Goal: Task Accomplishment & Management: Manage account settings

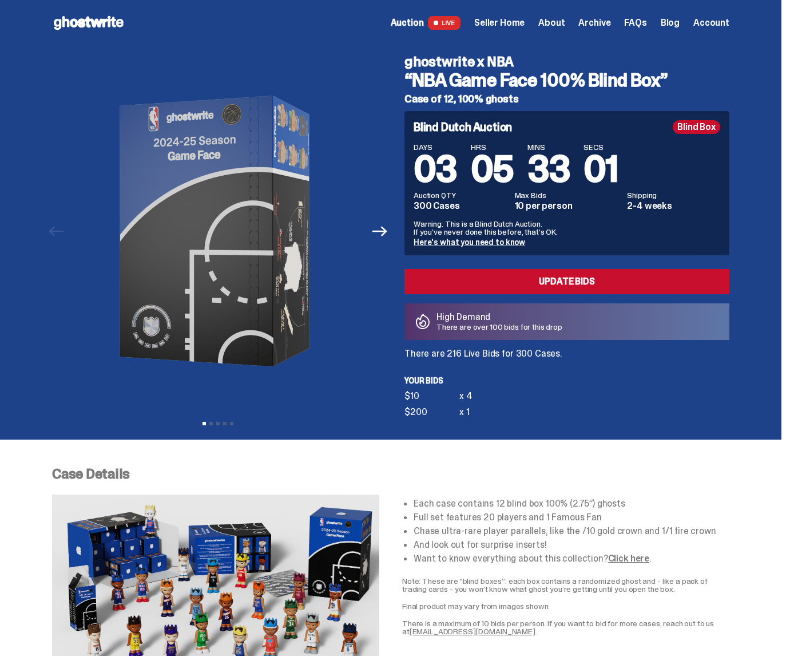
scroll to position [208, 0]
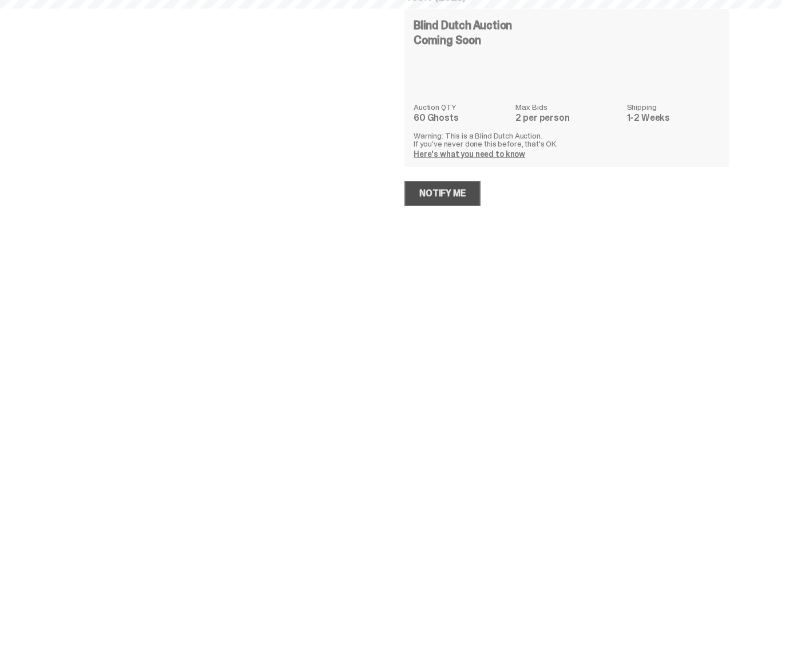
select select "********"
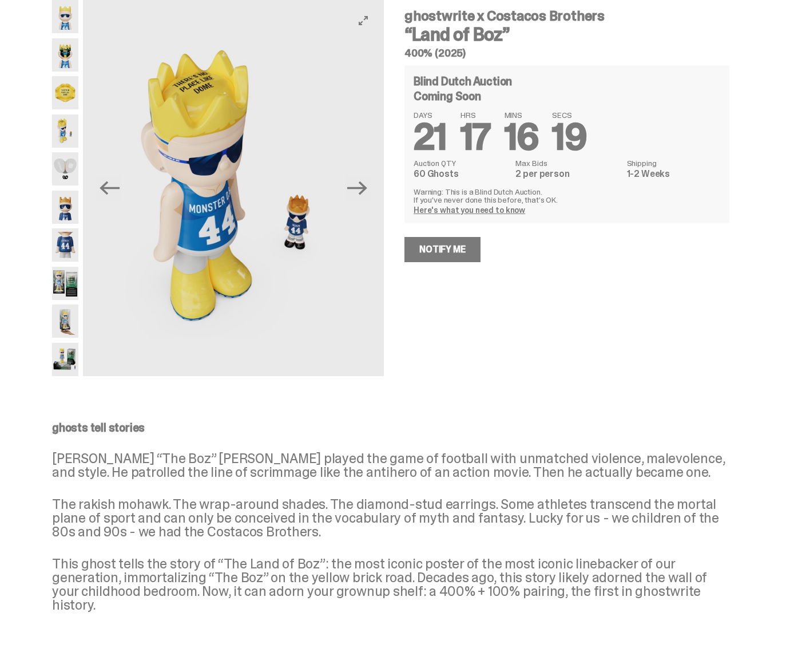
scroll to position [9, 0]
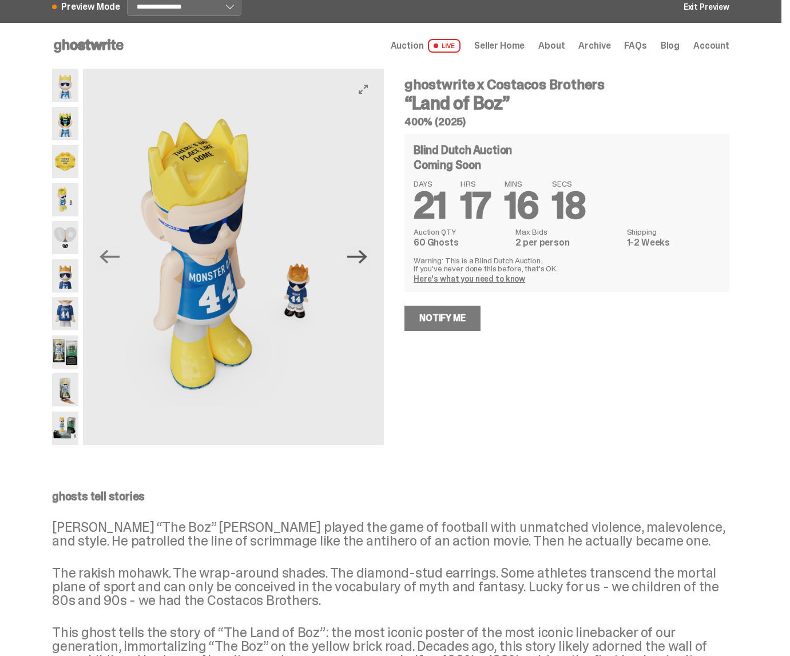
click at [363, 255] on icon "Next" at bounding box center [357, 257] width 20 height 20
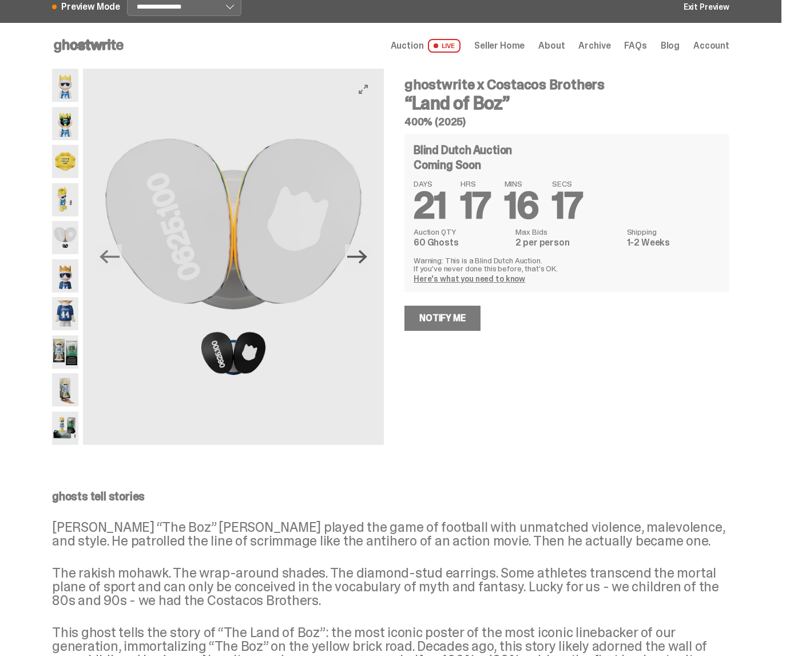
click at [363, 255] on icon "Next" at bounding box center [357, 257] width 20 height 20
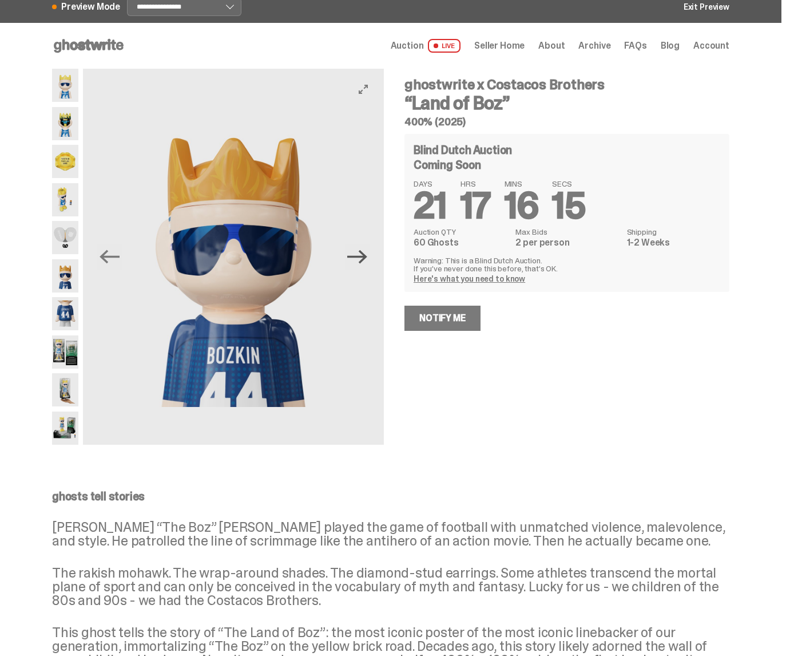
click at [367, 255] on icon "Next" at bounding box center [357, 257] width 20 height 14
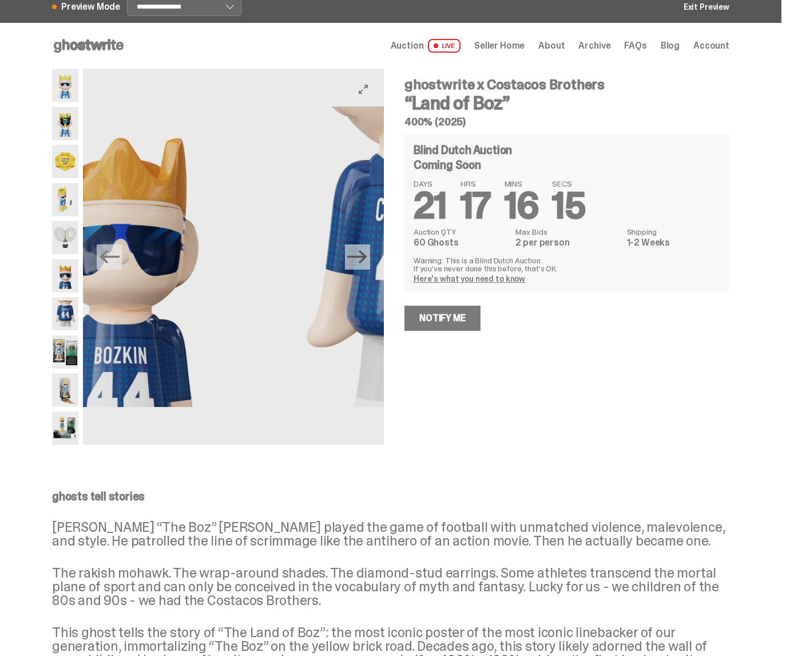
click at [367, 255] on icon "Next" at bounding box center [357, 257] width 20 height 14
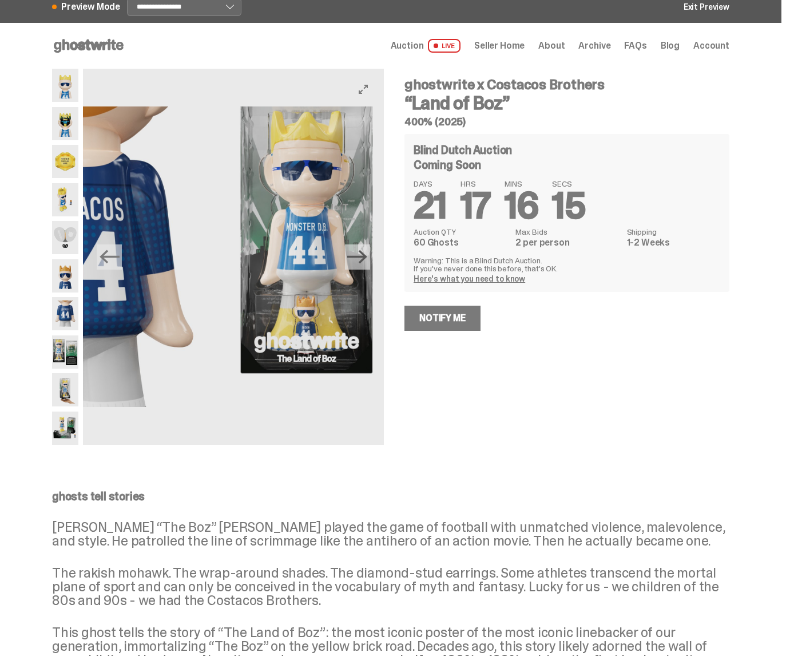
click at [367, 255] on icon "Next" at bounding box center [357, 257] width 20 height 14
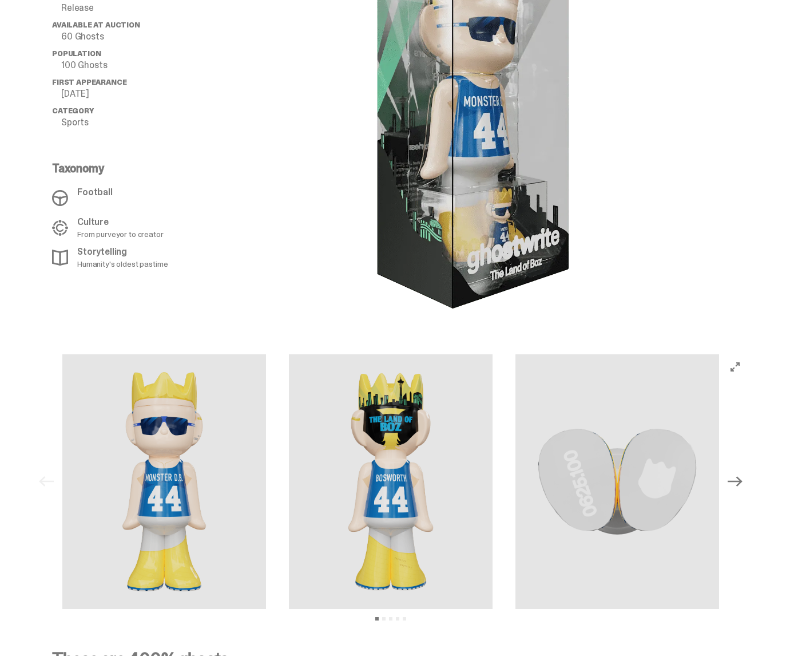
scroll to position [871, 0]
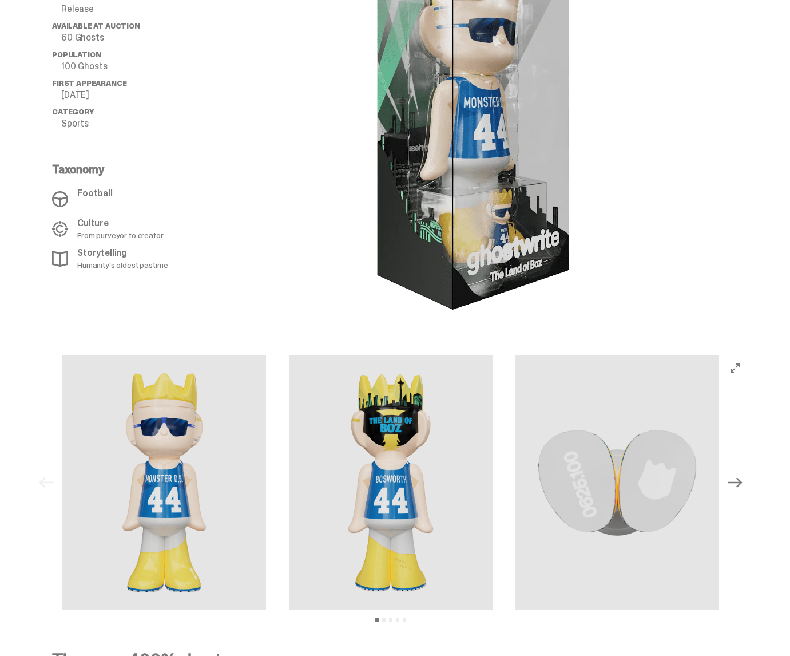
click at [748, 470] on button "Next" at bounding box center [735, 482] width 25 height 25
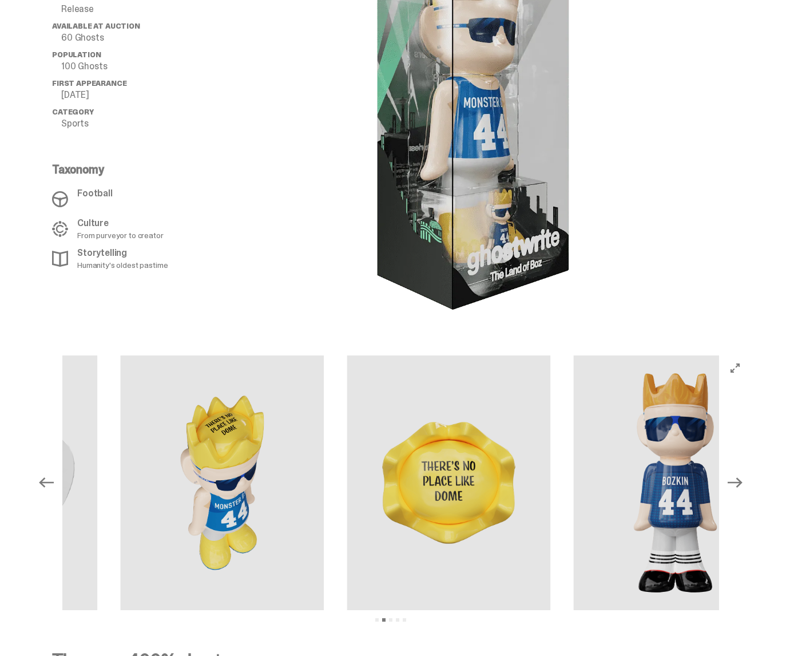
click at [748, 470] on button "Next" at bounding box center [735, 482] width 25 height 25
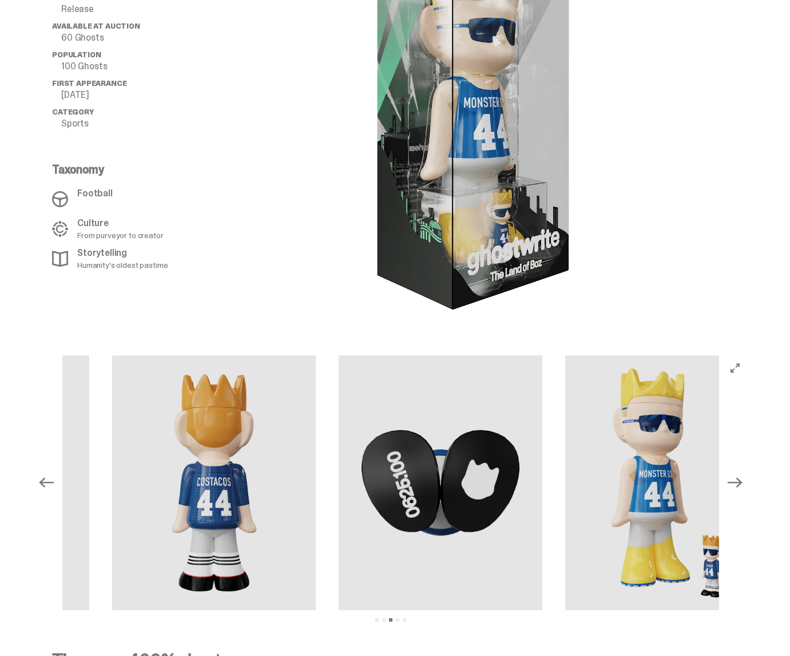
click at [748, 470] on button "Next" at bounding box center [735, 482] width 25 height 25
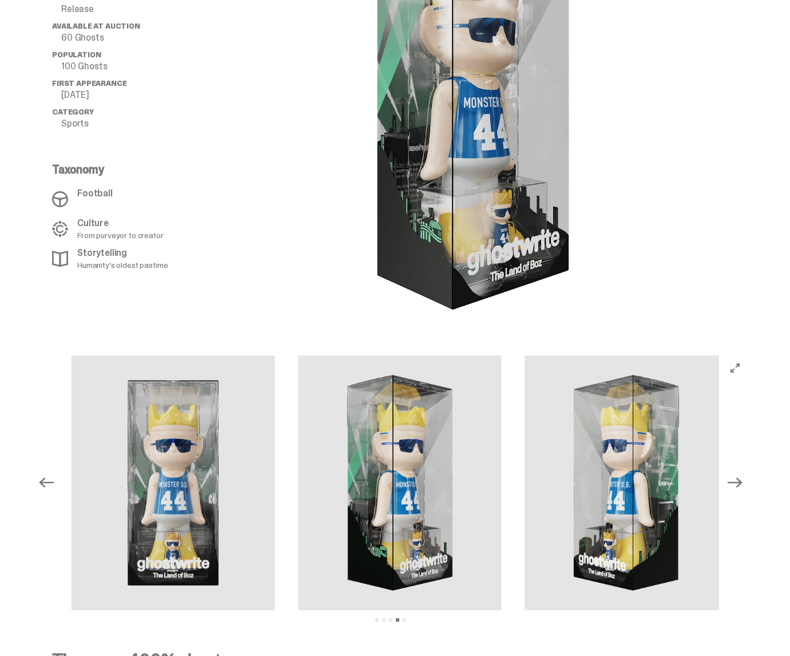
click at [748, 470] on button "Next" at bounding box center [735, 482] width 25 height 25
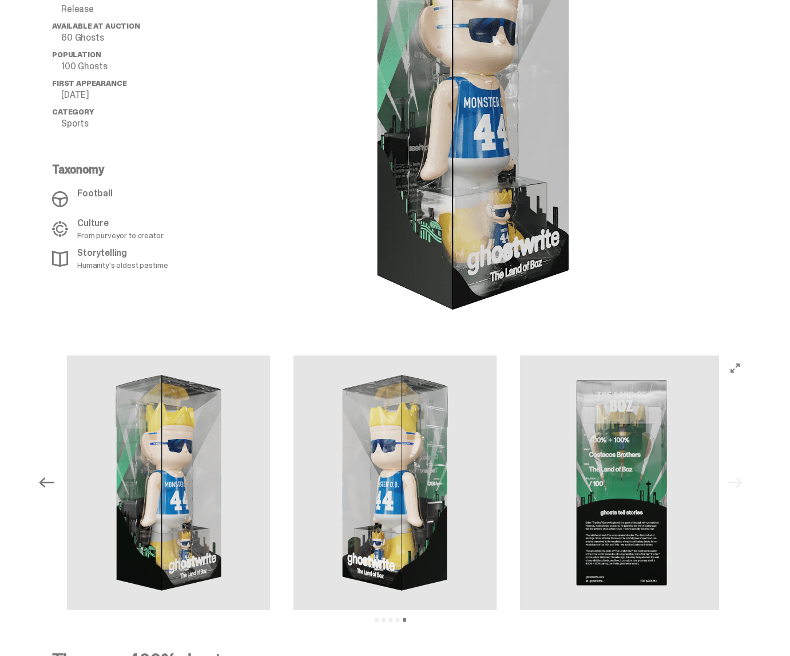
click at [748, 466] on div "Previous Next View slide 1 View slide 2 View slide 3 View slide 4 View slide 5" at bounding box center [391, 482] width 714 height 255
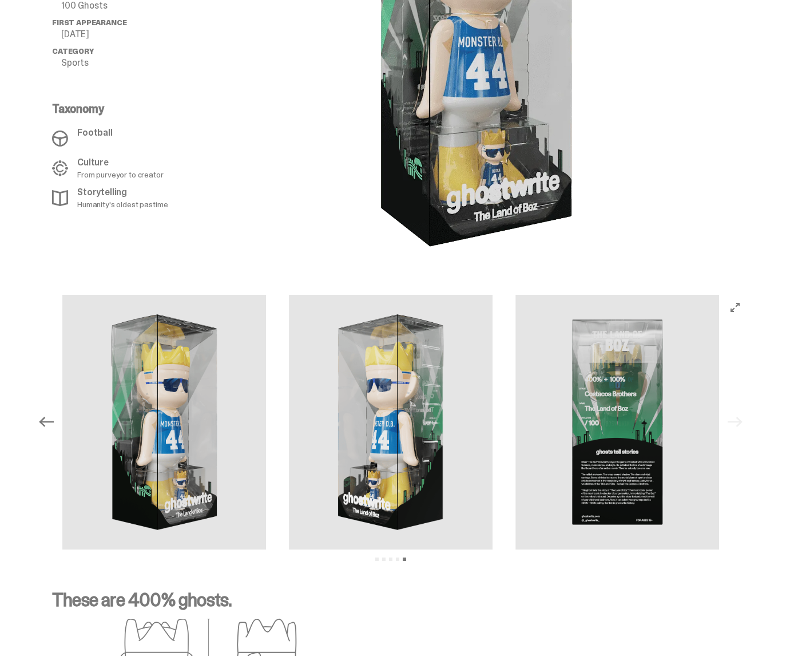
scroll to position [1023, 0]
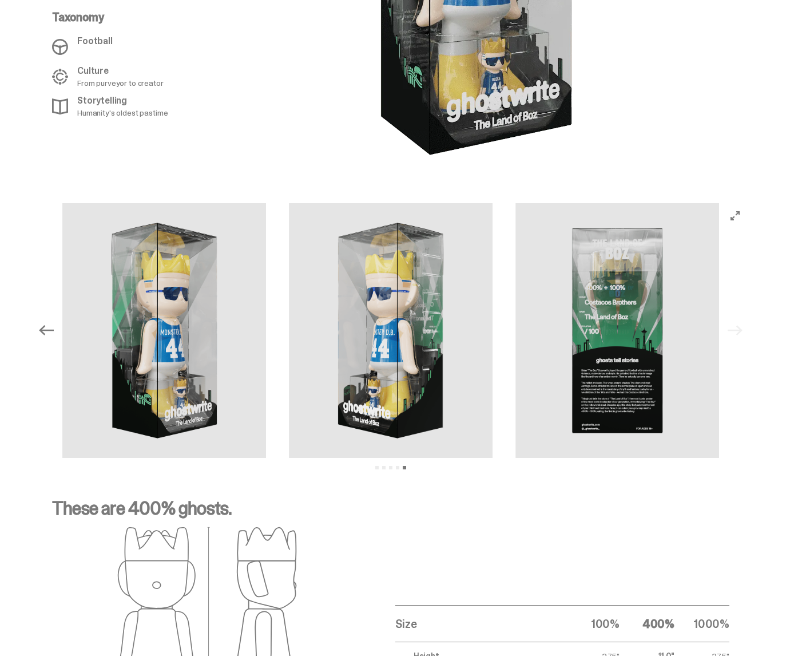
click at [54, 325] on icon "Previous" at bounding box center [46, 330] width 15 height 10
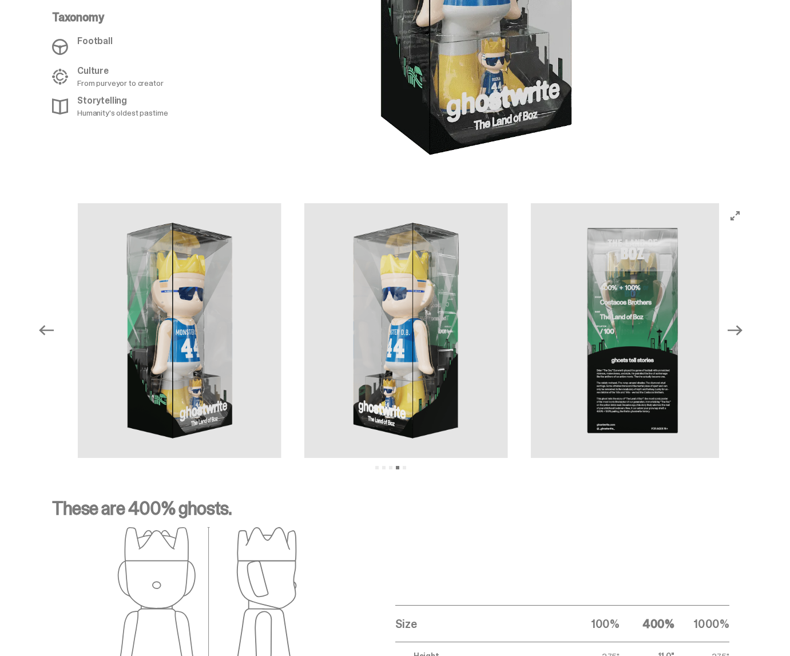
click at [54, 325] on icon "Previous" at bounding box center [46, 330] width 15 height 10
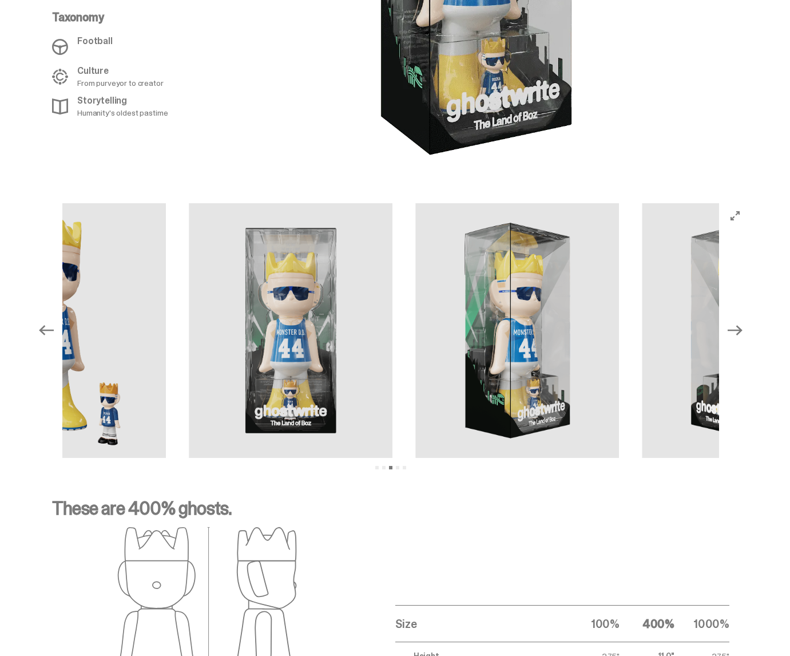
click at [54, 325] on icon "Previous" at bounding box center [46, 330] width 15 height 10
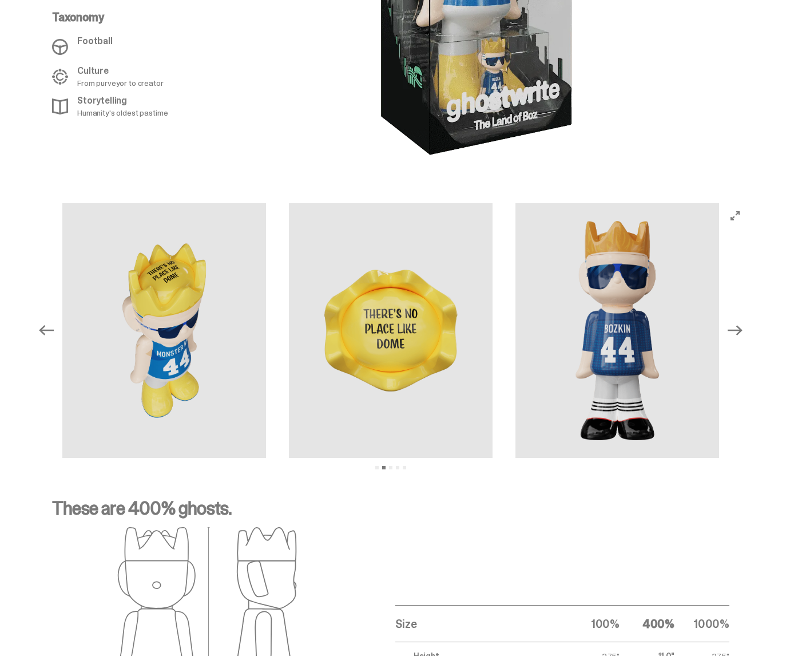
click at [729, 306] on div "Previous Next View slide 1 View slide 2 View slide 3 View slide 4 View slide 5" at bounding box center [391, 330] width 714 height 255
click at [739, 323] on icon "Next" at bounding box center [735, 330] width 15 height 15
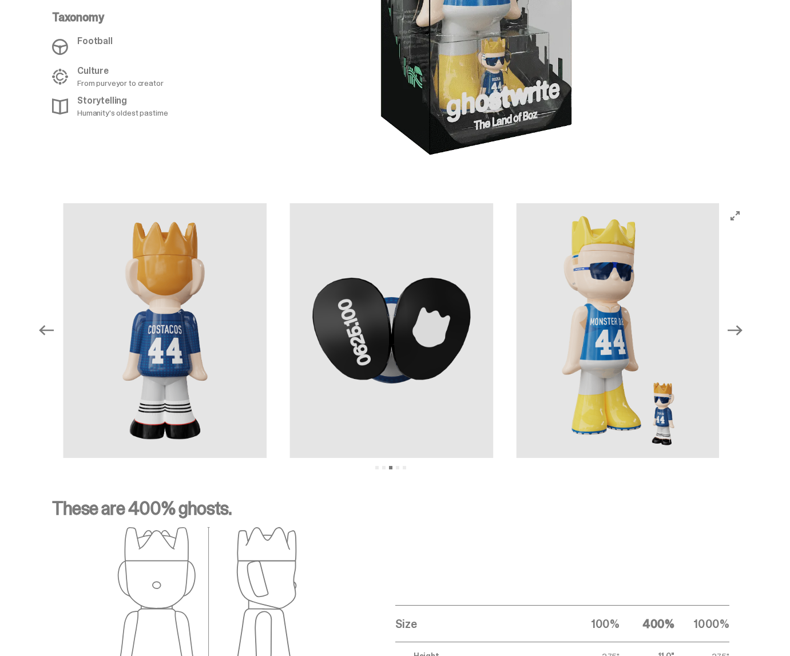
click at [739, 323] on icon "Next" at bounding box center [735, 330] width 15 height 15
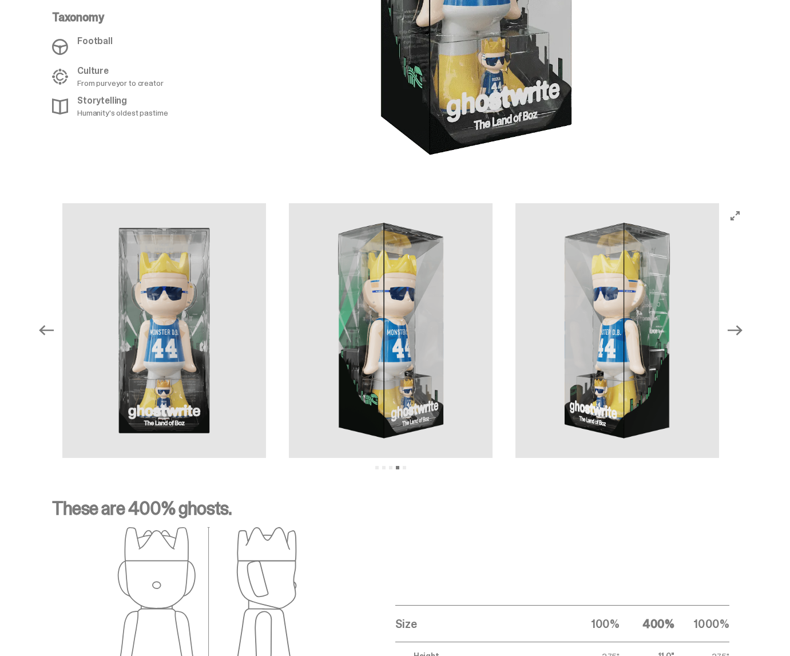
click at [50, 323] on icon "Previous" at bounding box center [46, 330] width 15 height 15
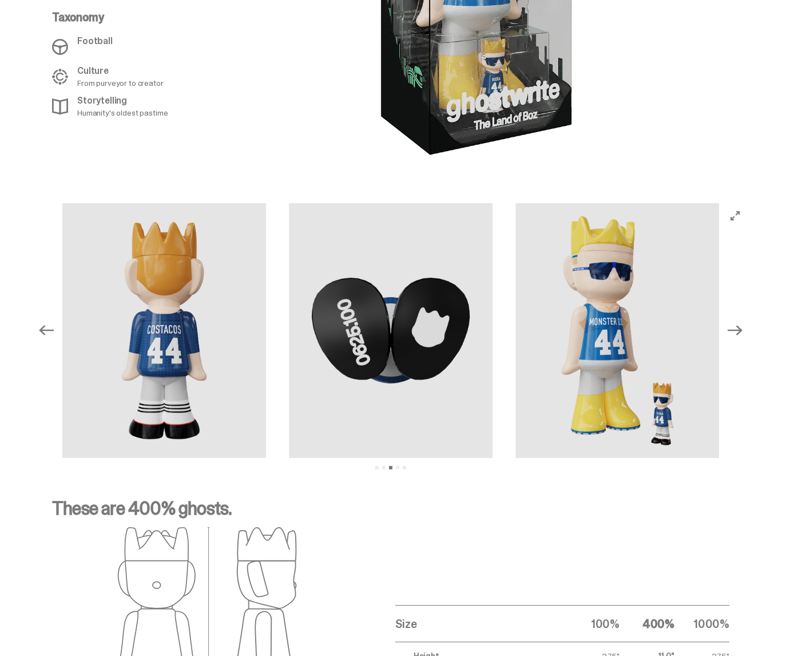
click at [62, 320] on div "Previous Next View slide 1 View slide 2 View slide 3 View slide 4 View slide 5" at bounding box center [391, 330] width 714 height 255
click at [47, 323] on icon "Previous" at bounding box center [46, 330] width 15 height 15
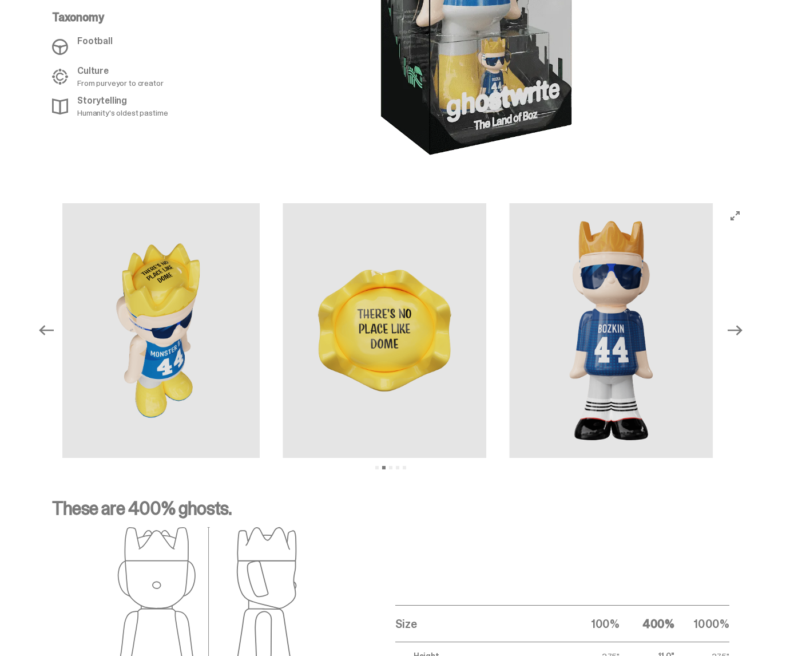
click at [47, 325] on icon "Previous" at bounding box center [46, 330] width 15 height 10
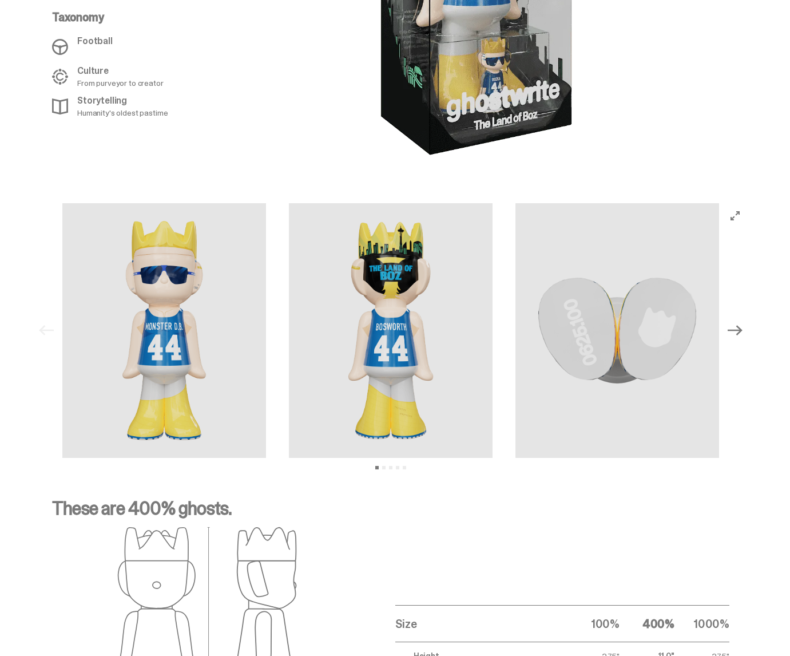
click at [47, 314] on div "Previous Next View slide 1 View slide 2 View slide 3 View slide 4 View slide 5" at bounding box center [391, 330] width 714 height 255
click at [741, 326] on icon "Next" at bounding box center [735, 331] width 15 height 10
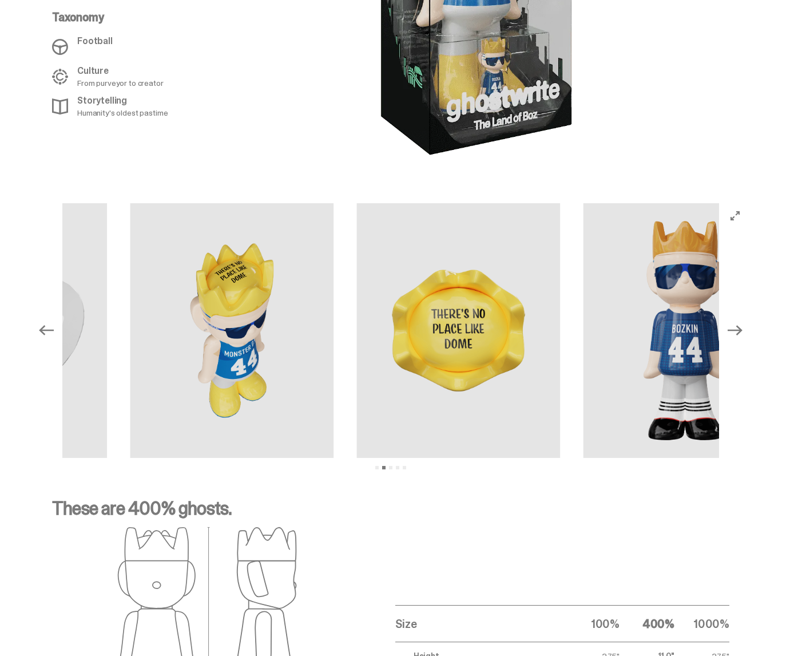
click at [741, 326] on icon "Next" at bounding box center [735, 331] width 15 height 10
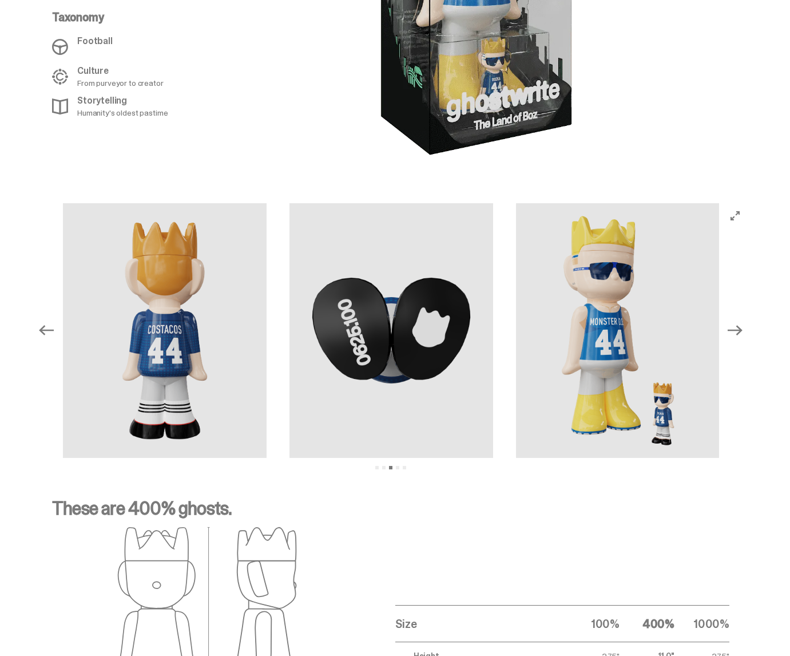
click at [741, 326] on icon "Next" at bounding box center [735, 331] width 15 height 10
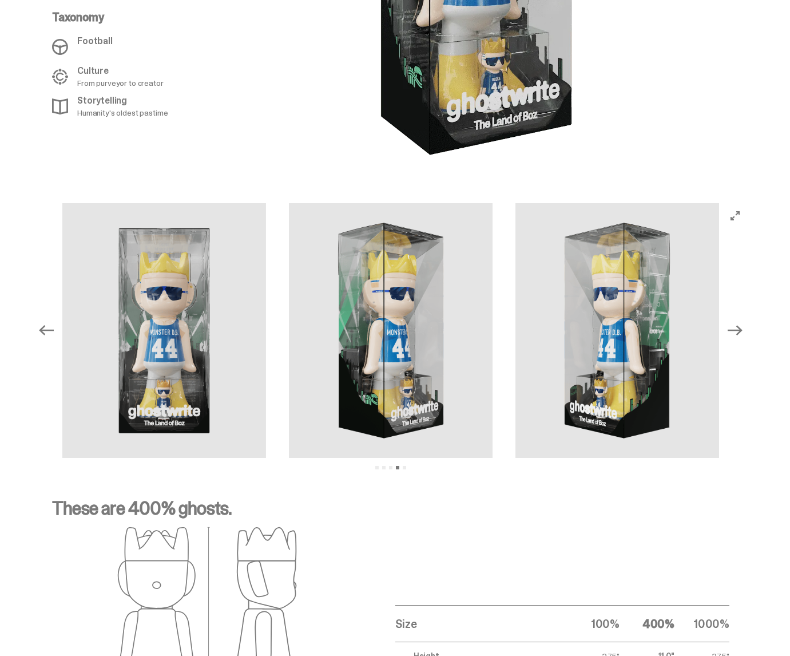
click at [45, 323] on icon "Previous" at bounding box center [46, 330] width 15 height 15
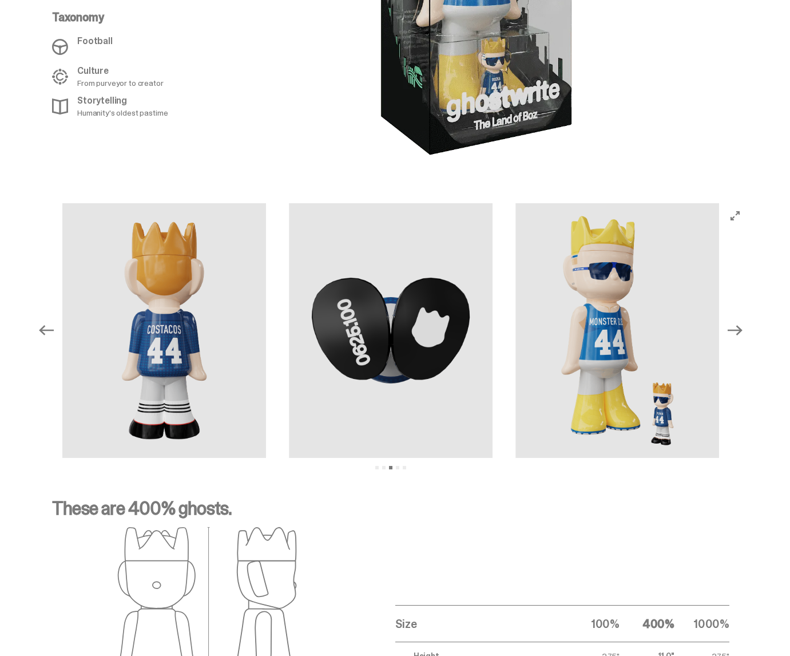
click at [736, 323] on icon "Next" at bounding box center [735, 330] width 15 height 15
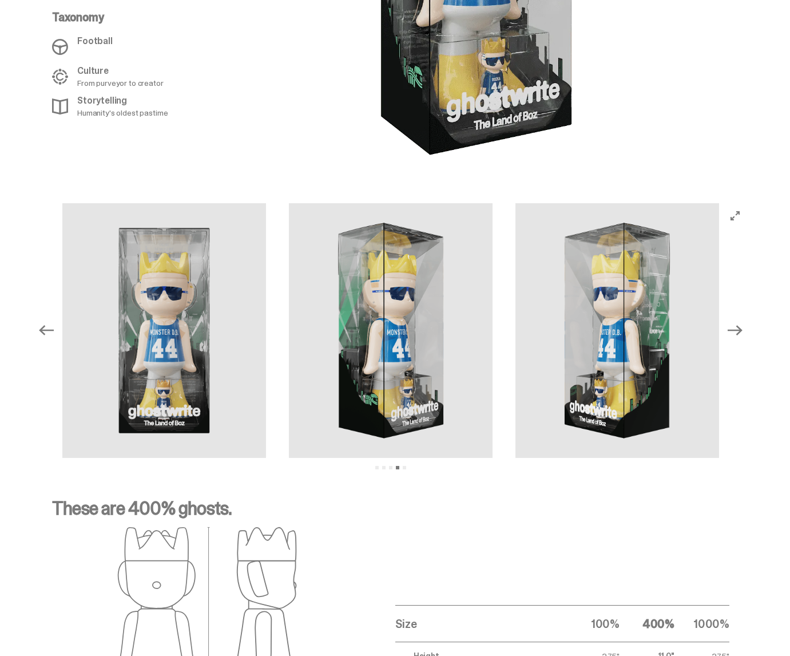
click at [52, 323] on icon "Previous" at bounding box center [46, 330] width 15 height 15
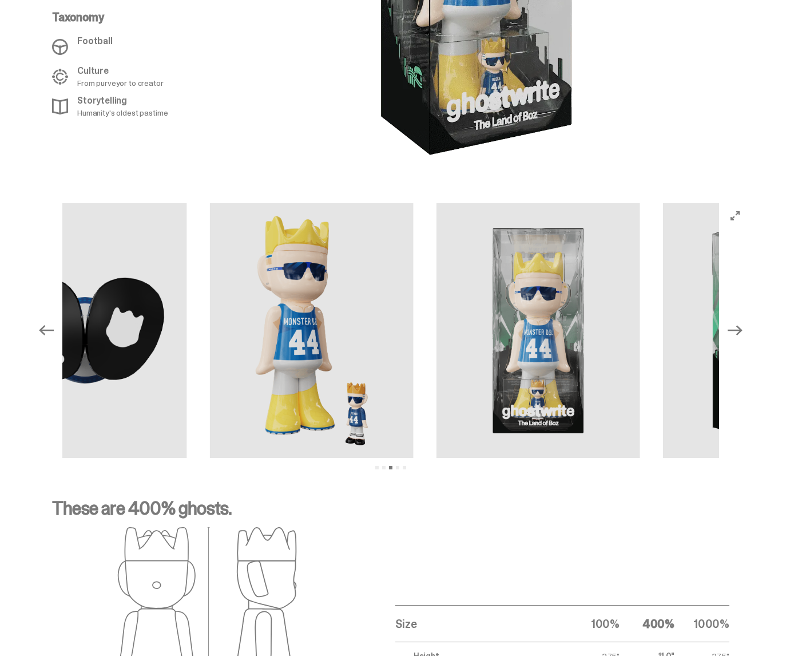
click at [52, 323] on icon "Previous" at bounding box center [46, 330] width 15 height 15
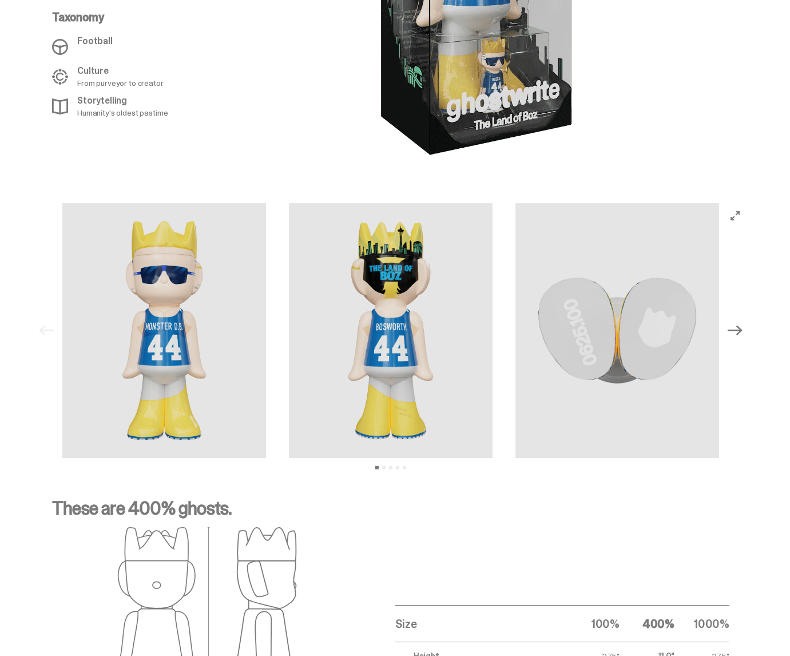
click at [52, 312] on div "Previous Next View slide 1 View slide 2 View slide 3 View slide 4 View slide 5" at bounding box center [391, 330] width 714 height 255
click at [737, 323] on icon "Next" at bounding box center [735, 330] width 15 height 15
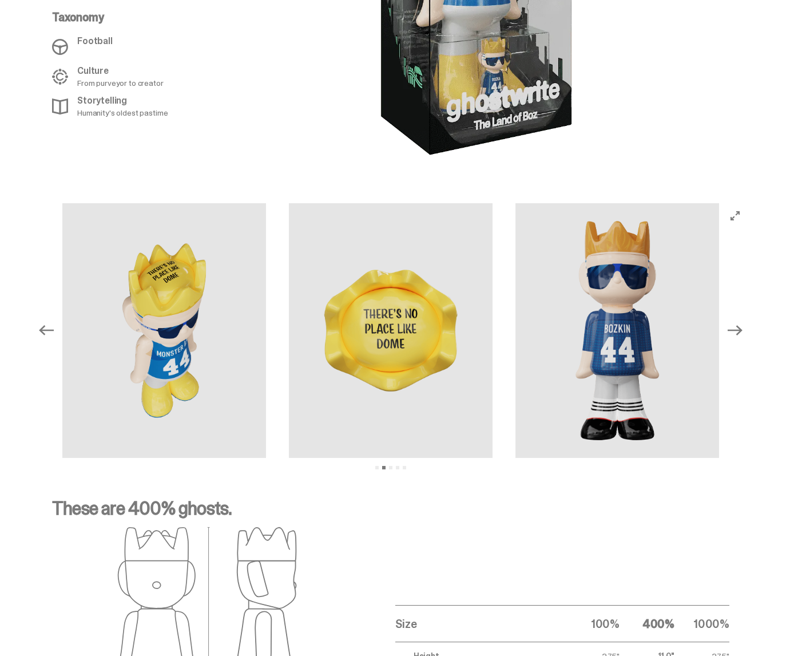
click at [737, 323] on icon "Next" at bounding box center [735, 330] width 15 height 15
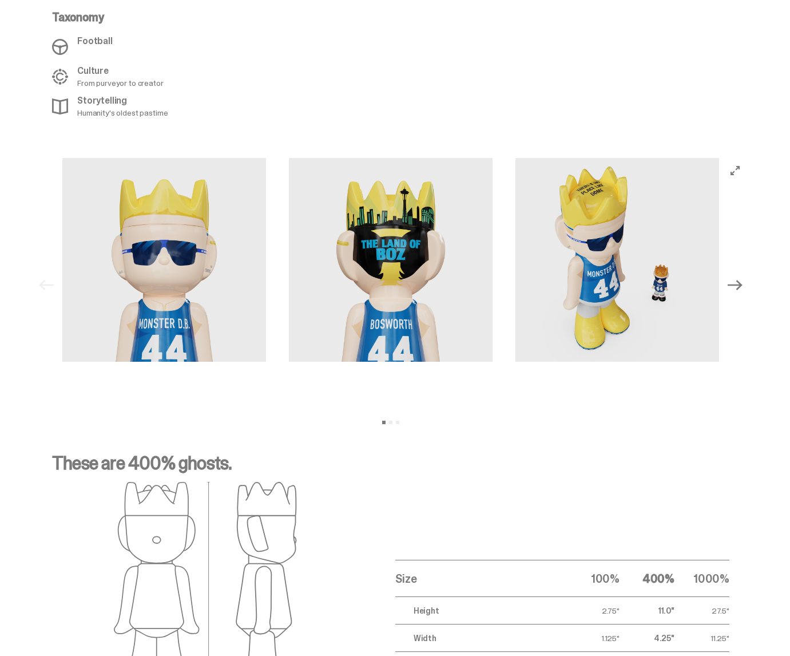
select select "********"
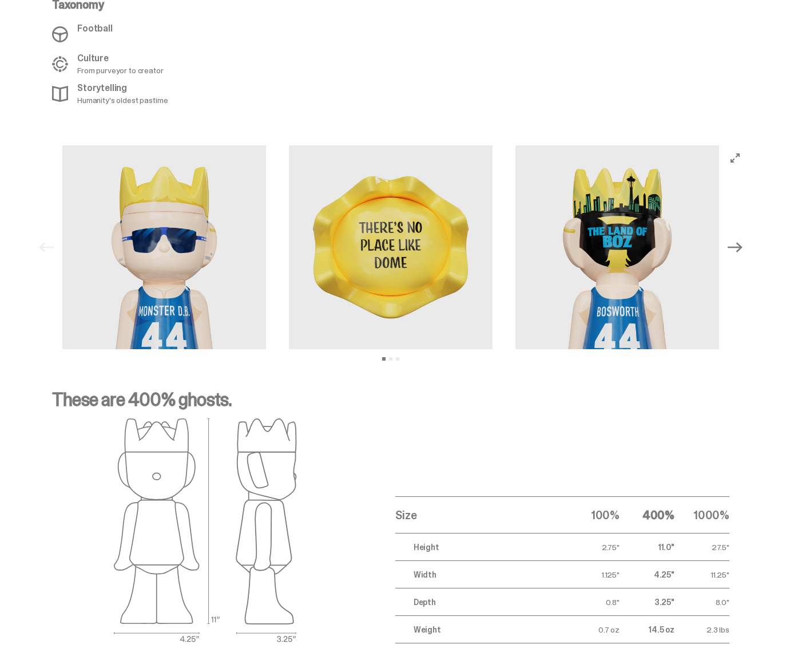
scroll to position [625, 0]
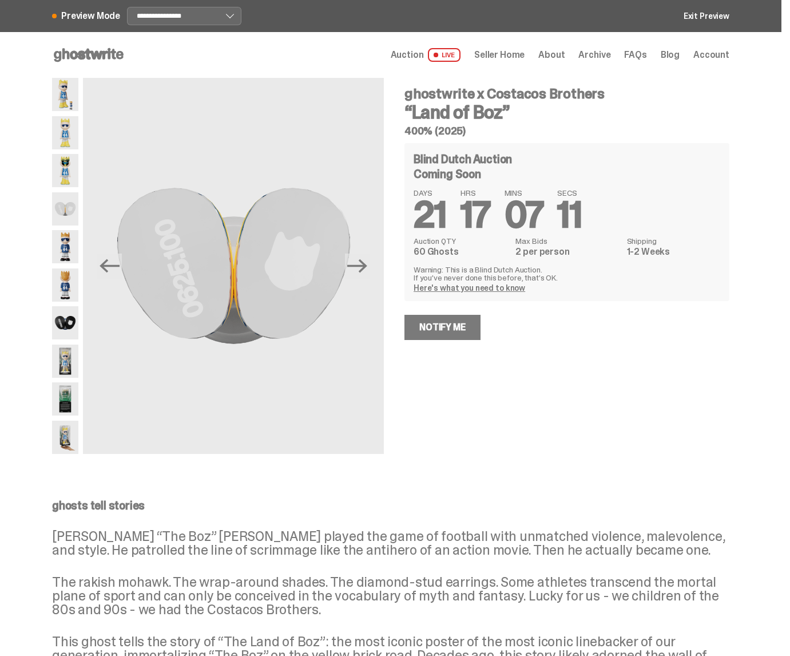
click at [77, 108] on img at bounding box center [65, 94] width 26 height 33
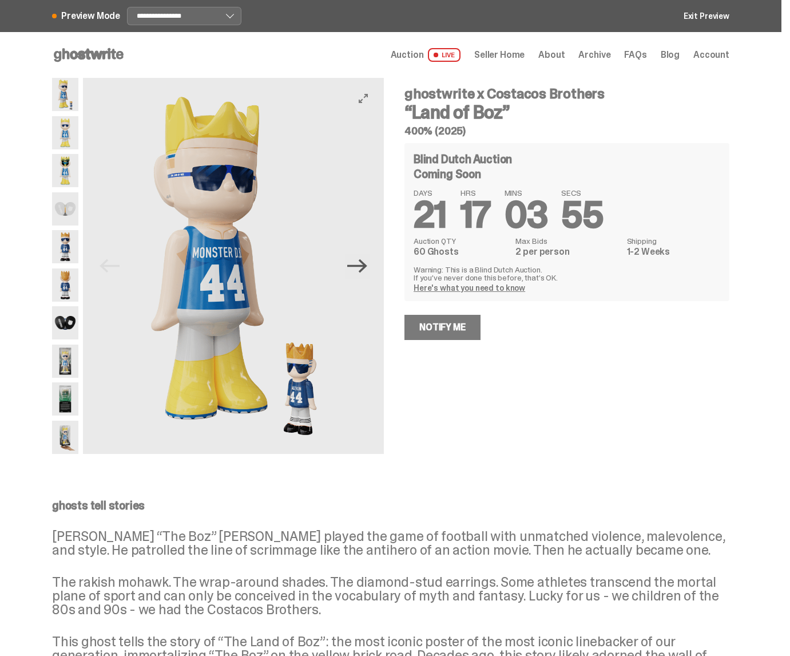
click at [367, 265] on icon "Next" at bounding box center [357, 266] width 20 height 14
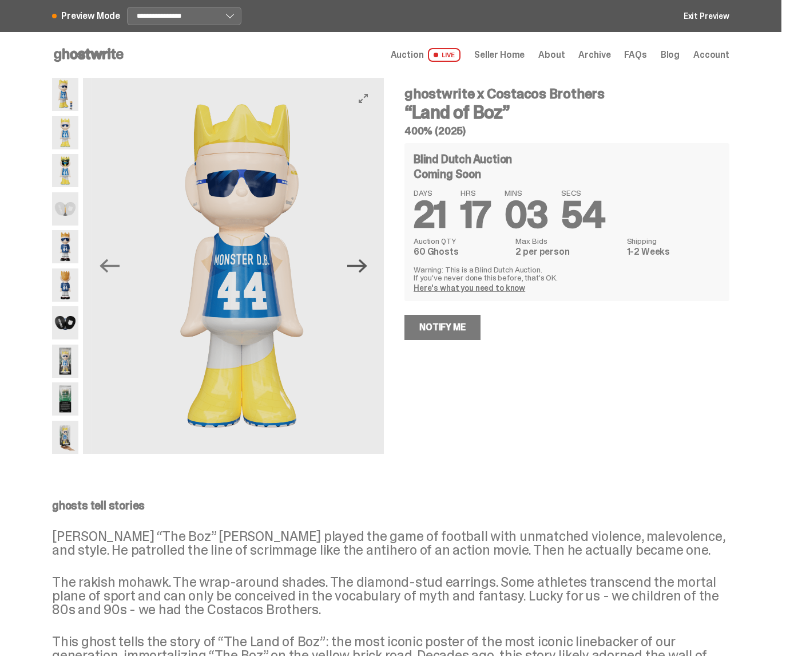
click at [367, 265] on icon "Next" at bounding box center [357, 266] width 20 height 14
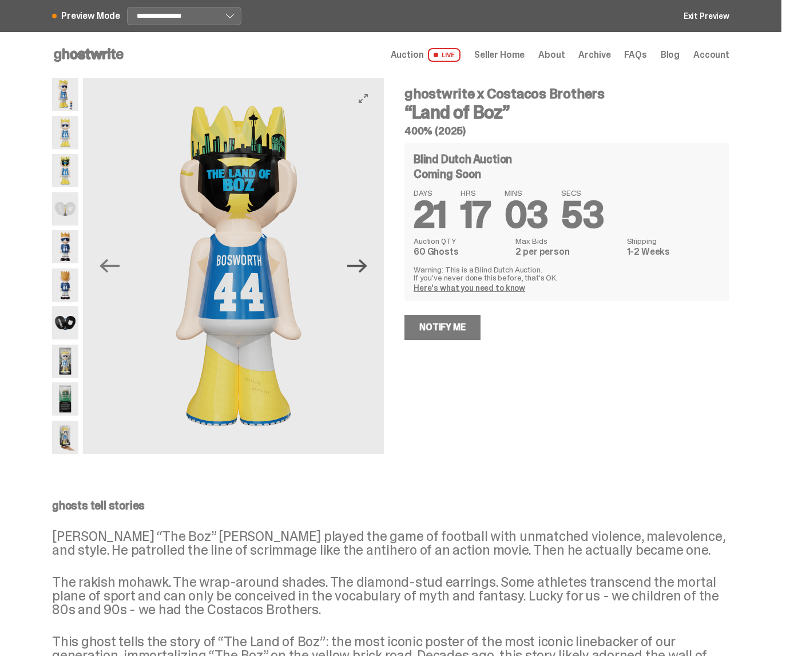
click at [367, 265] on icon "Next" at bounding box center [357, 266] width 20 height 14
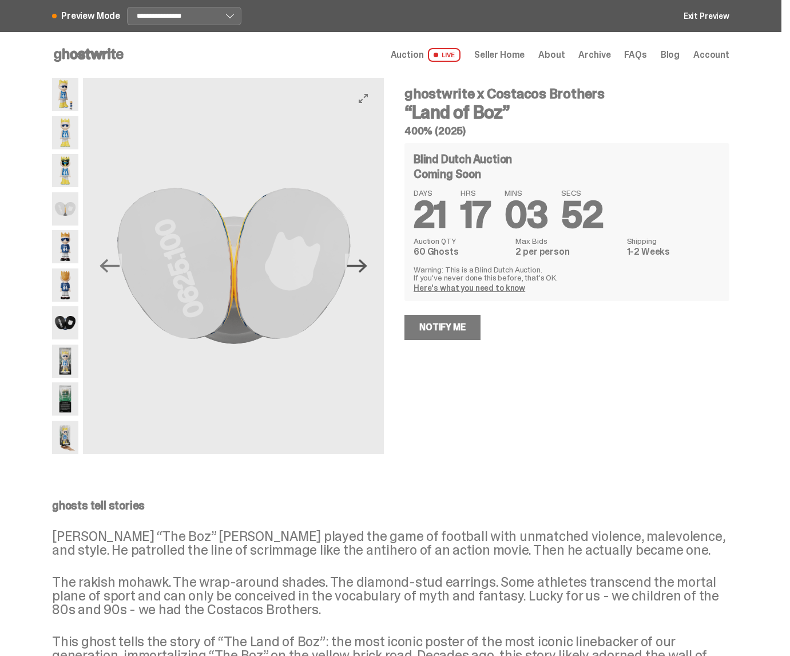
click at [367, 265] on icon "Next" at bounding box center [357, 266] width 20 height 14
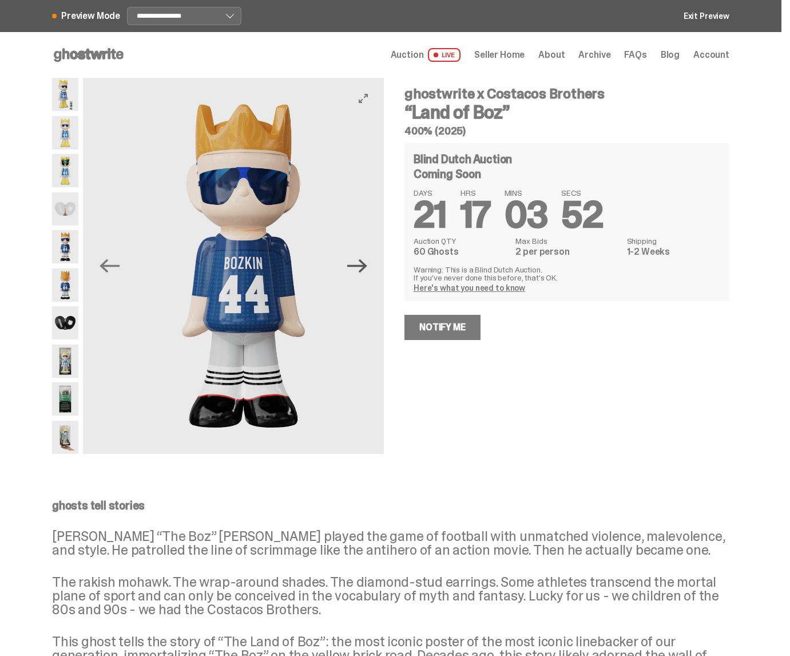
click at [367, 265] on icon "Next" at bounding box center [357, 266] width 20 height 14
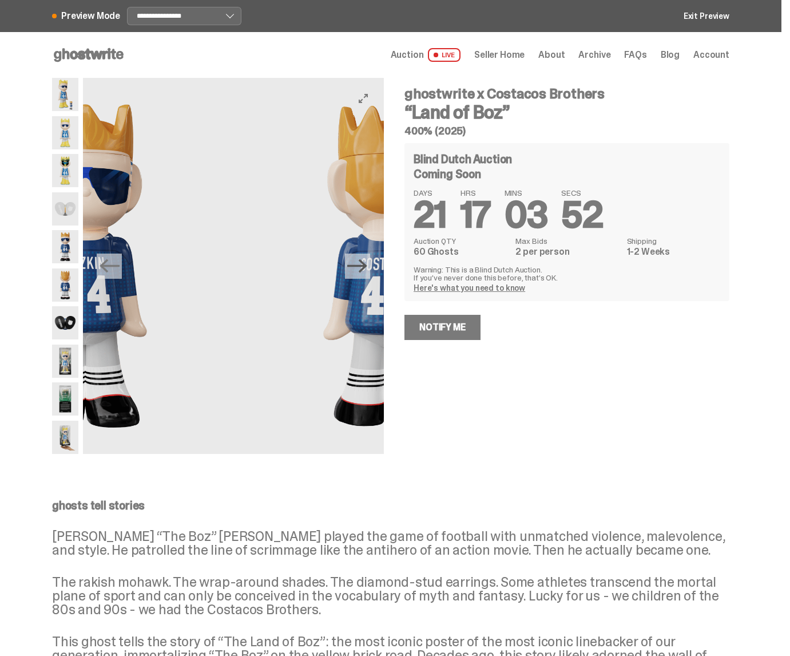
click at [367, 265] on icon "Next" at bounding box center [357, 266] width 20 height 14
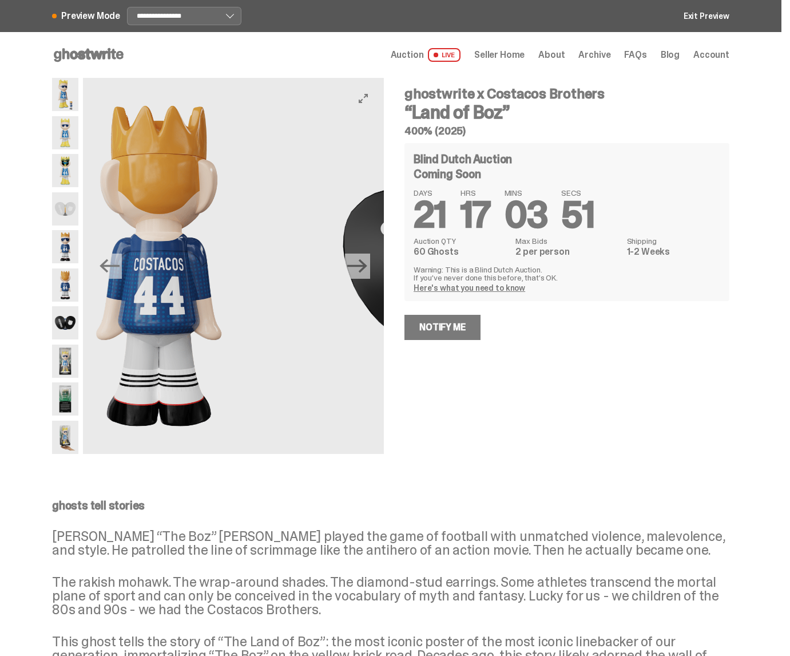
click at [367, 265] on icon "Next" at bounding box center [357, 266] width 20 height 14
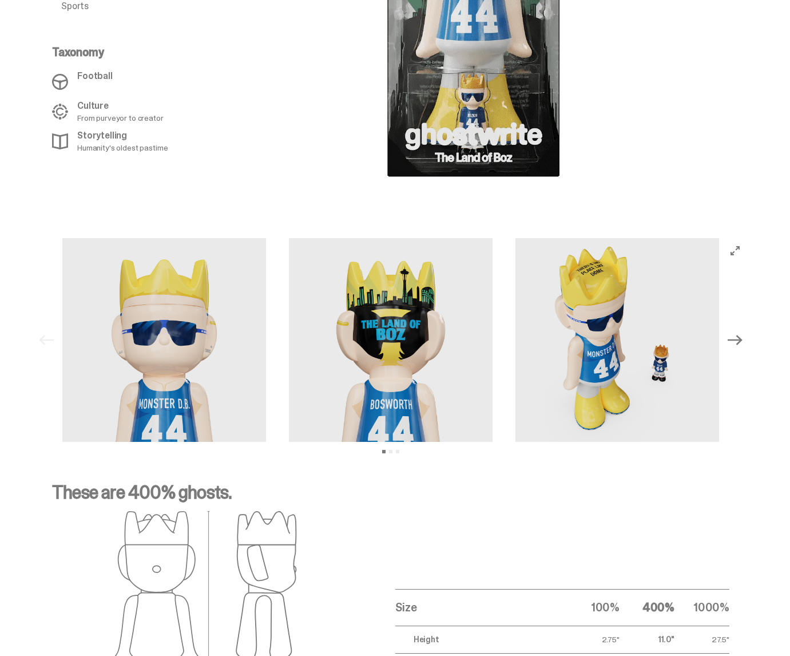
scroll to position [991, 0]
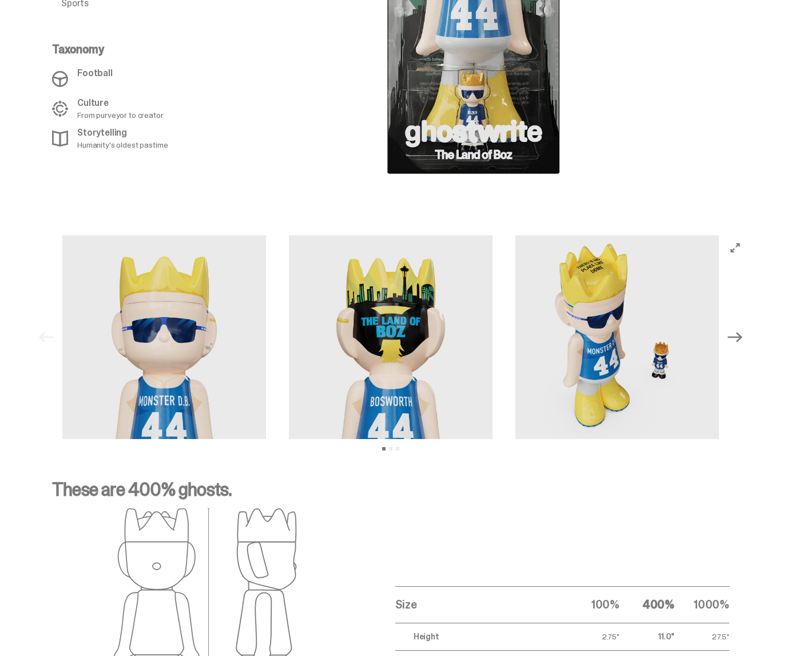
click at [737, 330] on icon "Next" at bounding box center [735, 337] width 15 height 15
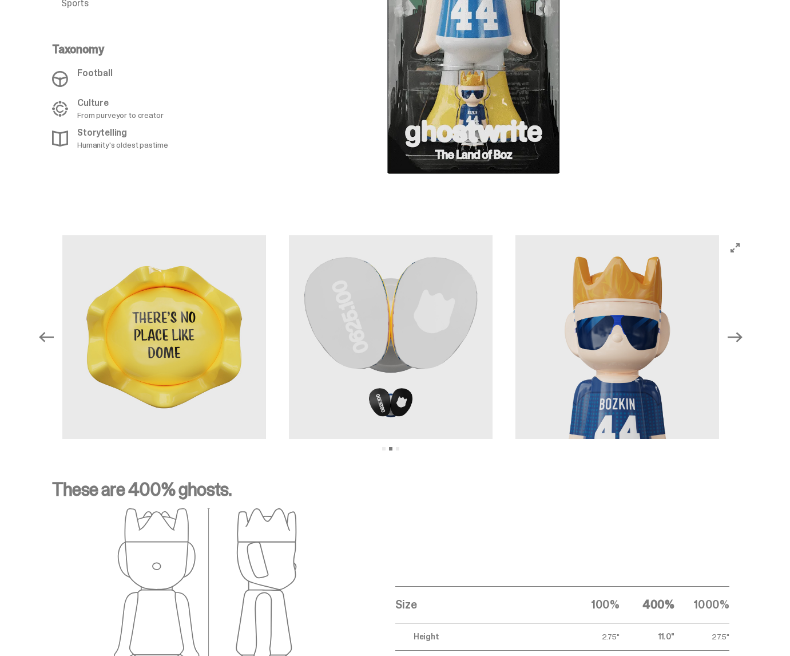
click at [737, 330] on icon "Next" at bounding box center [735, 337] width 15 height 15
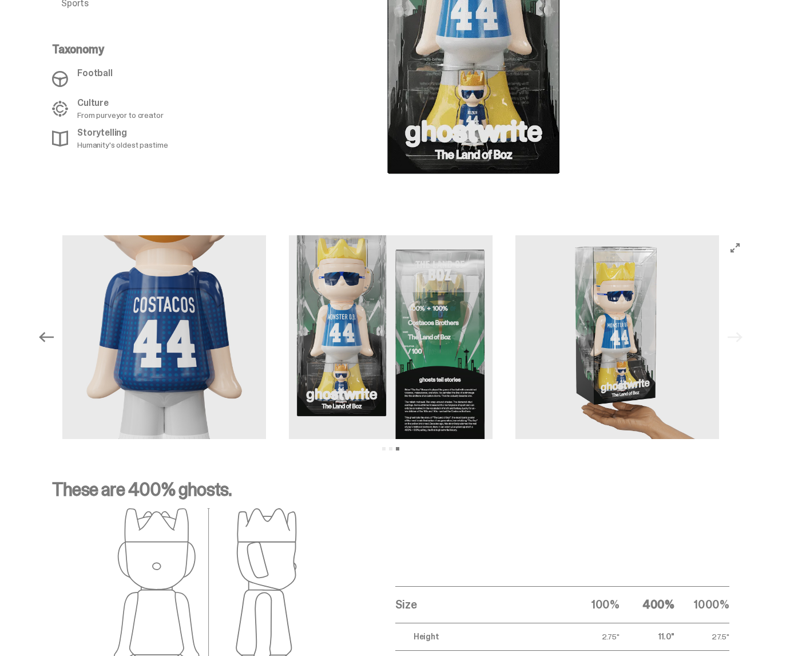
click at [737, 328] on div "Previous Next View slide 1 View slide 2 View slide 3" at bounding box center [391, 337] width 714 height 204
click at [50, 330] on icon "Previous" at bounding box center [46, 337] width 15 height 15
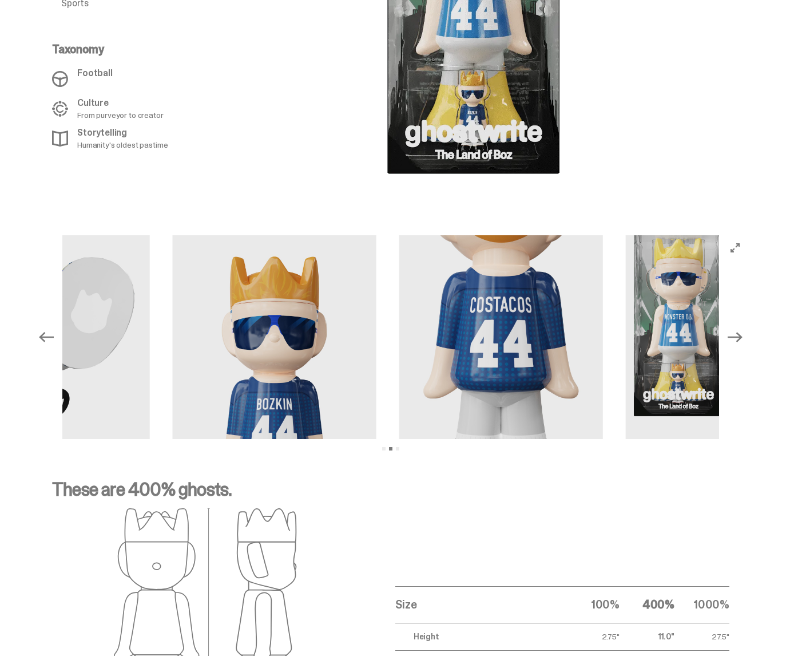
click at [50, 330] on icon "Previous" at bounding box center [46, 337] width 15 height 15
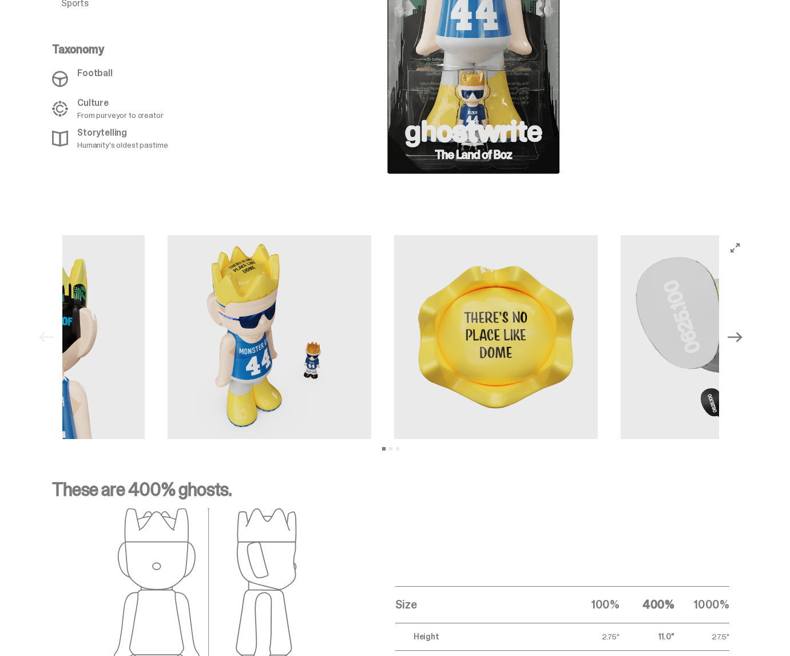
click at [50, 319] on div "Previous Next View slide 1 View slide 2 View slide 3" at bounding box center [391, 337] width 714 height 204
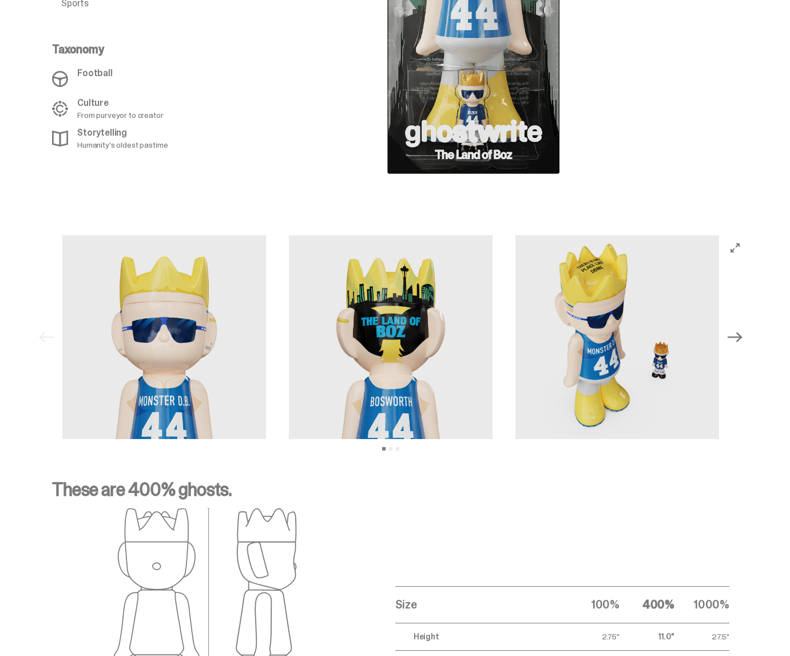
click at [736, 330] on icon "Next" at bounding box center [735, 337] width 15 height 15
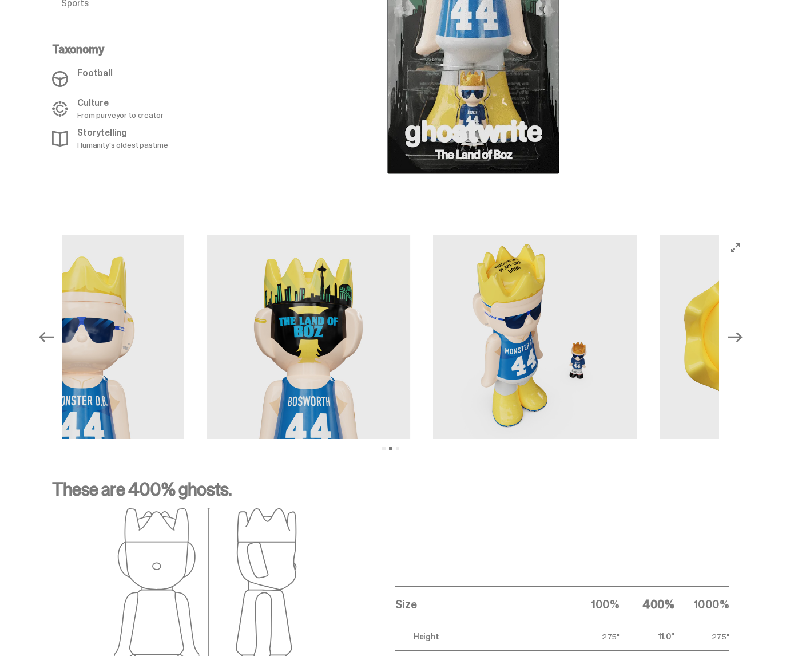
click at [736, 330] on icon "Next" at bounding box center [735, 337] width 15 height 15
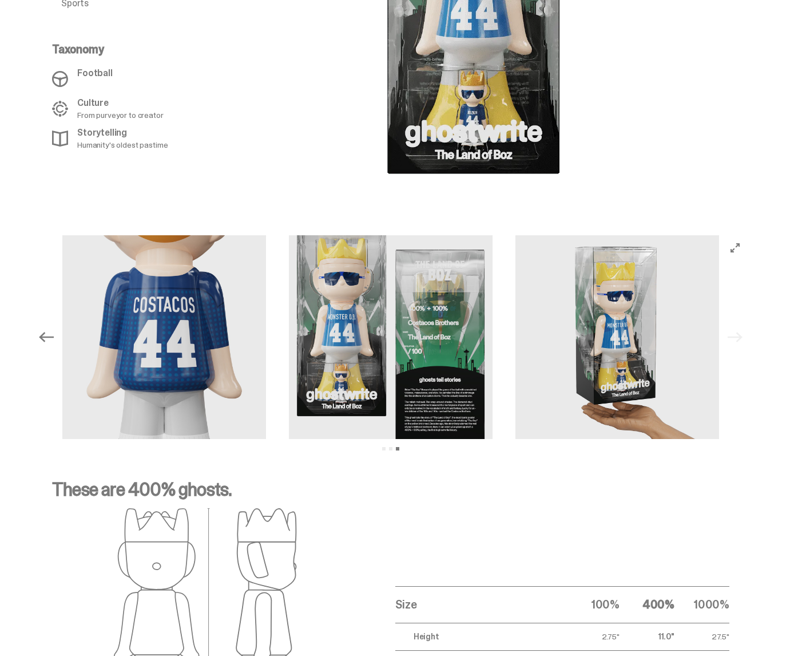
click at [736, 322] on div "Previous Next View slide 1 View slide 2 View slide 3" at bounding box center [391, 337] width 714 height 204
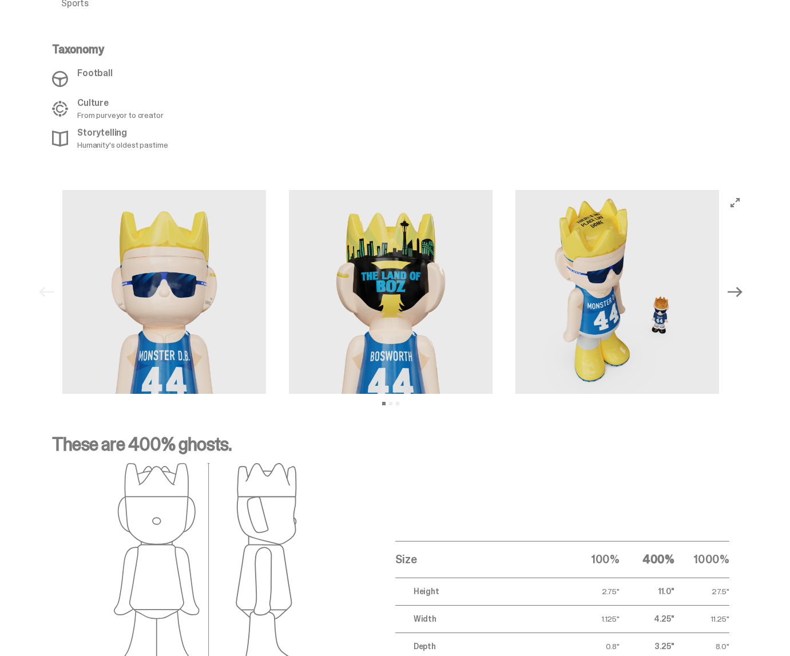
select select "********"
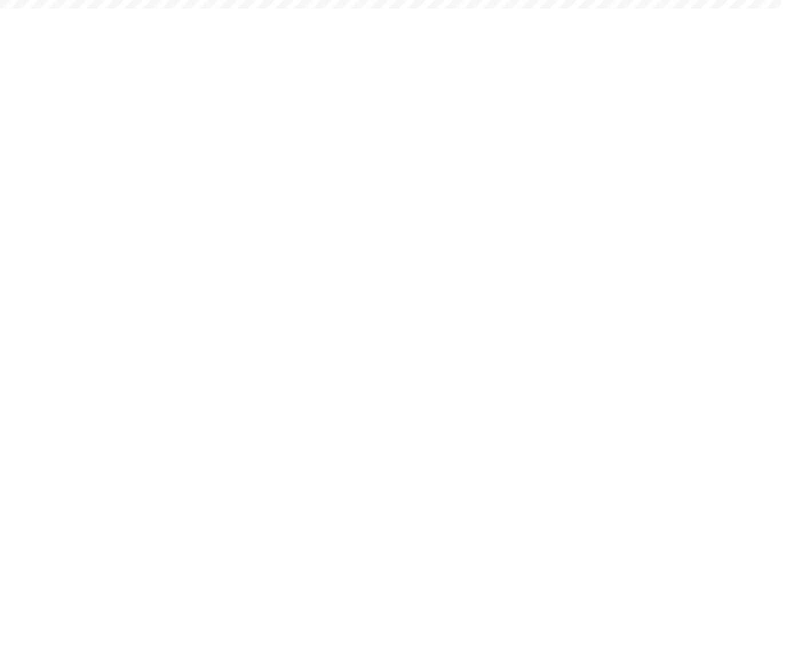
select select "********"
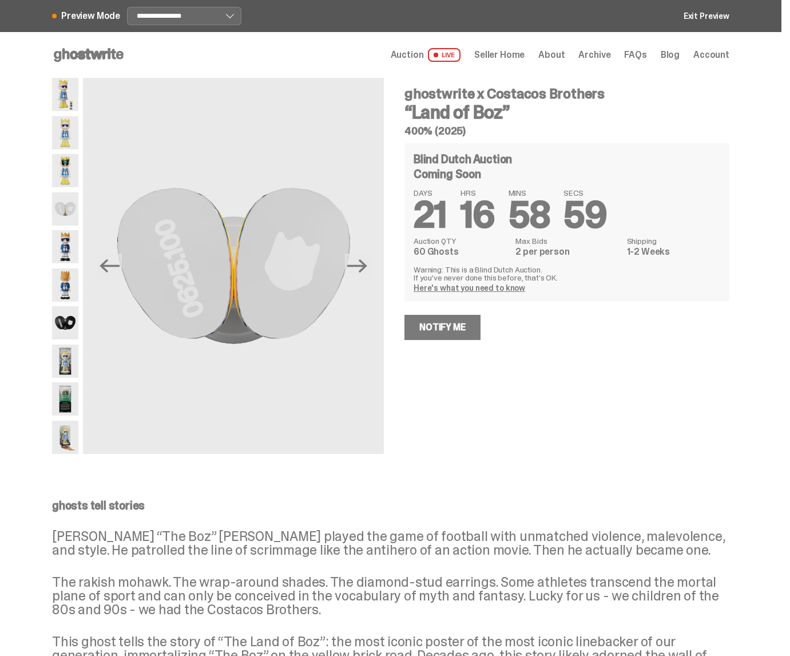
click at [522, 54] on span "Seller Home" at bounding box center [499, 54] width 50 height 9
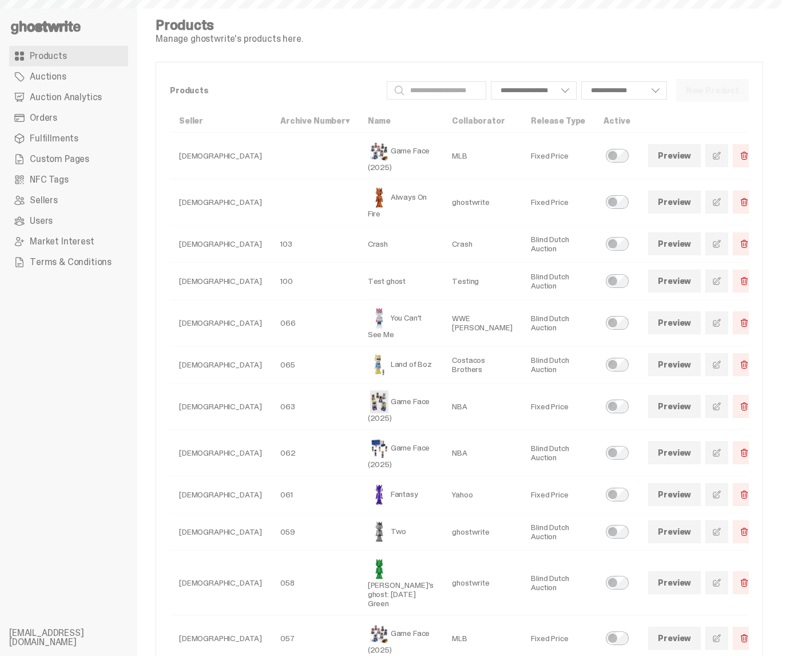
select select
click at [709, 362] on link at bounding box center [716, 364] width 23 height 23
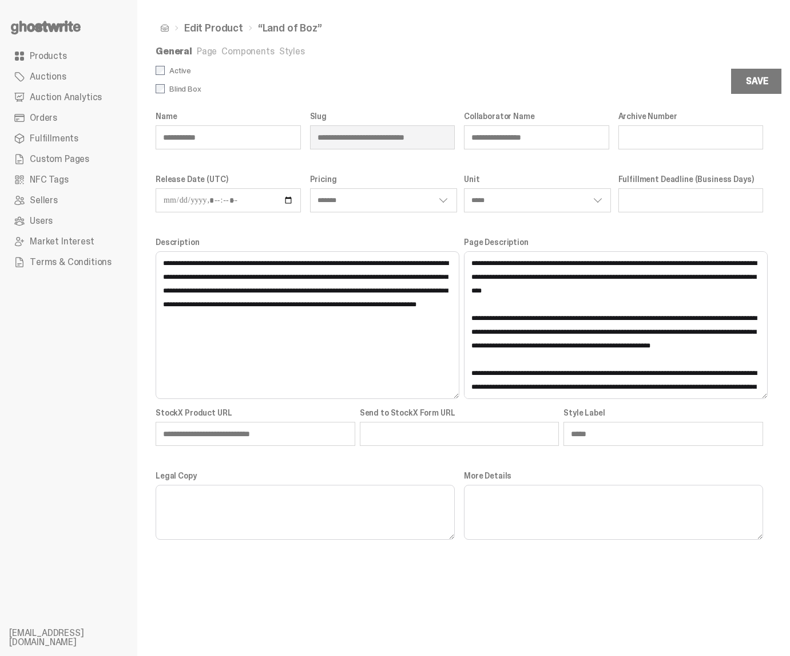
click at [289, 51] on link "Styles" at bounding box center [292, 51] width 26 height 12
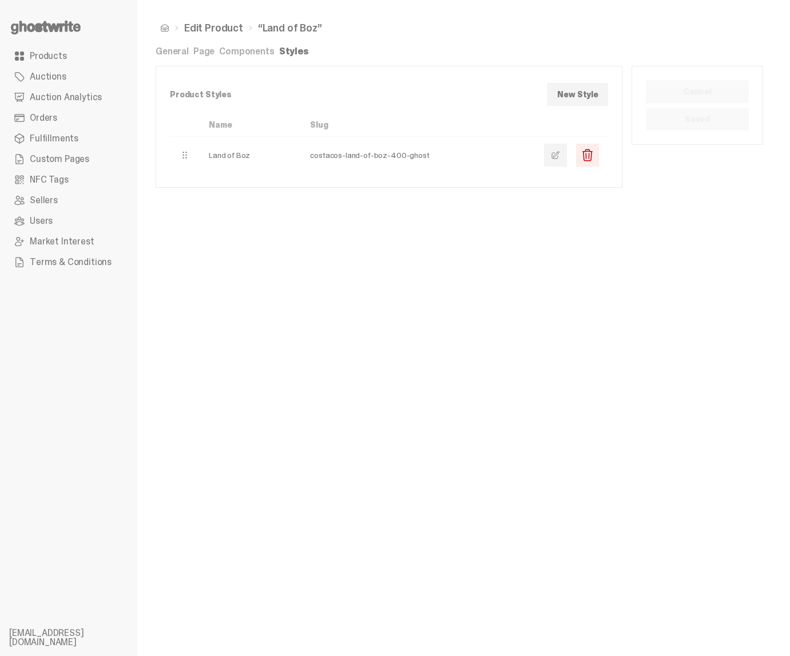
click at [555, 158] on link at bounding box center [555, 155] width 23 height 23
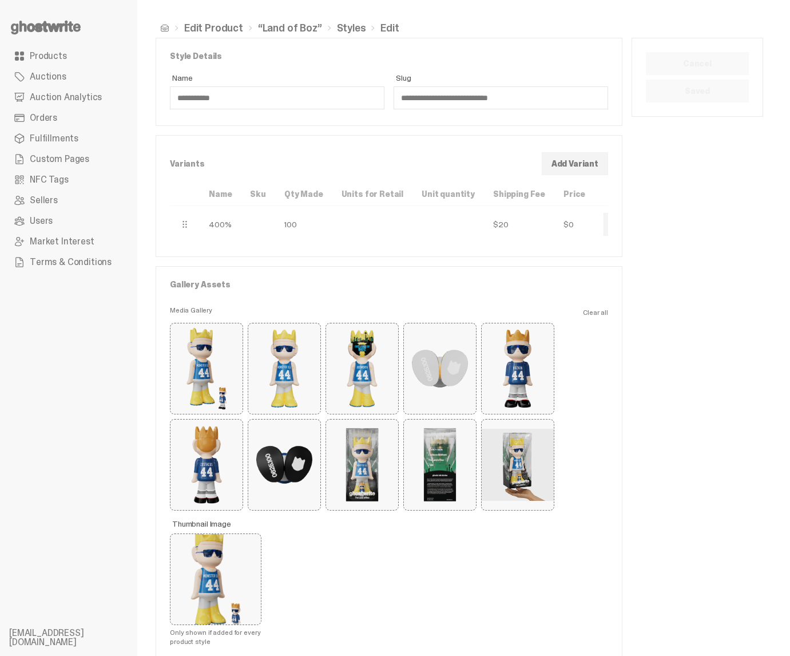
scroll to position [68, 0]
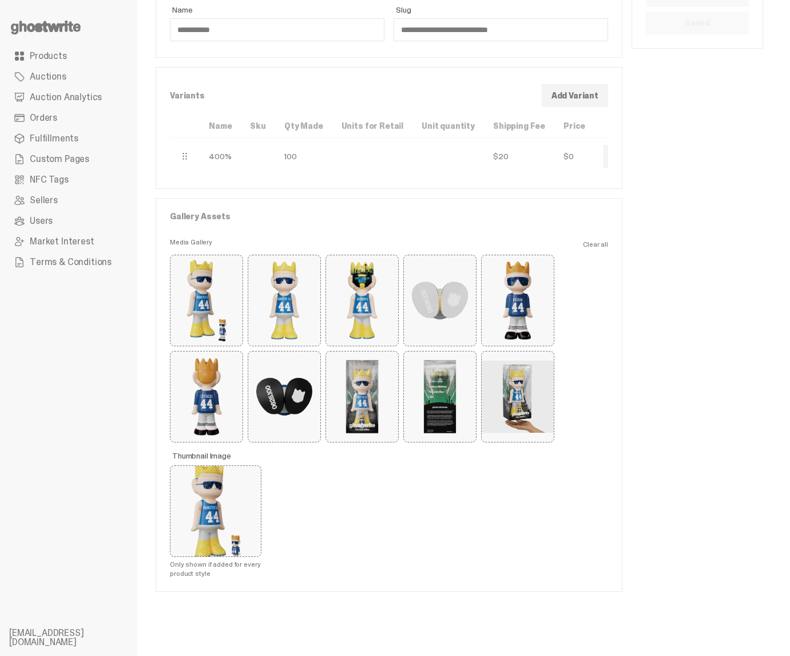
click at [0, 0] on link "Remove" at bounding box center [0, 0] width 0 height 0
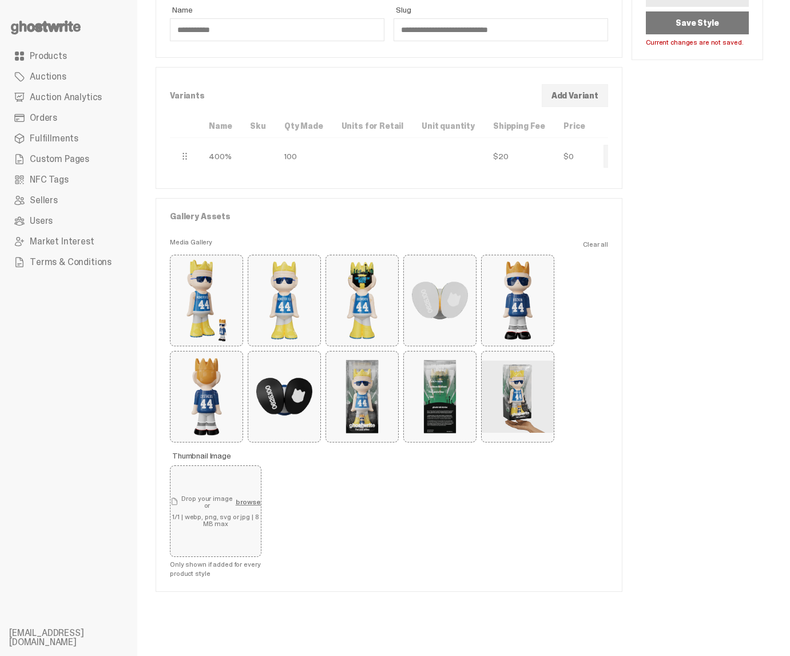
click at [0, 0] on button "Remove" at bounding box center [0, 0] width 0 height 0
type button "6"
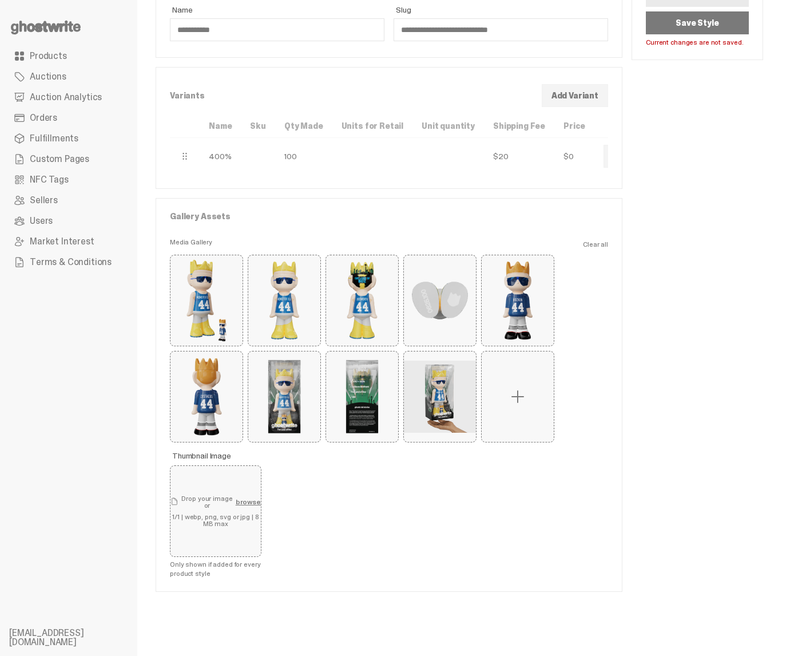
click at [0, 0] on button "Remove" at bounding box center [0, 0] width 0 height 0
type button "1"
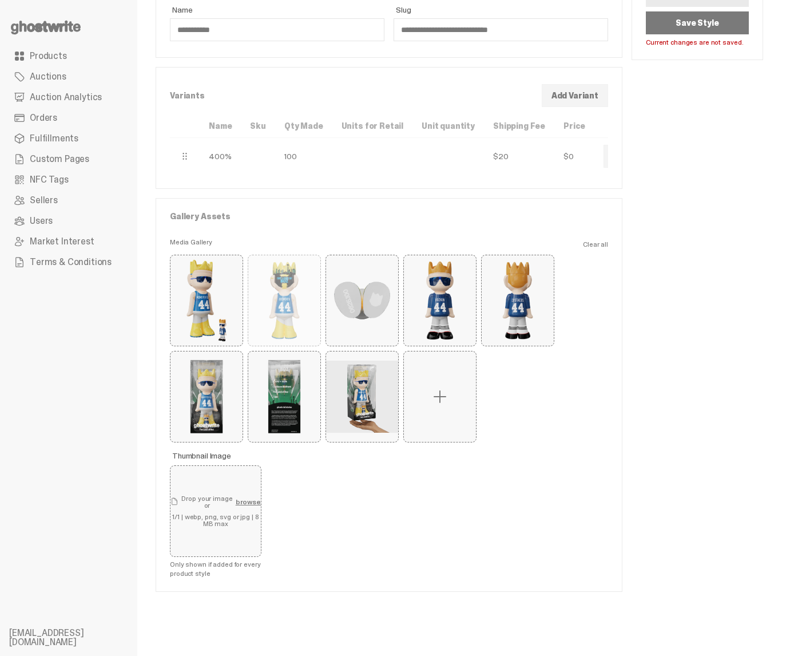
click at [0, 0] on button "Remove" at bounding box center [0, 0] width 0 height 0
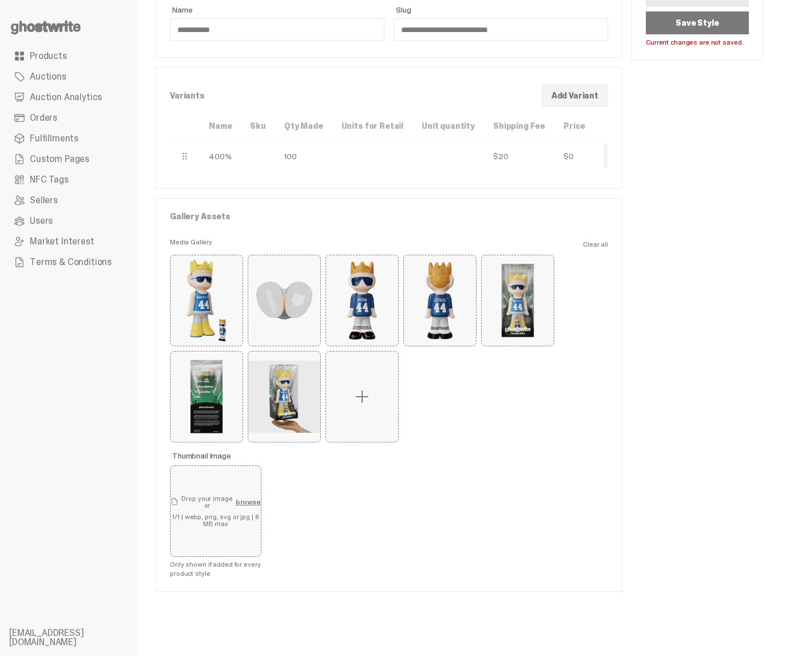
click at [0, 0] on button "Remove" at bounding box center [0, 0] width 0 height 0
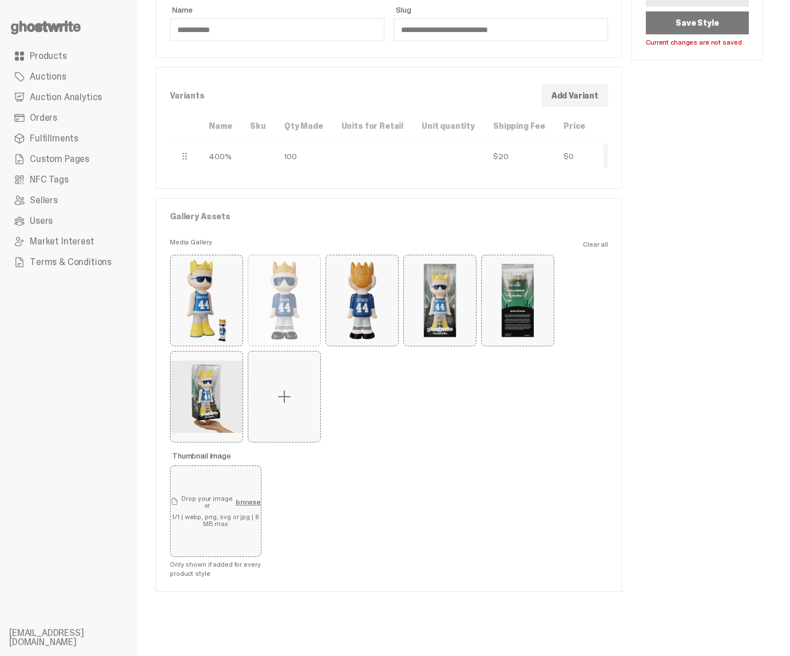
click at [0, 0] on button "Remove" at bounding box center [0, 0] width 0 height 0
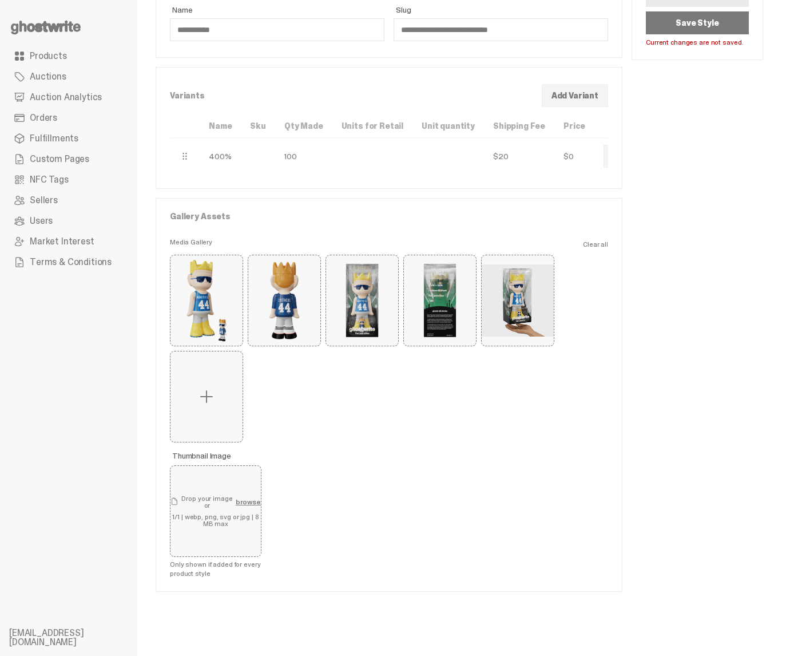
click at [0, 0] on button "Remove" at bounding box center [0, 0] width 0 height 0
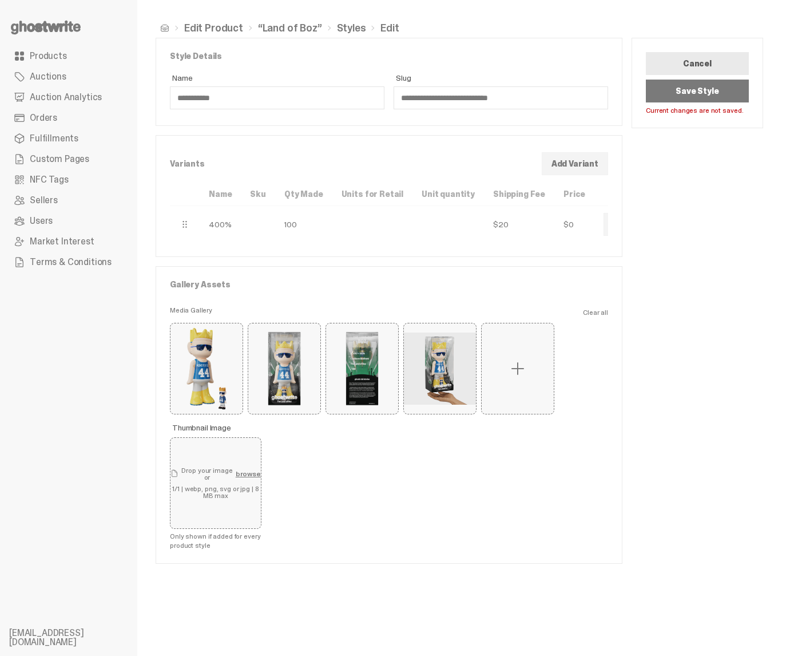
scroll to position [0, 0]
click at [533, 390] on label at bounding box center [518, 368] width 72 height 90
click at [0, 0] on input "file" at bounding box center [0, 0] width 0 height 0
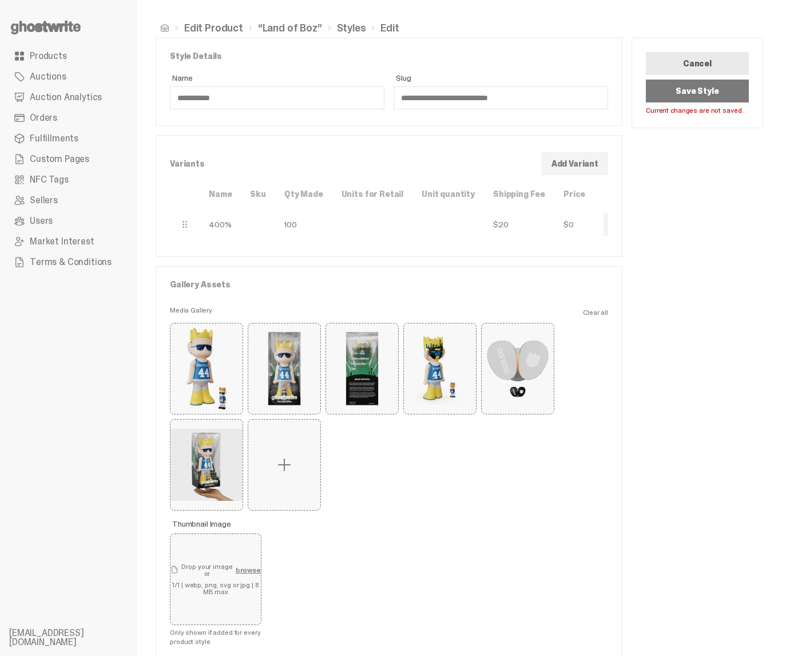
click at [0, 0] on button "Remove" at bounding box center [0, 0] width 0 height 0
type button "5"
click at [217, 462] on label at bounding box center [206, 464] width 72 height 90
click at [0, 0] on input "file" at bounding box center [0, 0] width 0 height 0
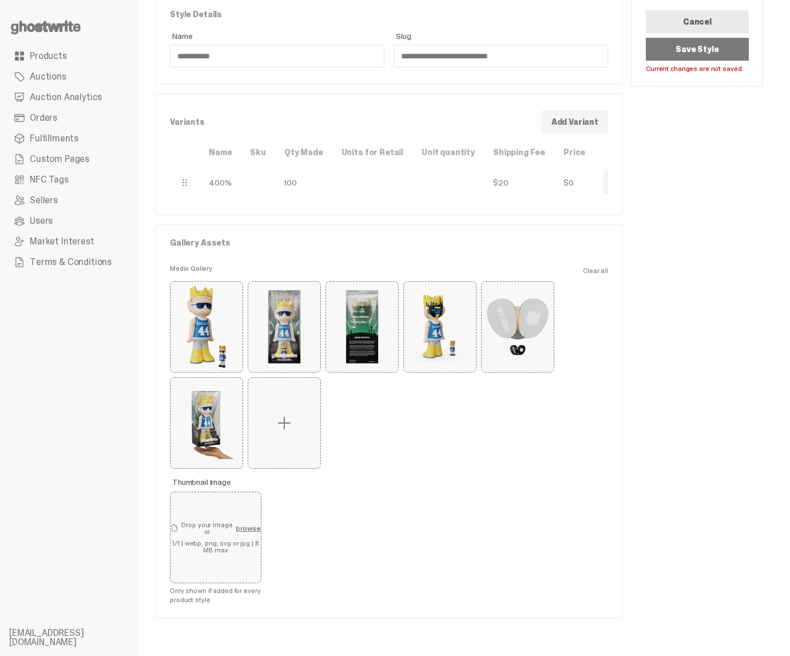
scroll to position [38, 0]
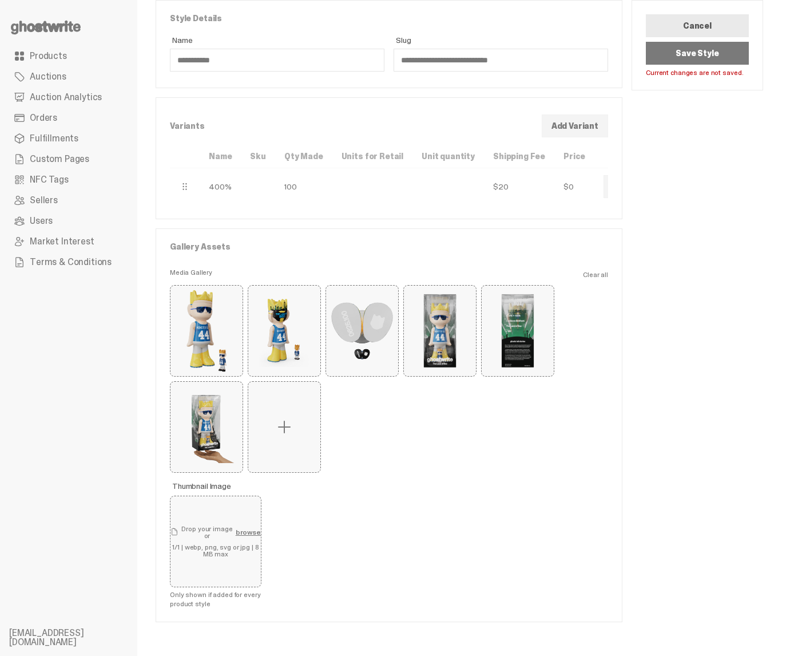
click at [299, 437] on label at bounding box center [284, 427] width 72 height 90
click at [0, 0] on input "file" at bounding box center [0, 0] width 0 height 0
drag, startPoint x: 180, startPoint y: 388, endPoint x: 340, endPoint y: 326, distance: 171.9
click at [340, 326] on div "Remove Land_of_Boz_Hero_21.png Remove Land_of_Boz_Media_Gallery_8.png Remove La…" at bounding box center [389, 379] width 438 height 188
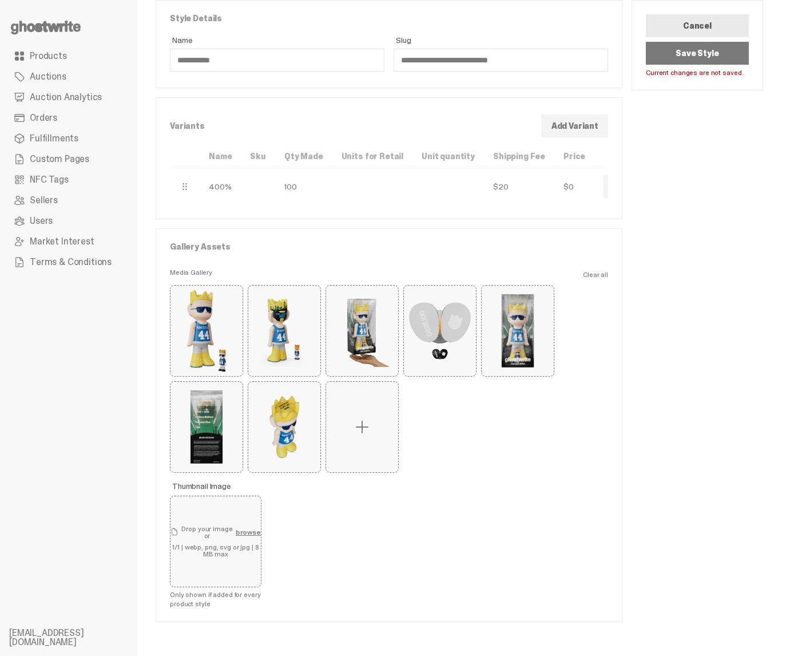
click at [381, 408] on label at bounding box center [362, 427] width 72 height 90
click at [0, 0] on input "file" at bounding box center [0, 0] width 0 height 0
click at [470, 399] on div "Remove Land_of_Boz_Hero_21.png Remove Land_of_Boz_Media_Gallery_8.png Remove La…" at bounding box center [389, 379] width 438 height 188
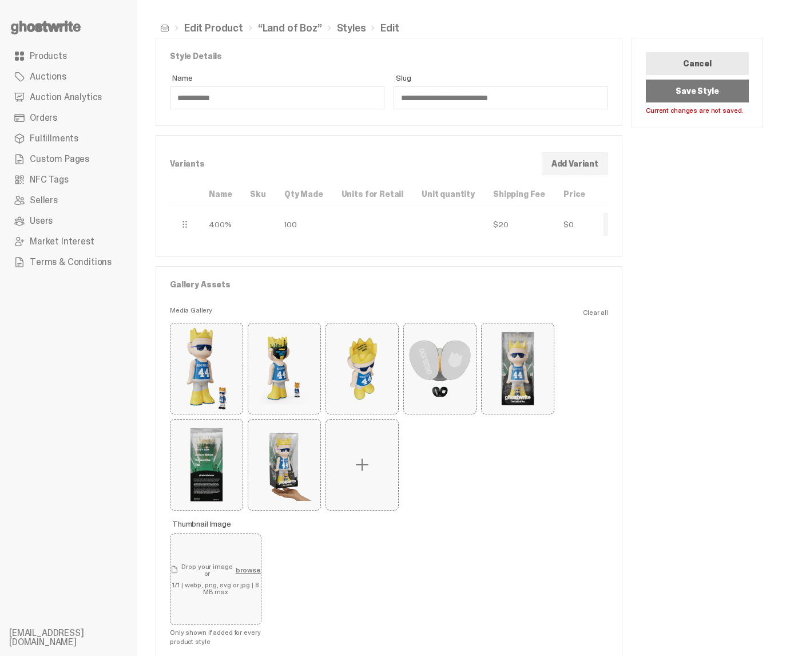
click at [695, 88] on button "Save Style" at bounding box center [697, 91] width 103 height 23
click at [211, 26] on link "Edit Product" at bounding box center [213, 28] width 59 height 10
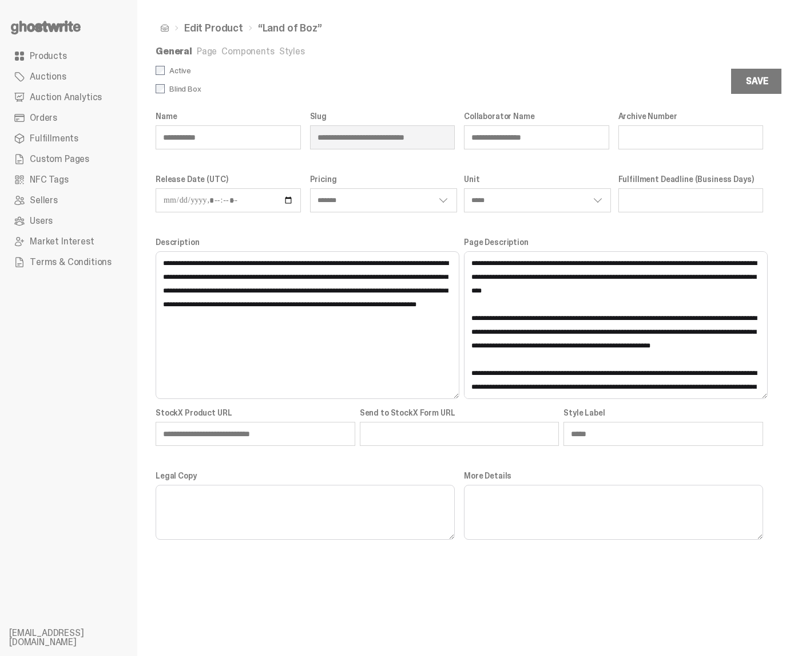
click at [170, 26] on li "Edit Product" at bounding box center [206, 28] width 74 height 10
click at [160, 28] on span at bounding box center [164, 27] width 9 height 9
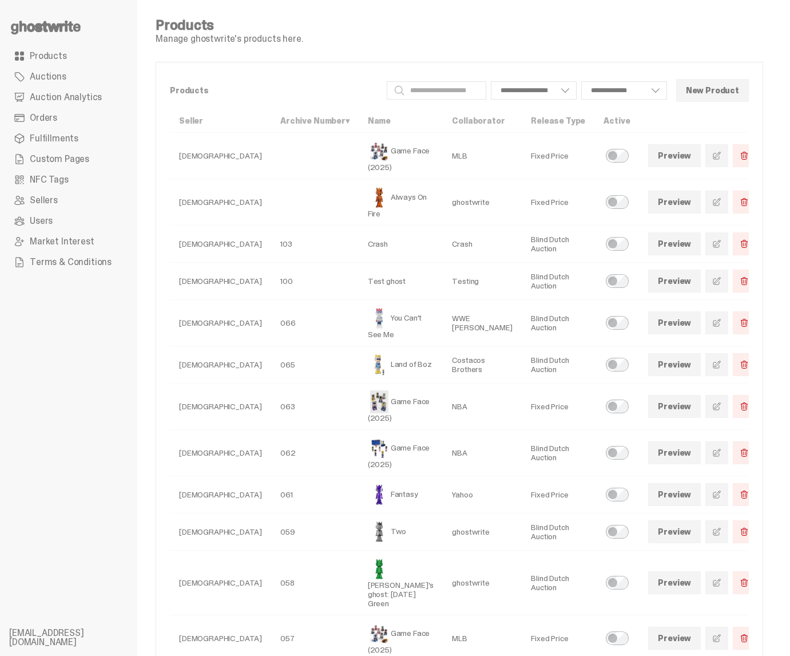
click at [664, 362] on link "Preview" at bounding box center [674, 364] width 53 height 23
click at [712, 360] on span at bounding box center [716, 364] width 9 height 9
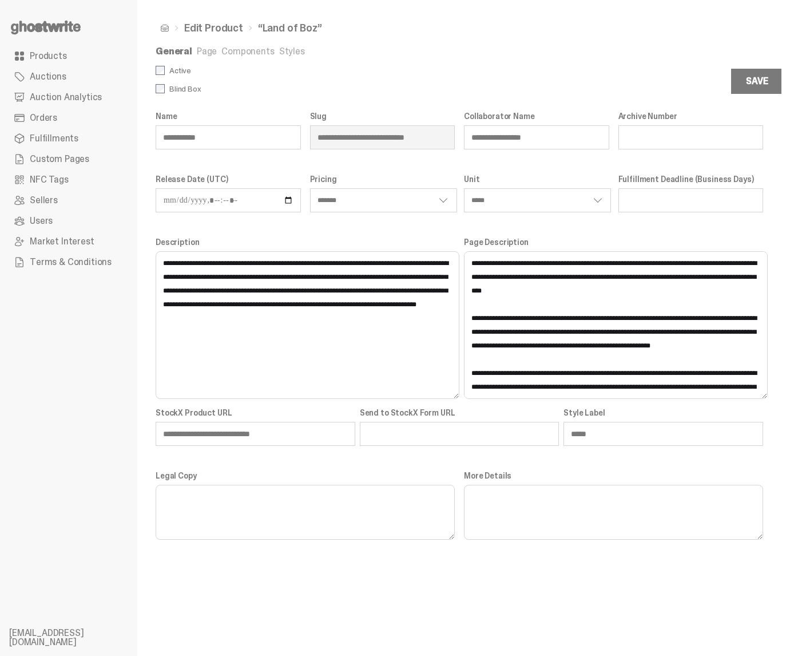
click at [231, 58] on div "General Page Components Styles" at bounding box center [460, 53] width 608 height 12
click at [231, 53] on link "Components" at bounding box center [247, 51] width 53 height 12
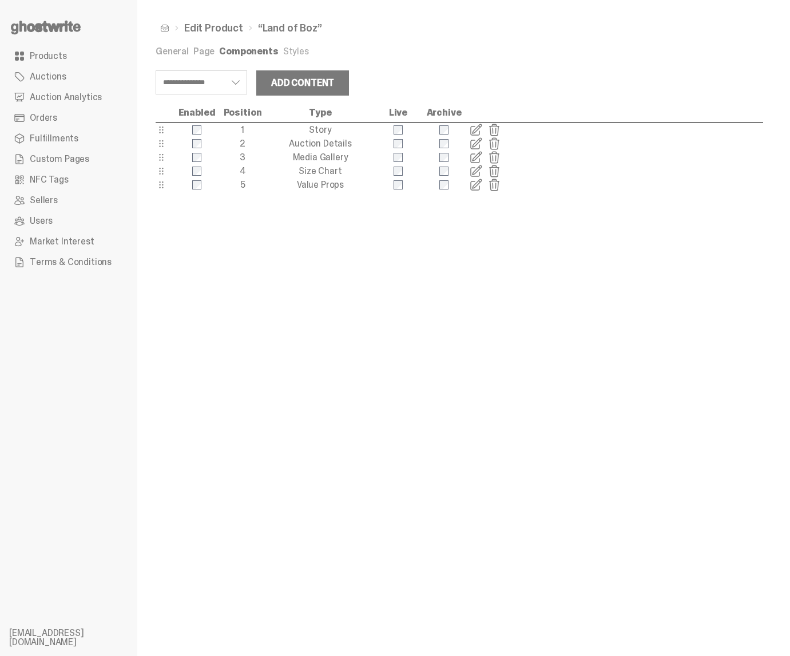
click at [478, 159] on span at bounding box center [476, 157] width 14 height 14
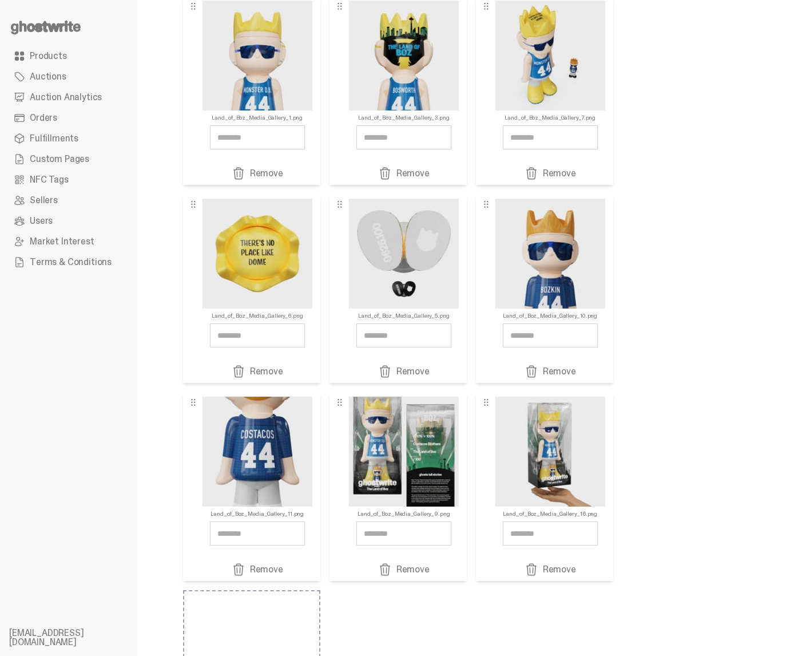
scroll to position [90, 0]
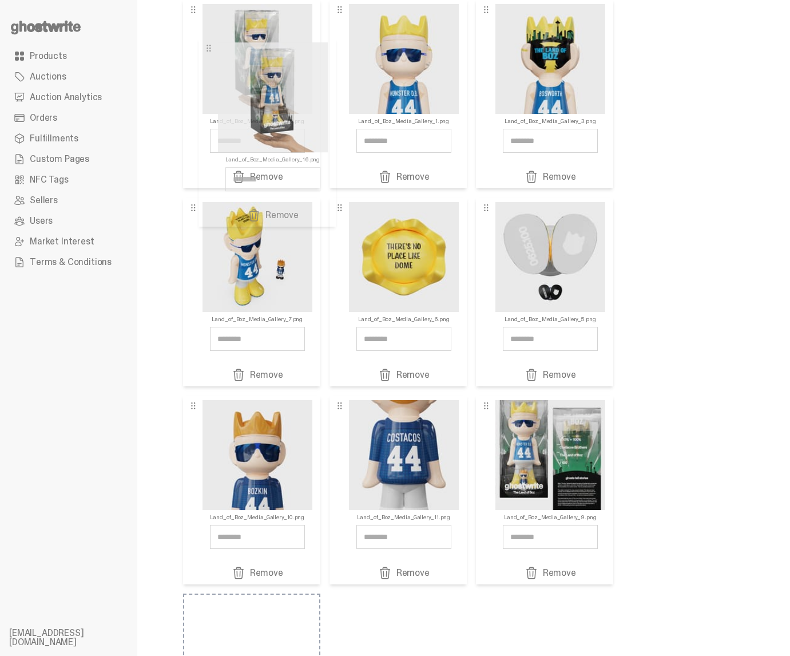
drag, startPoint x: 488, startPoint y: 406, endPoint x: 211, endPoint y: 49, distance: 452.6
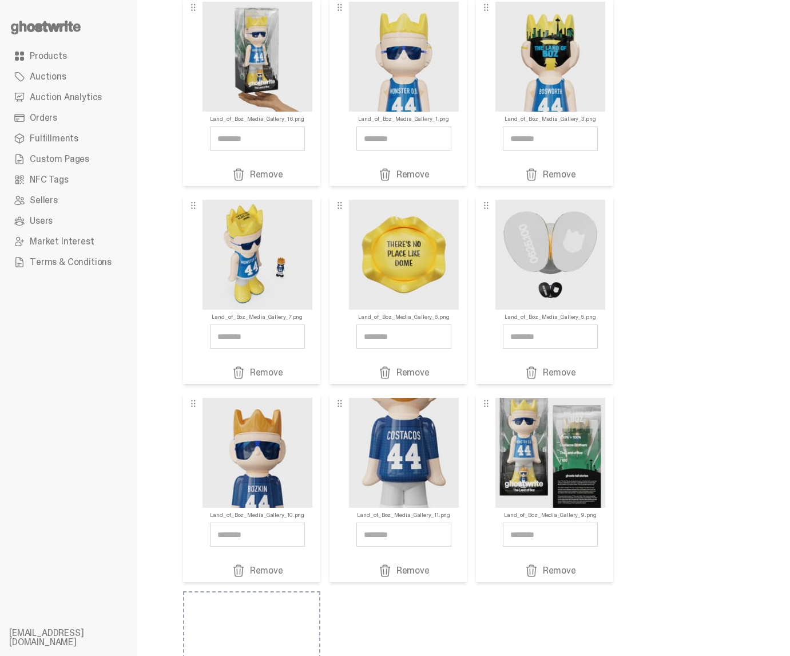
scroll to position [72, 0]
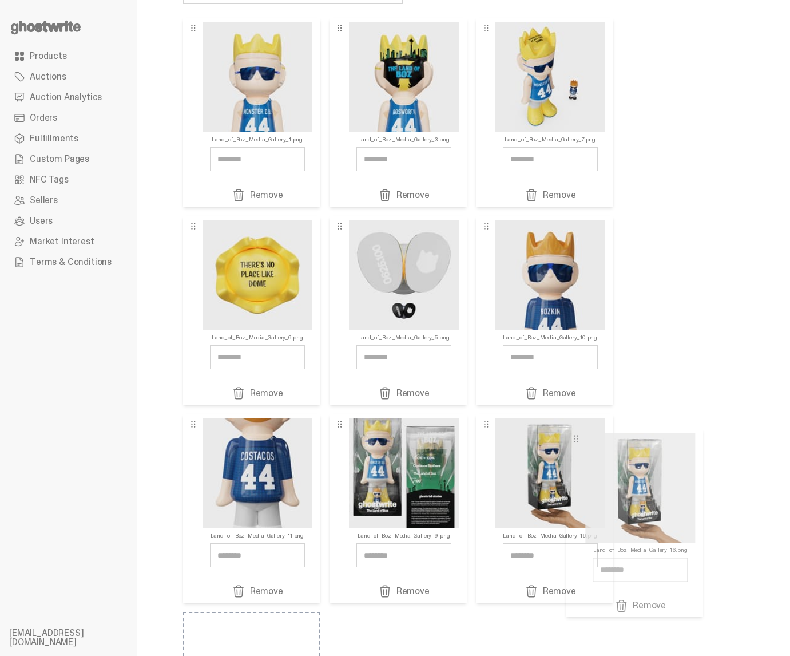
drag, startPoint x: 192, startPoint y: 26, endPoint x: 579, endPoint y: 438, distance: 564.6
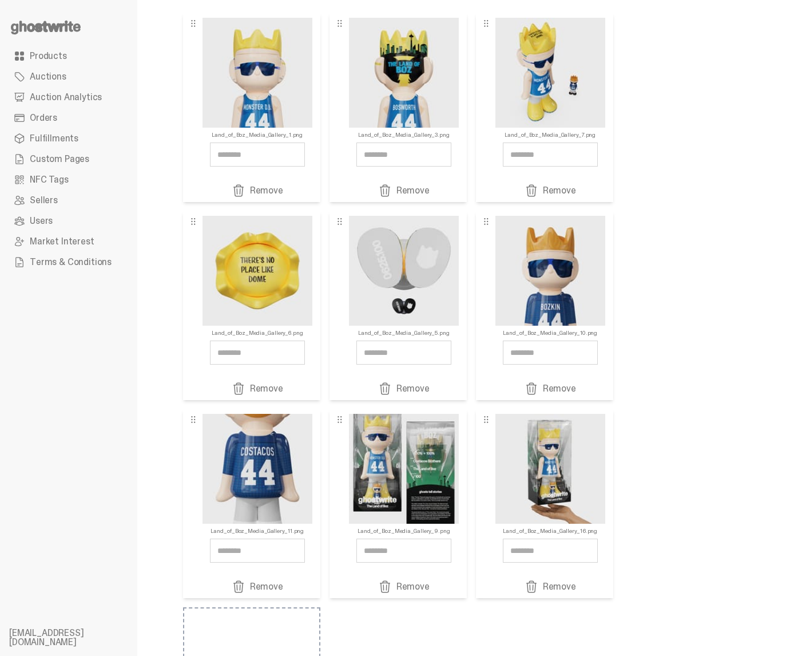
scroll to position [71, 0]
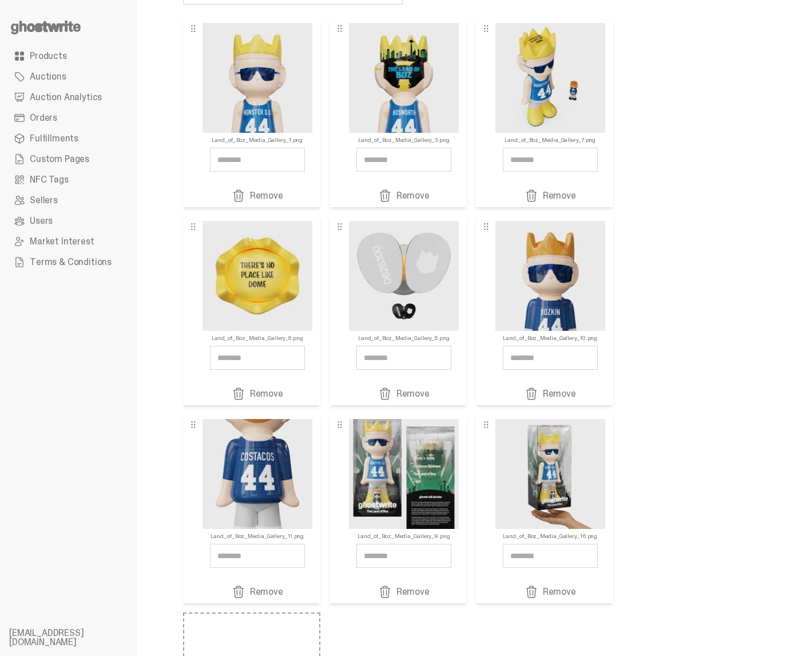
click at [269, 595] on link "Remove" at bounding box center [257, 592] width 104 height 14
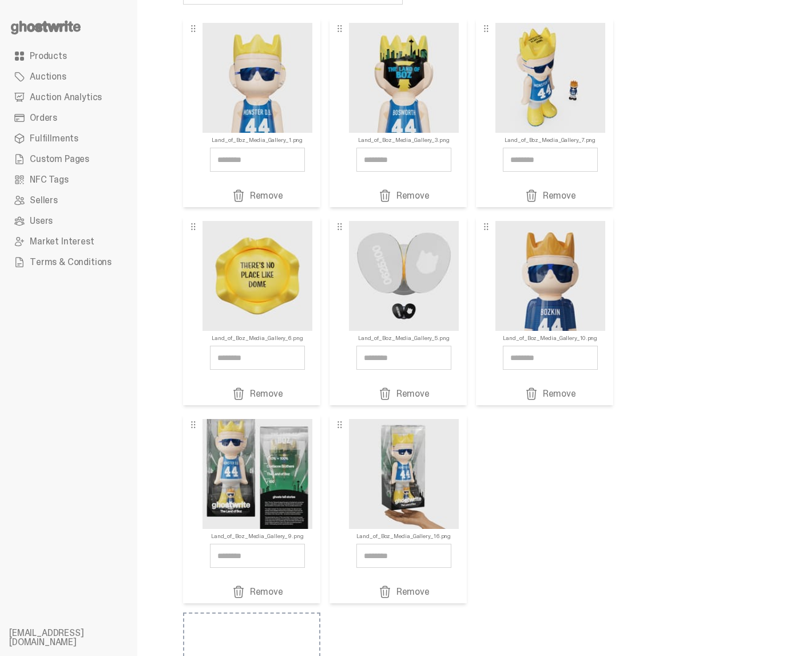
click at [549, 395] on link "Remove" at bounding box center [550, 394] width 104 height 14
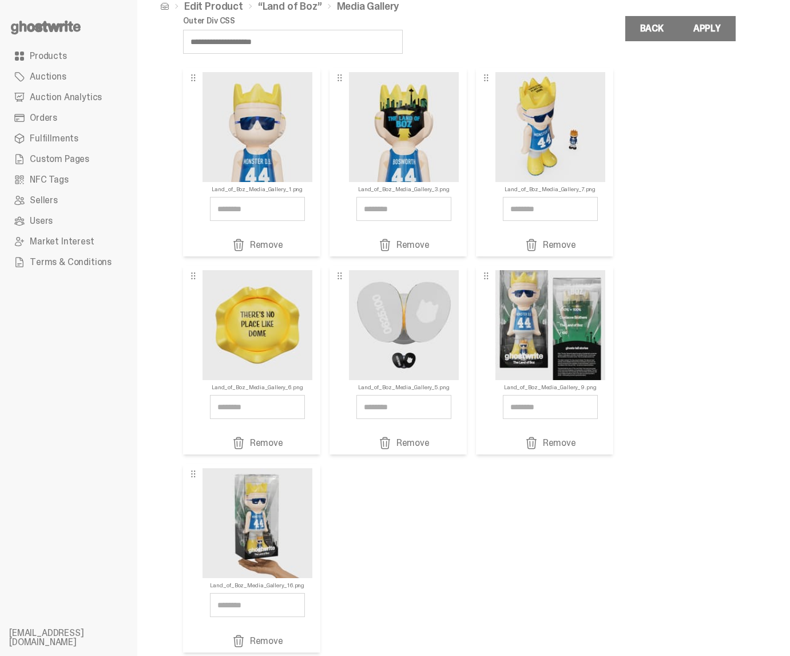
scroll to position [17, 0]
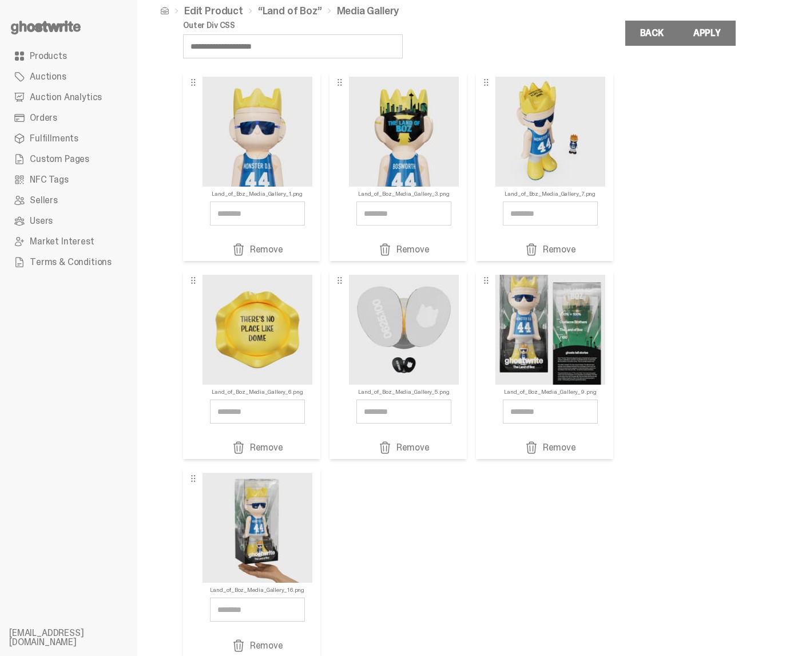
click at [561, 248] on link "Remove" at bounding box center [550, 250] width 104 height 14
click at [557, 251] on link "Remove" at bounding box center [550, 250] width 104 height 14
click at [550, 245] on link "Remove" at bounding box center [550, 250] width 104 height 14
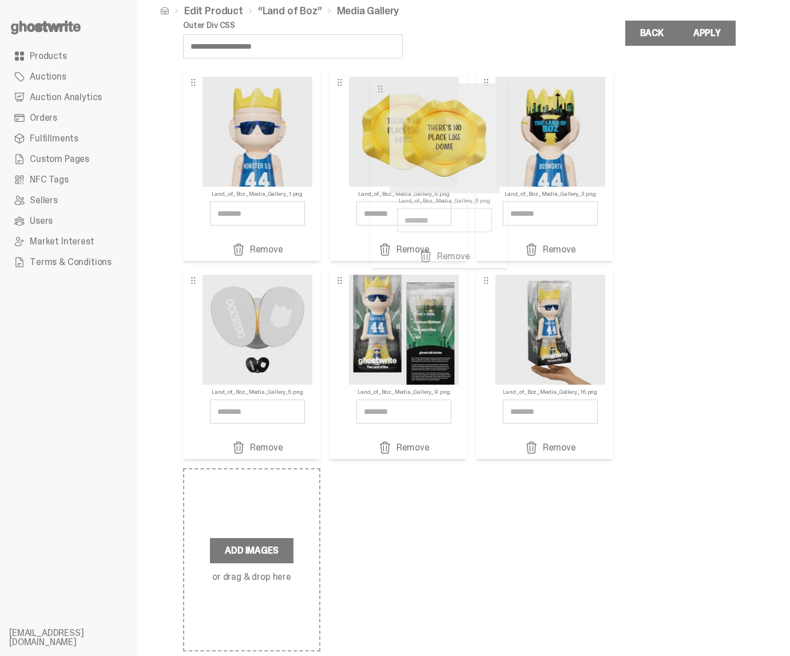
drag, startPoint x: 487, startPoint y: 84, endPoint x: 340, endPoint y: 94, distance: 146.8
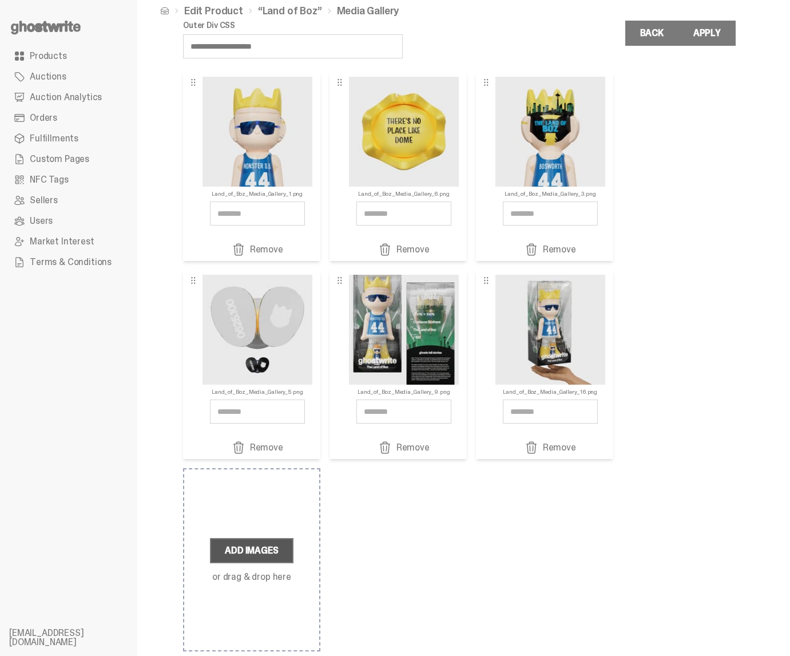
click at [263, 551] on label "Add Images" at bounding box center [251, 550] width 83 height 25
click at [0, 0] on input "Add Images or drag & drop here" at bounding box center [0, 0] width 0 height 0
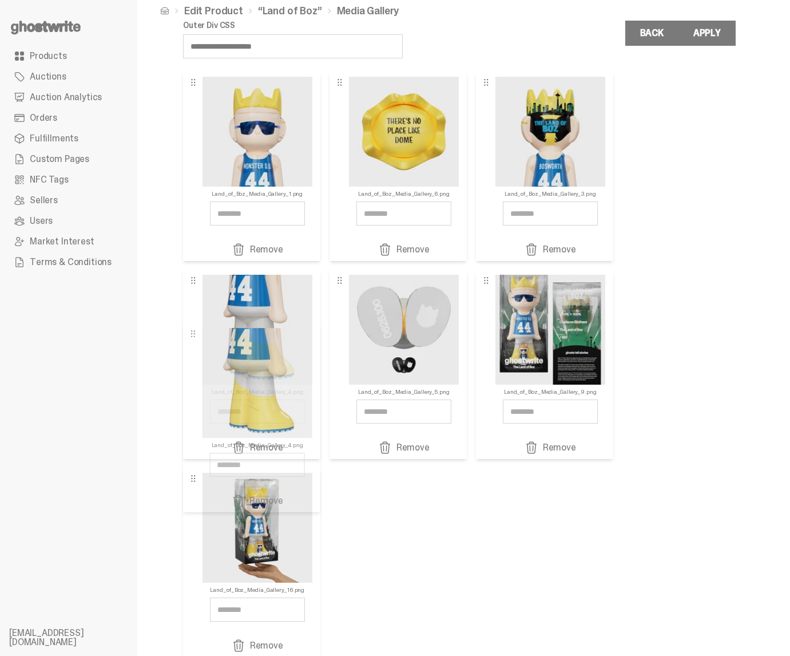
drag, startPoint x: 195, startPoint y: 483, endPoint x: 195, endPoint y: 339, distance: 144.2
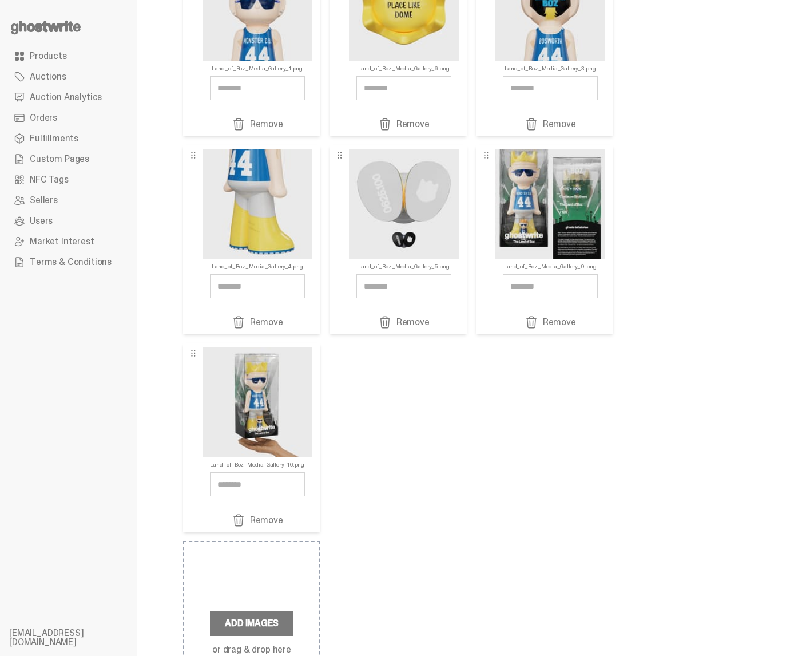
scroll to position [199, 0]
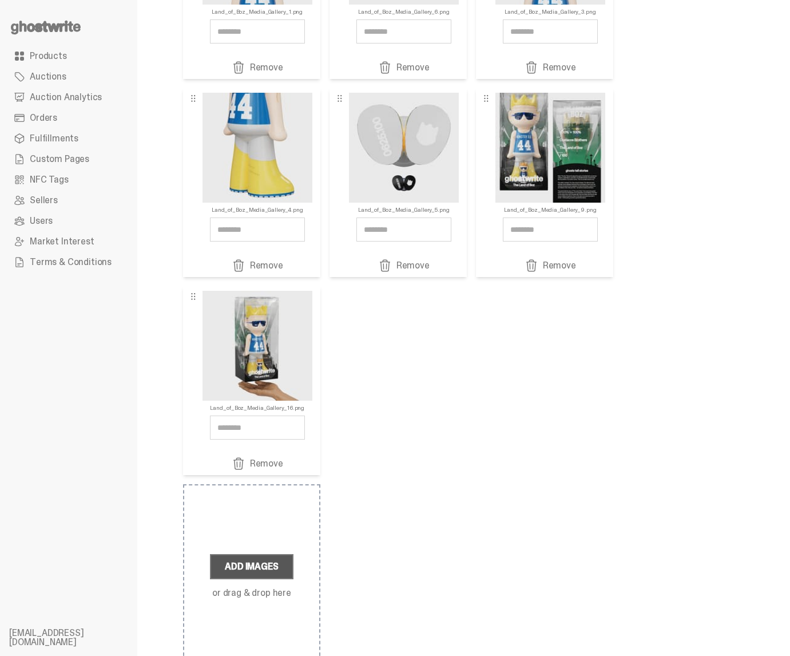
click at [237, 558] on label "Add Images" at bounding box center [251, 566] width 83 height 25
click at [0, 0] on input "Add Images or drag & drop here" at bounding box center [0, 0] width 0 height 0
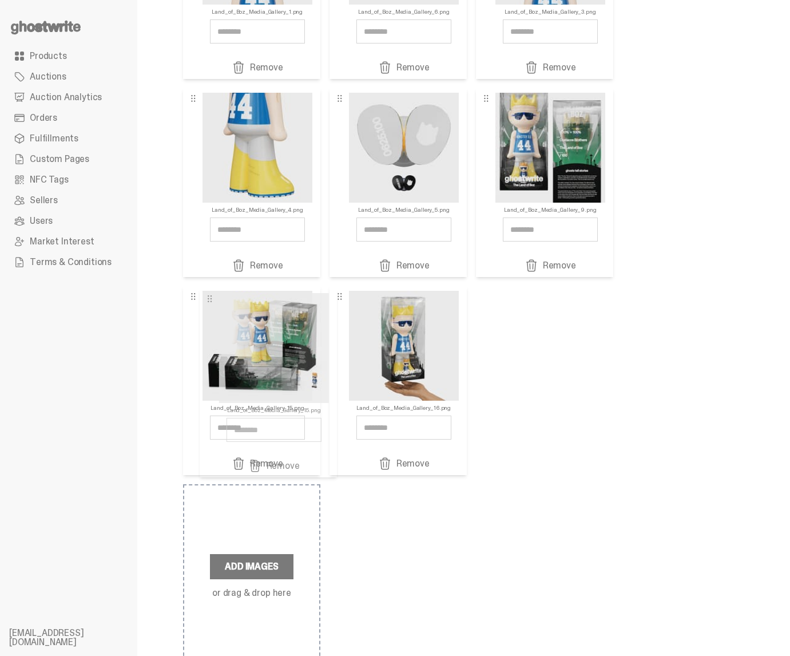
drag, startPoint x: 338, startPoint y: 299, endPoint x: 208, endPoint y: 301, distance: 129.9
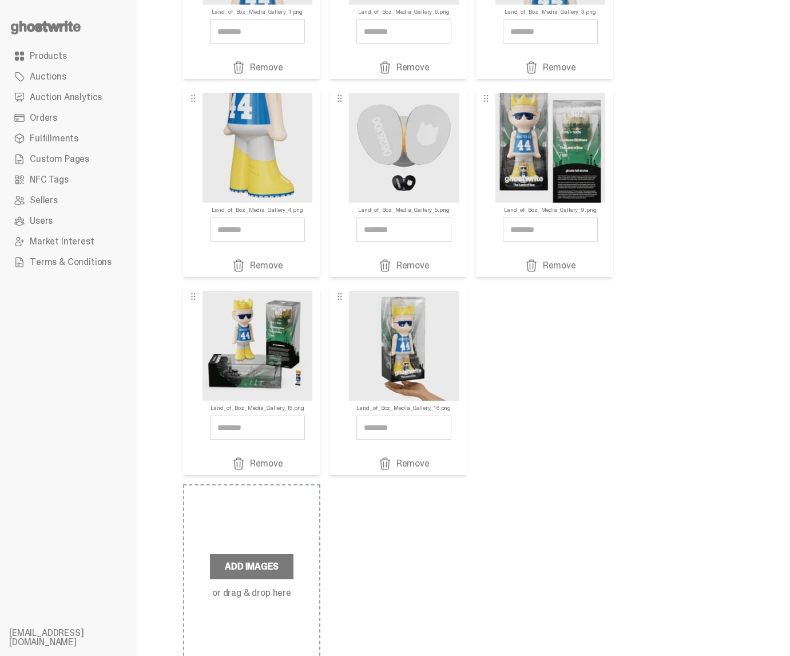
click at [392, 460] on link "Remove" at bounding box center [404, 464] width 104 height 14
click at [386, 461] on span at bounding box center [385, 464] width 14 height 14
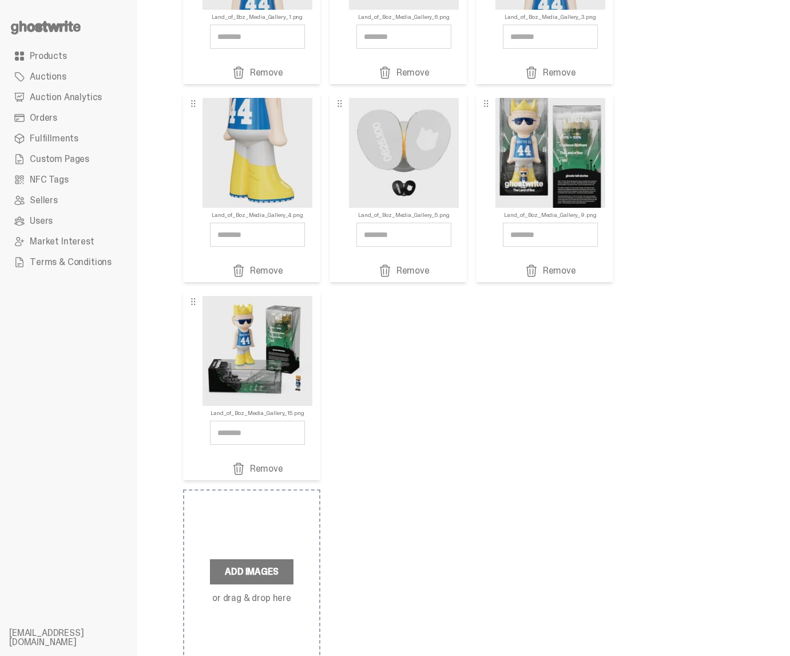
scroll to position [216, 0]
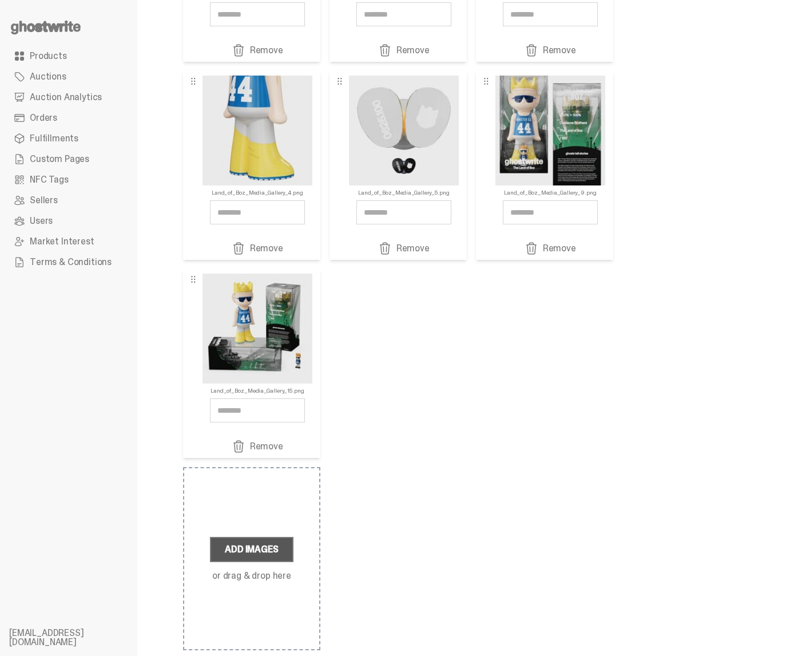
click at [260, 555] on label "Add Images" at bounding box center [251, 549] width 83 height 25
click at [0, 0] on input "Add Images or drag & drop here" at bounding box center [0, 0] width 0 height 0
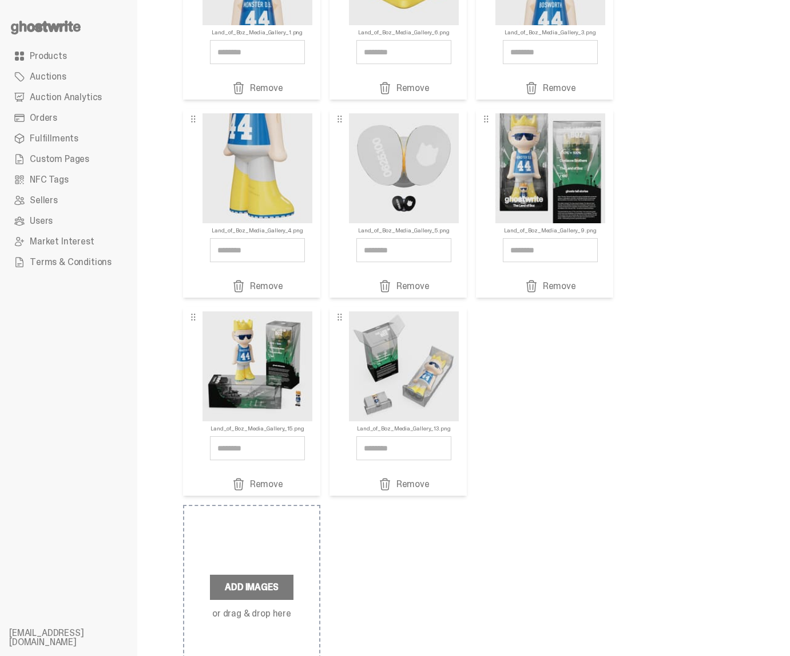
scroll to position [0, 0]
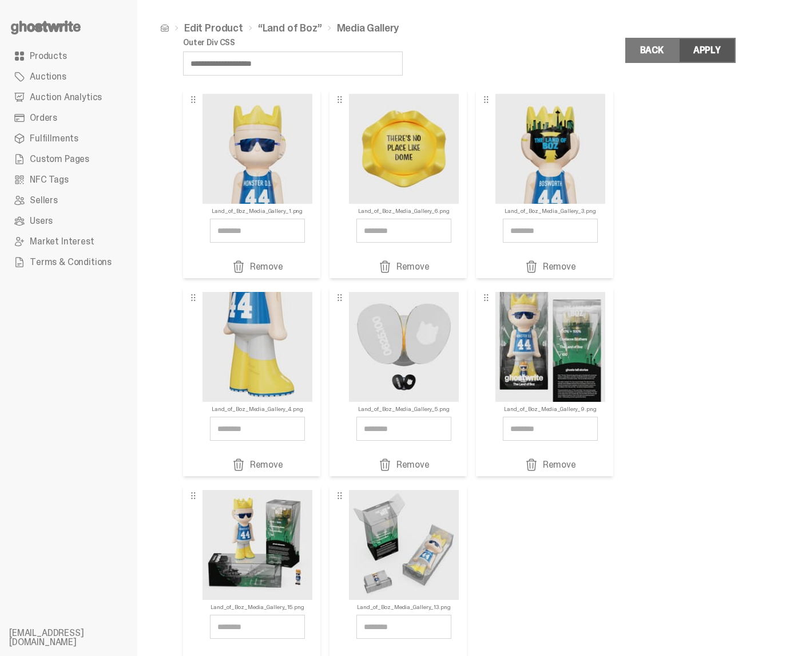
click at [731, 43] on button "Apply" at bounding box center [706, 50] width 57 height 25
click at [707, 60] on button "Apply" at bounding box center [706, 50] width 57 height 25
click at [661, 46] on link "Back" at bounding box center [651, 50] width 53 height 25
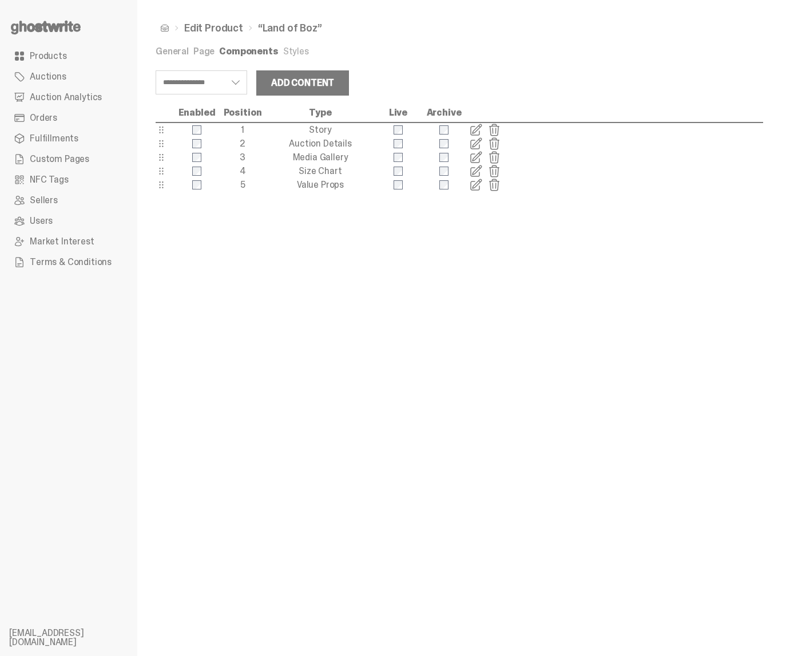
click at [296, 47] on link "Styles" at bounding box center [296, 51] width 26 height 12
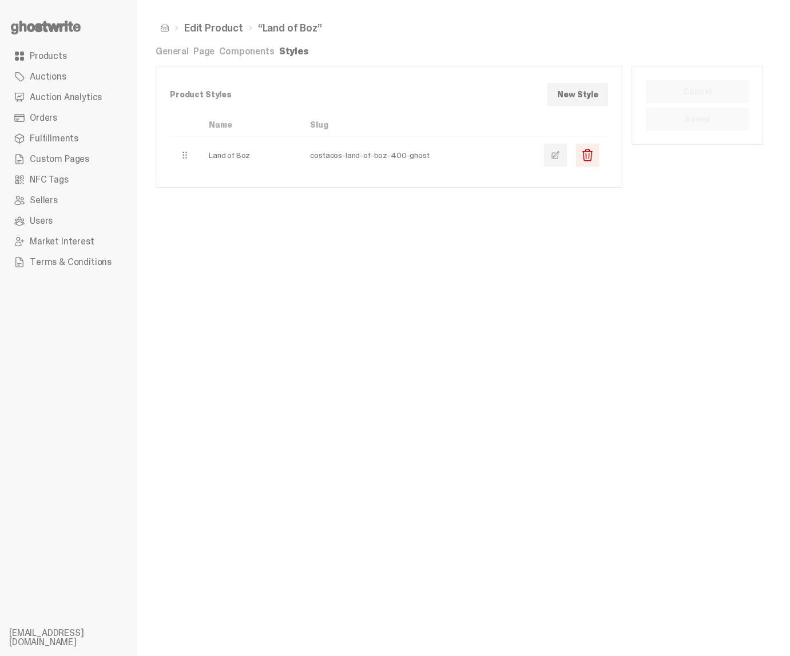
click at [565, 167] on td at bounding box center [571, 155] width 73 height 37
click at [560, 157] on span at bounding box center [555, 154] width 9 height 9
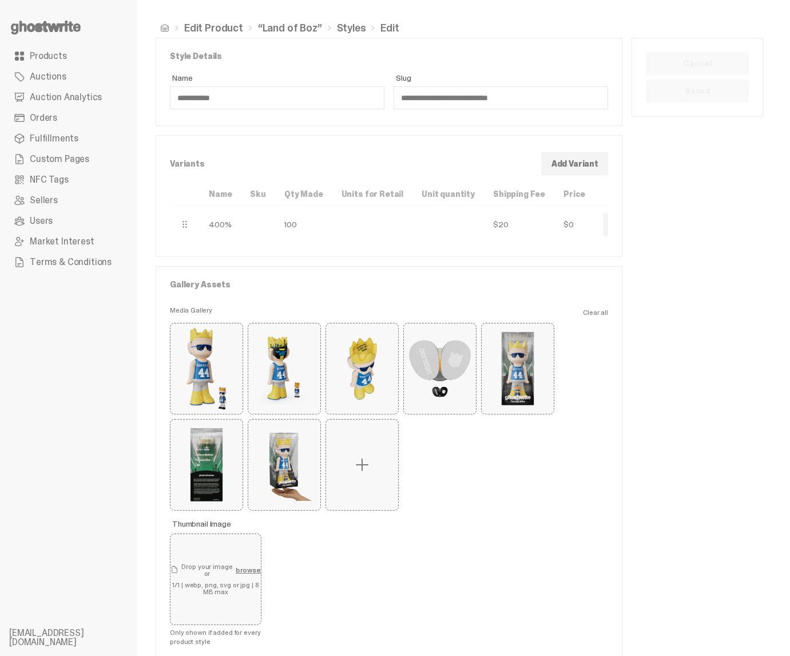
click at [356, 468] on span at bounding box center [362, 464] width 18 height 18
click at [0, 0] on input "file" at bounding box center [0, 0] width 0 height 0
click at [376, 473] on label at bounding box center [362, 464] width 72 height 90
click at [0, 0] on input "file" at bounding box center [0, 0] width 0 height 0
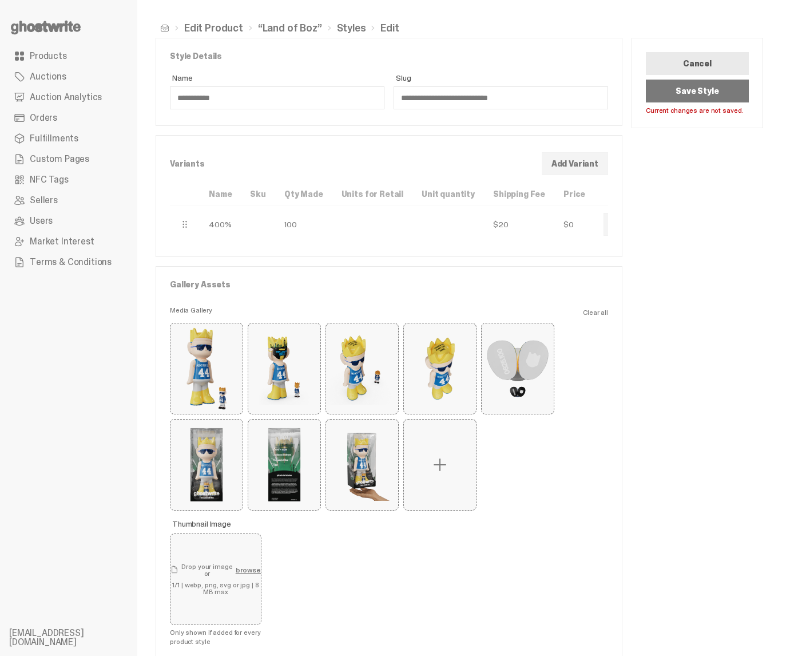
click at [0, 0] on button "Remove" at bounding box center [0, 0] width 0 height 0
type button "3"
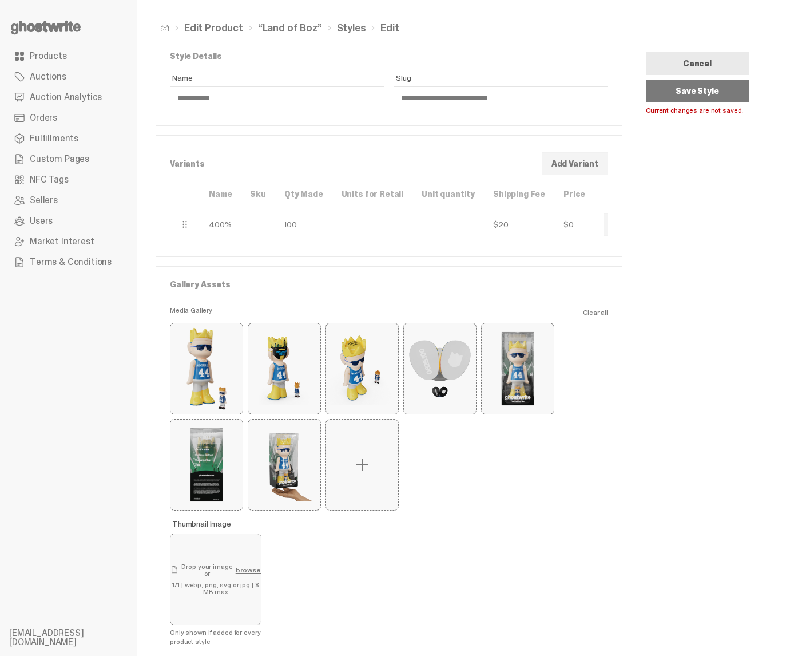
click at [722, 87] on button "Save Style" at bounding box center [697, 91] width 103 height 23
click at [276, 27] on link "“Land of Boz”" at bounding box center [290, 28] width 64 height 10
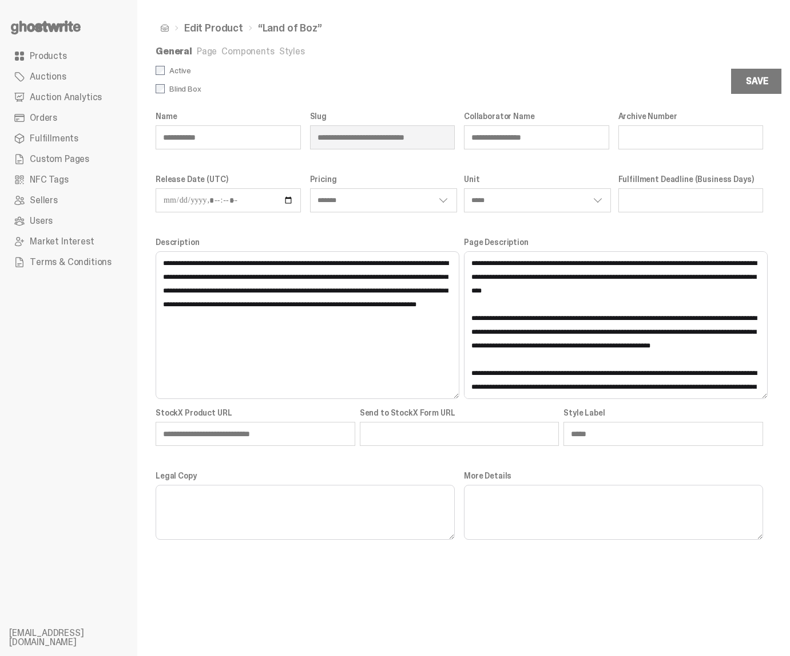
click at [563, 161] on div "**********" at bounding box center [460, 326] width 608 height 428
click at [584, 436] on input "*****" at bounding box center [663, 434] width 200 height 24
click at [585, 451] on div "**********" at bounding box center [460, 435] width 608 height 54
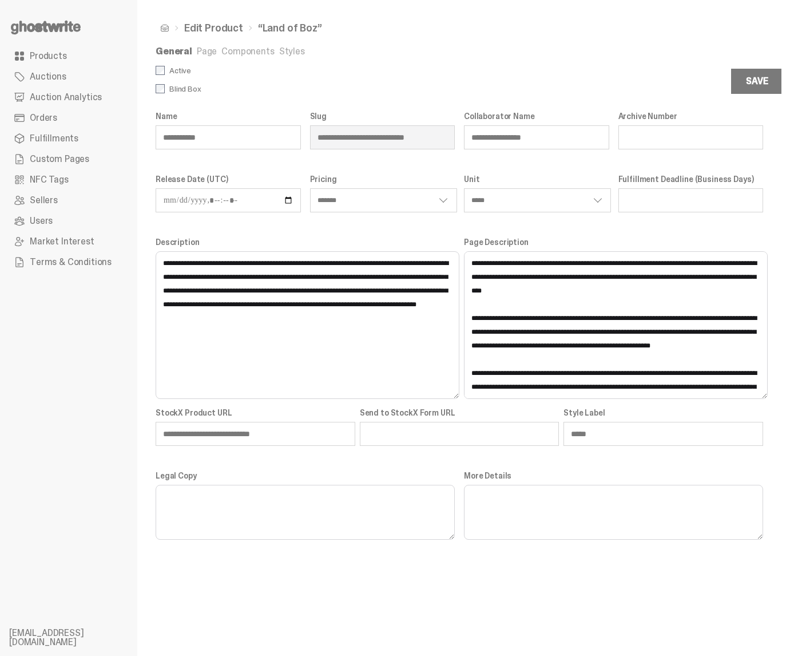
click at [207, 54] on link "Page" at bounding box center [207, 51] width 20 height 12
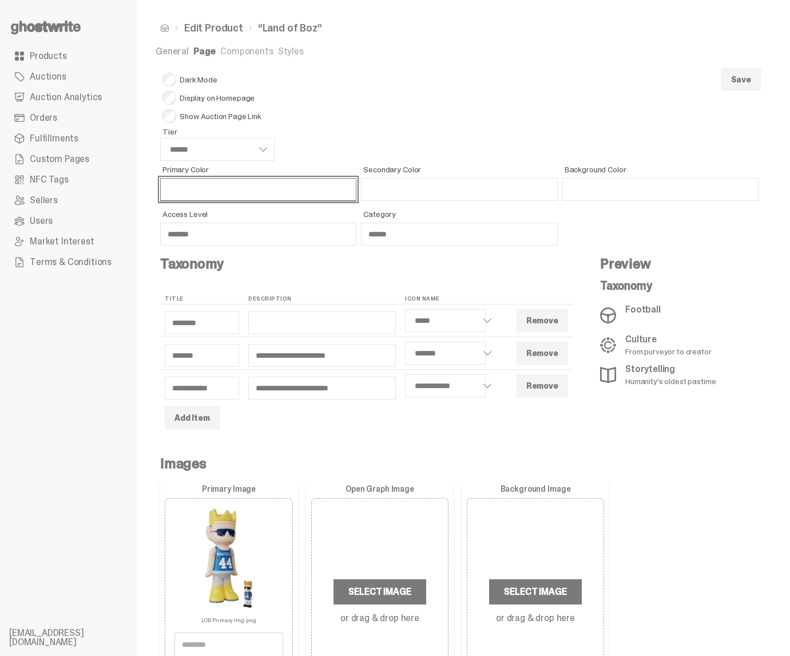
click at [262, 184] on input "Primary Color" at bounding box center [258, 189] width 196 height 23
paste input "*******"
type input "*******"
select select "******"
select select "*****"
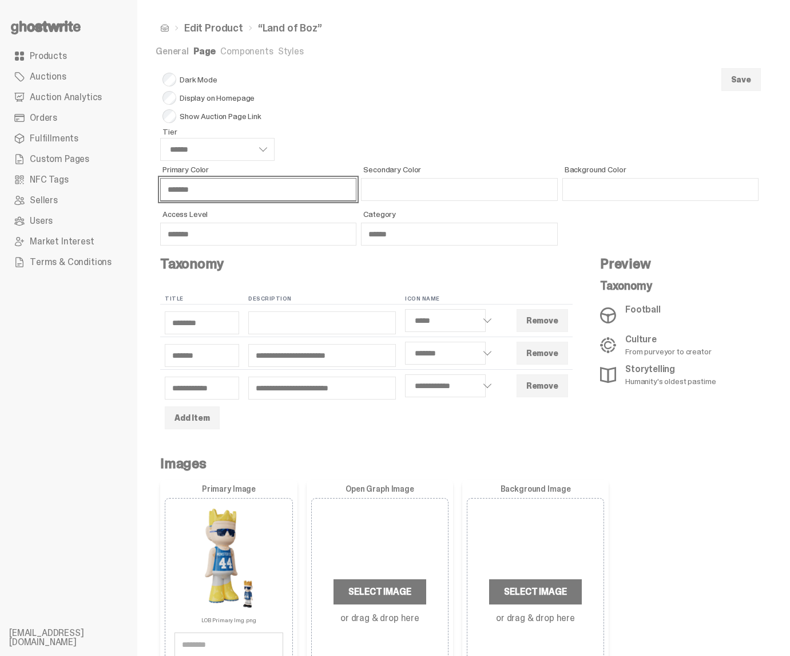
select select "*******"
select select "**********"
type input "*******"
click at [580, 177] on label "Background Color" at bounding box center [660, 182] width 196 height 35
click at [580, 178] on input "Background Color" at bounding box center [660, 189] width 196 height 23
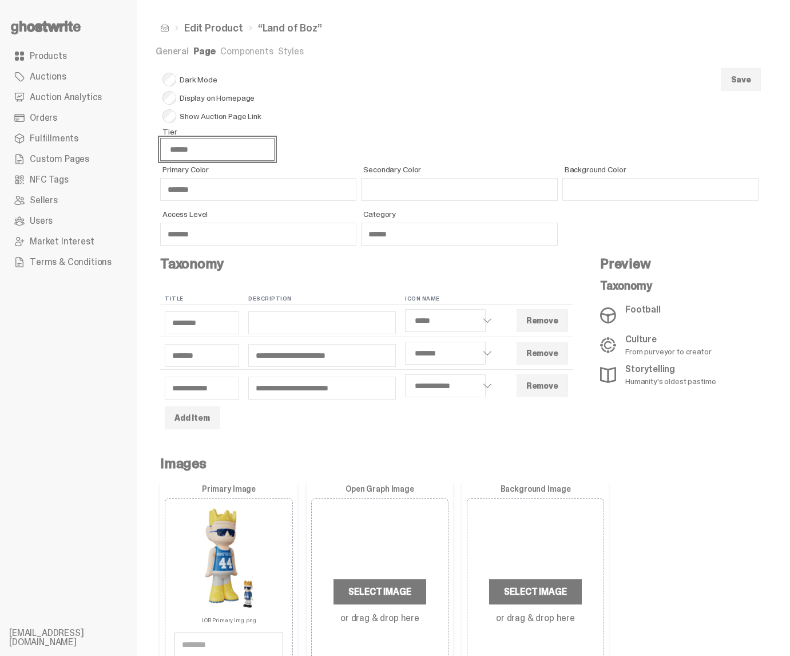
click at [203, 145] on select "****** ****** ******" at bounding box center [217, 149] width 114 height 23
click at [741, 79] on button "Save" at bounding box center [740, 79] width 39 height 23
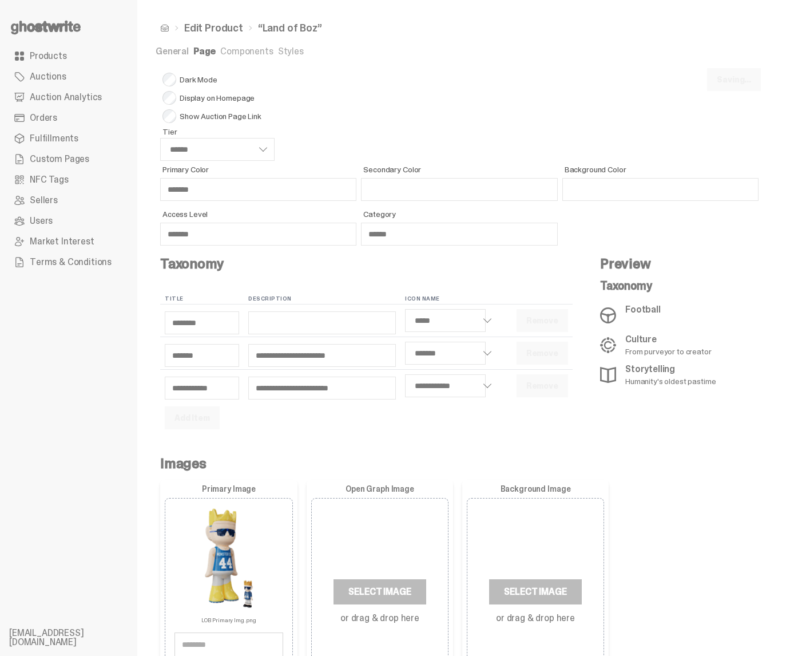
select select "******"
select select "*****"
select select "*******"
select select "**********"
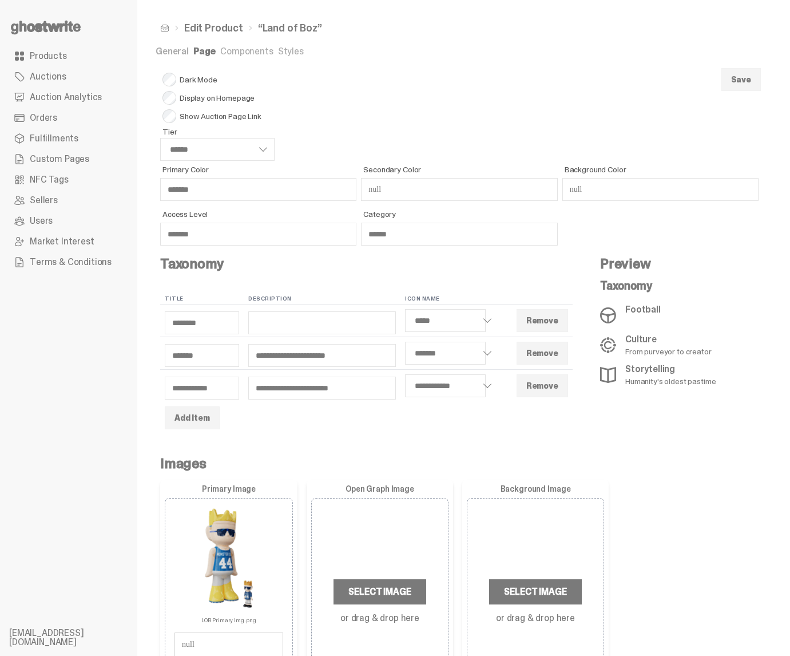
click at [174, 45] on link "General" at bounding box center [172, 51] width 33 height 12
select select "*******"
select select "*****"
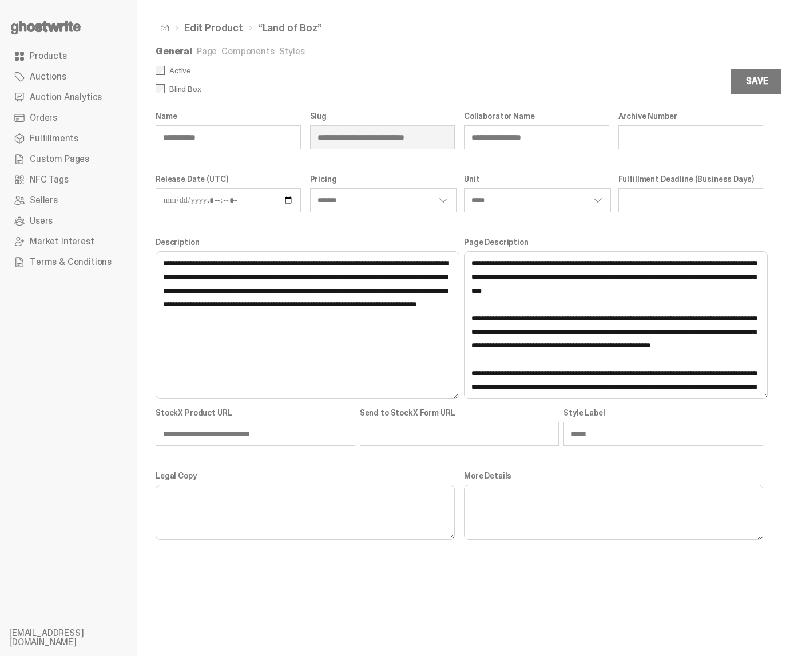
click at [177, 69] on label "Active" at bounding box center [308, 70] width 304 height 9
select select "*******"
select select "*****"
click at [768, 77] on div "Save" at bounding box center [757, 81] width 22 height 9
select select "*******"
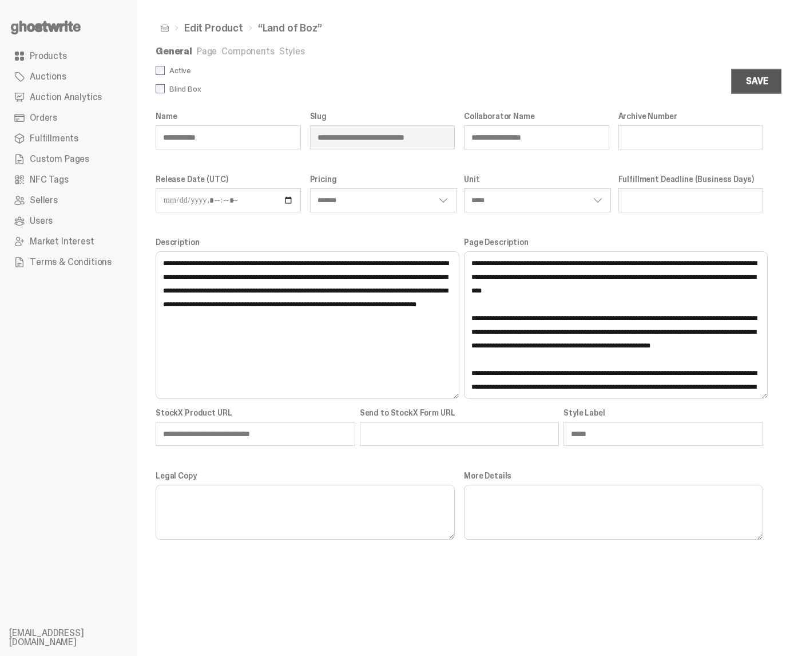
select select "*****"
click at [766, 83] on div "Save" at bounding box center [757, 81] width 22 height 9
select select "*******"
select select "*****"
click at [188, 68] on label "Active" at bounding box center [308, 70] width 304 height 9
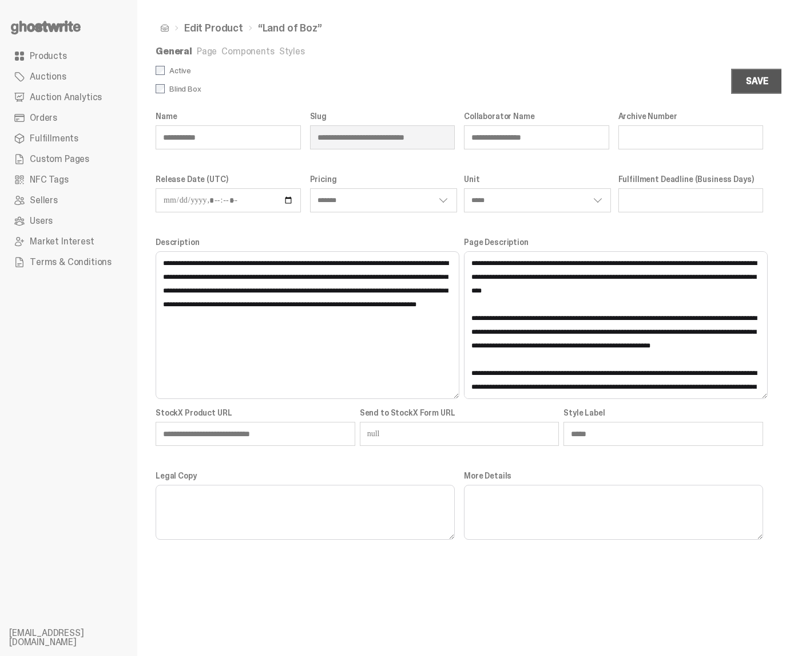
select select "*******"
select select "*****"
click at [756, 84] on div "Save" at bounding box center [757, 81] width 22 height 9
select select "*******"
select select "*****"
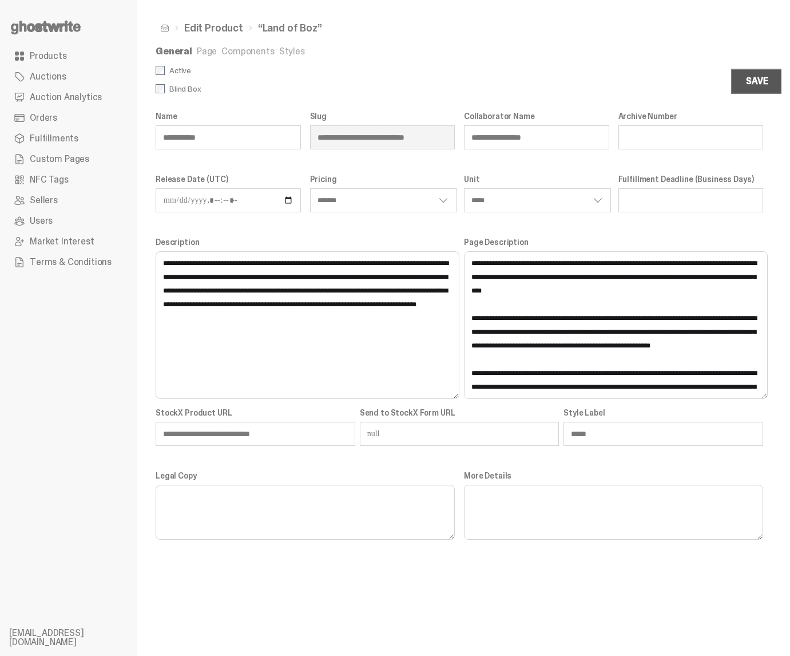
click at [755, 77] on div "Save" at bounding box center [757, 81] width 22 height 9
click at [204, 52] on link "Page" at bounding box center [207, 51] width 20 height 12
select select "*******"
select select "*****"
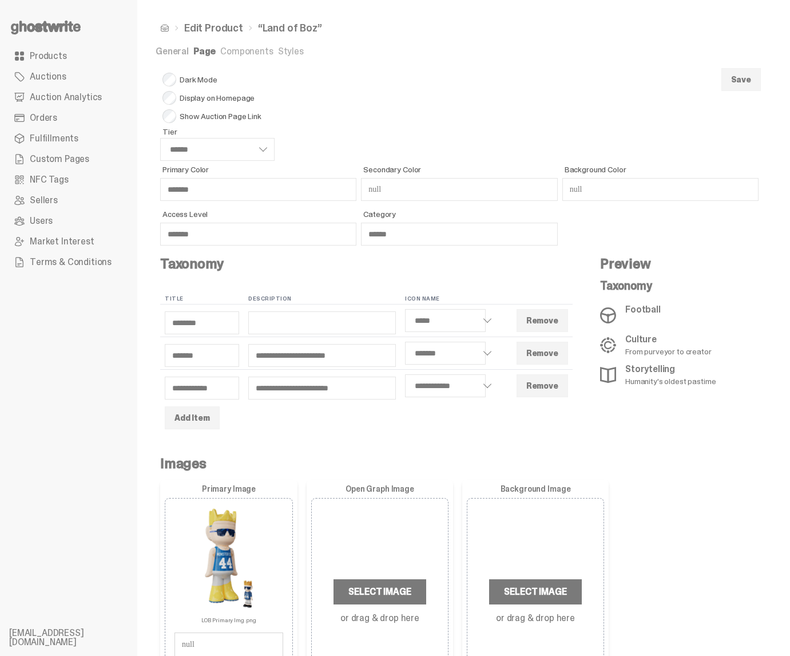
click at [180, 53] on link "General" at bounding box center [172, 51] width 33 height 12
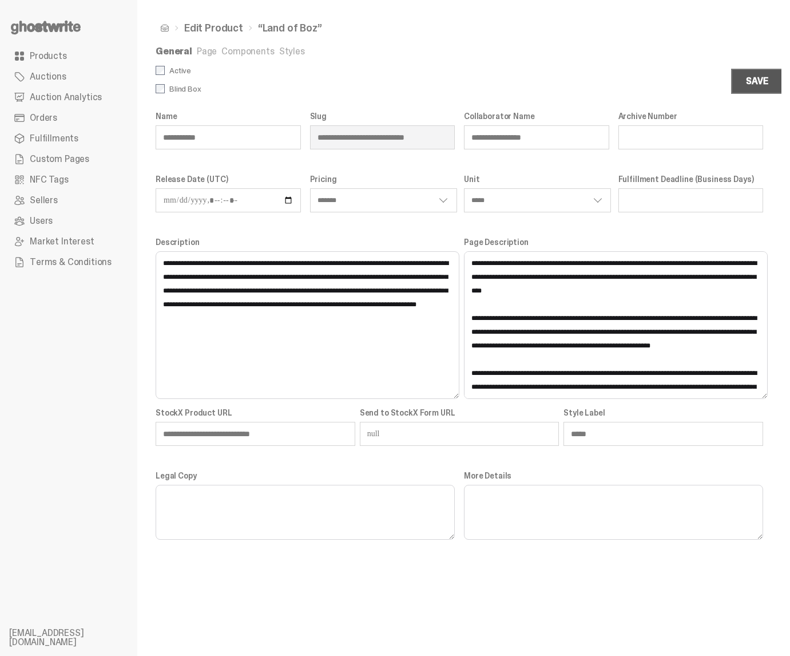
click at [168, 71] on label "Active" at bounding box center [308, 70] width 304 height 9
select select "*******"
select select "*****"
click at [758, 73] on button "Save" at bounding box center [756, 81] width 51 height 25
select select "*******"
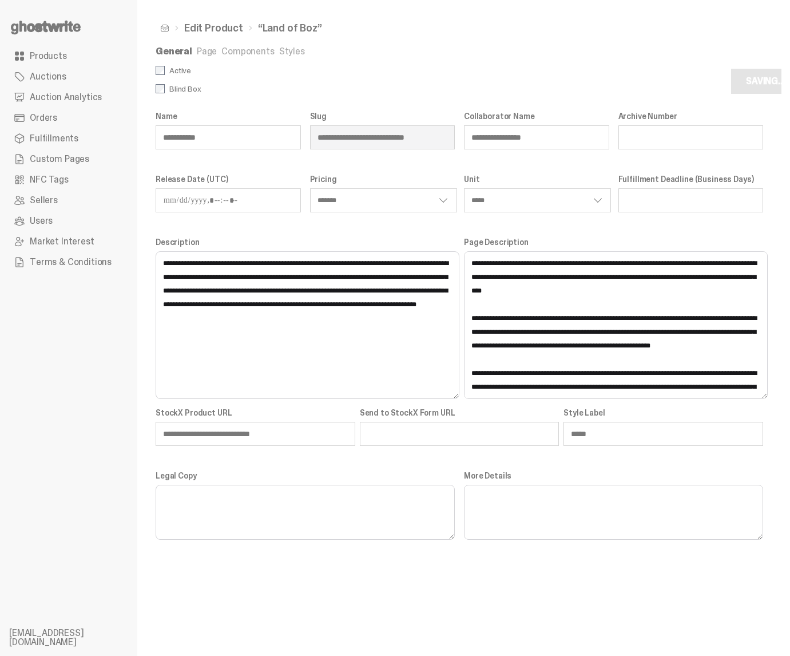
select select "*****"
select select "*******"
select select "*****"
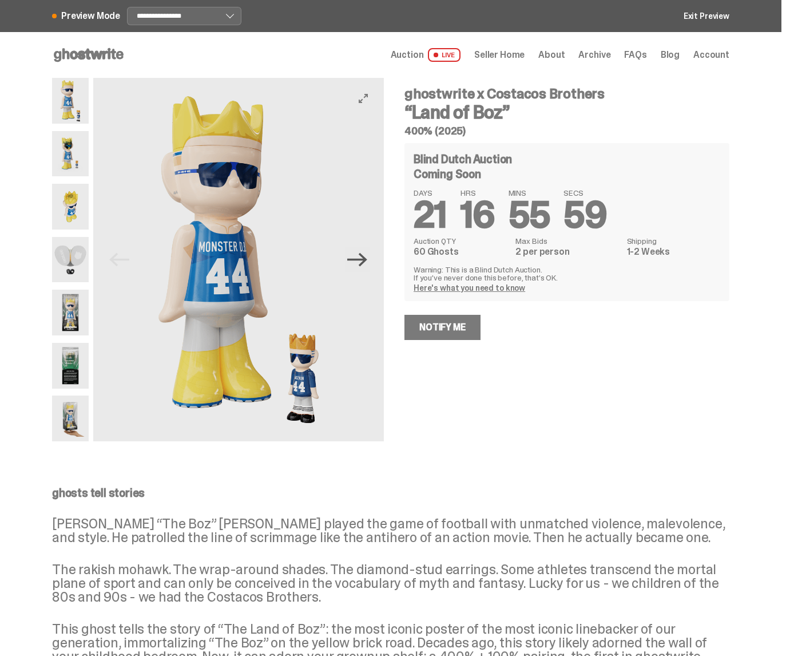
click at [362, 264] on icon "Next" at bounding box center [357, 259] width 20 height 20
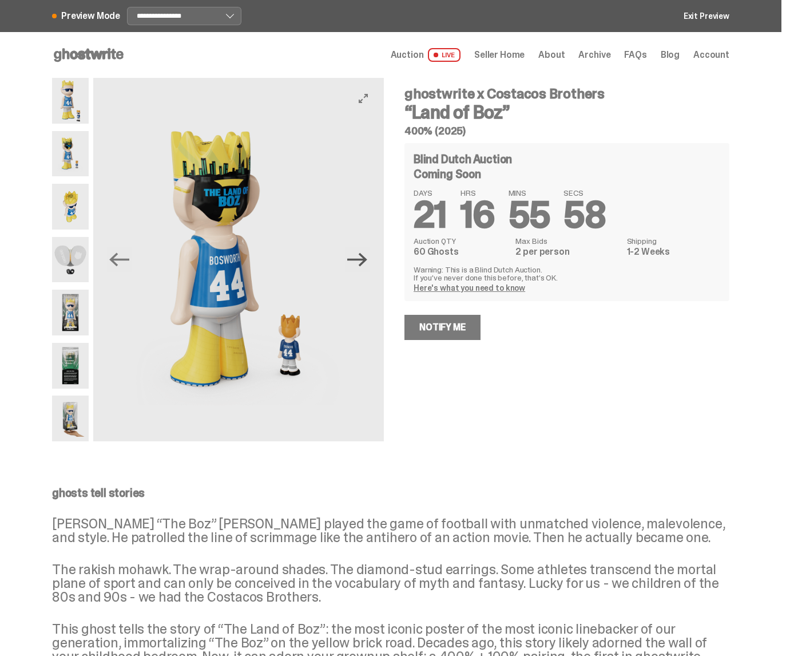
click at [362, 264] on icon "Next" at bounding box center [357, 259] width 20 height 20
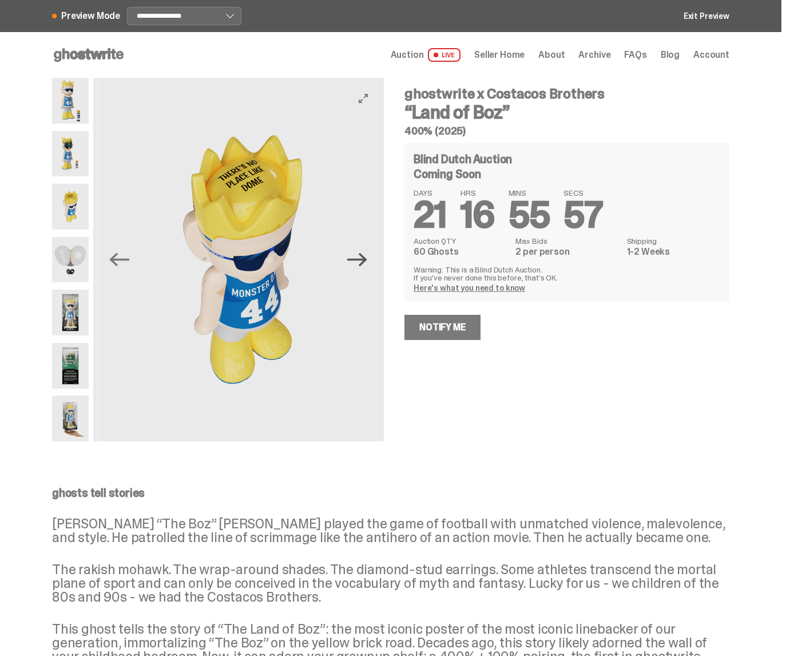
click at [362, 264] on icon "Next" at bounding box center [357, 259] width 20 height 20
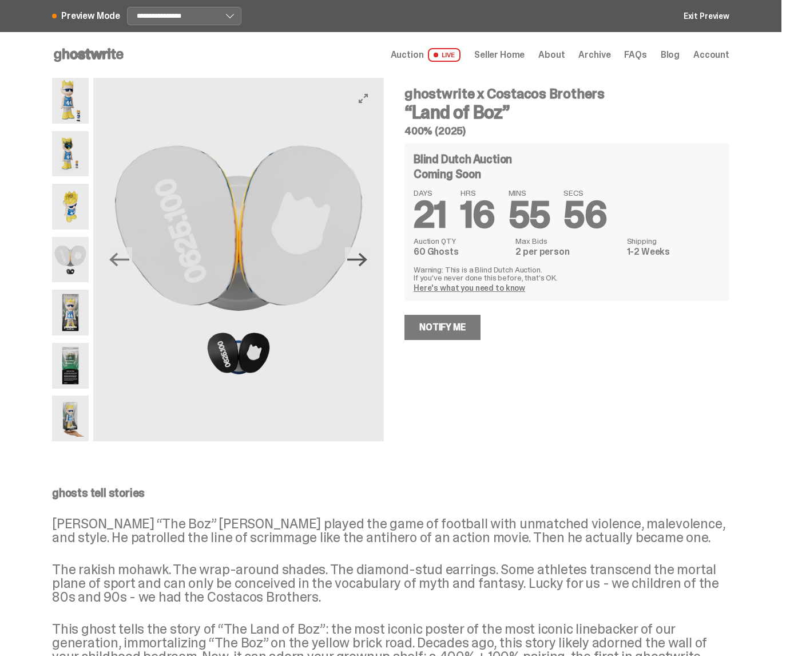
click at [362, 264] on icon "Next" at bounding box center [357, 259] width 20 height 20
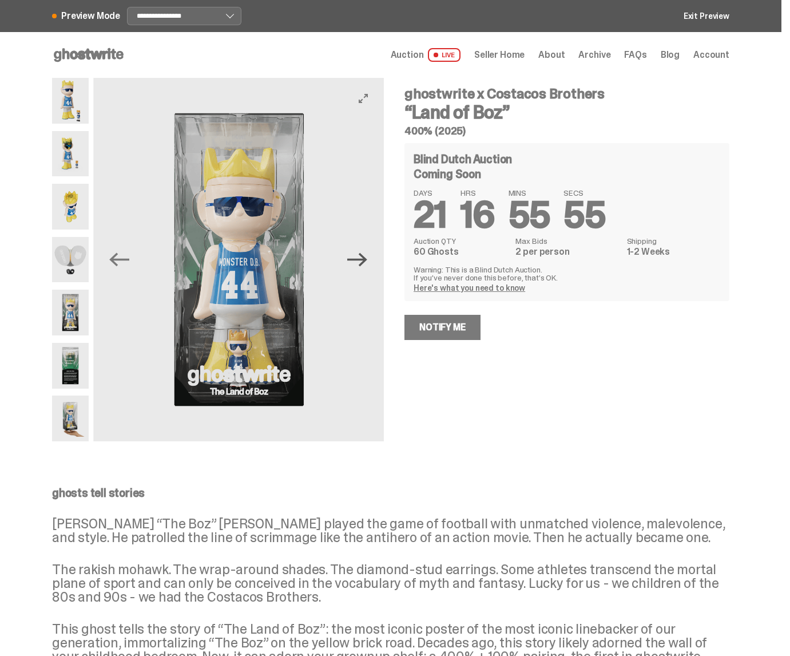
click at [362, 264] on icon "Next" at bounding box center [357, 259] width 20 height 20
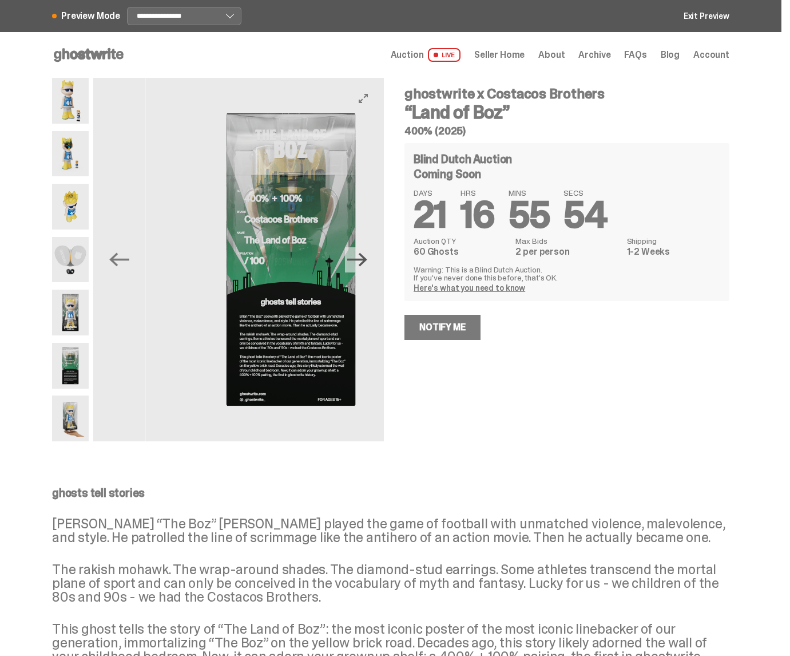
click at [362, 264] on icon "Next" at bounding box center [357, 259] width 20 height 20
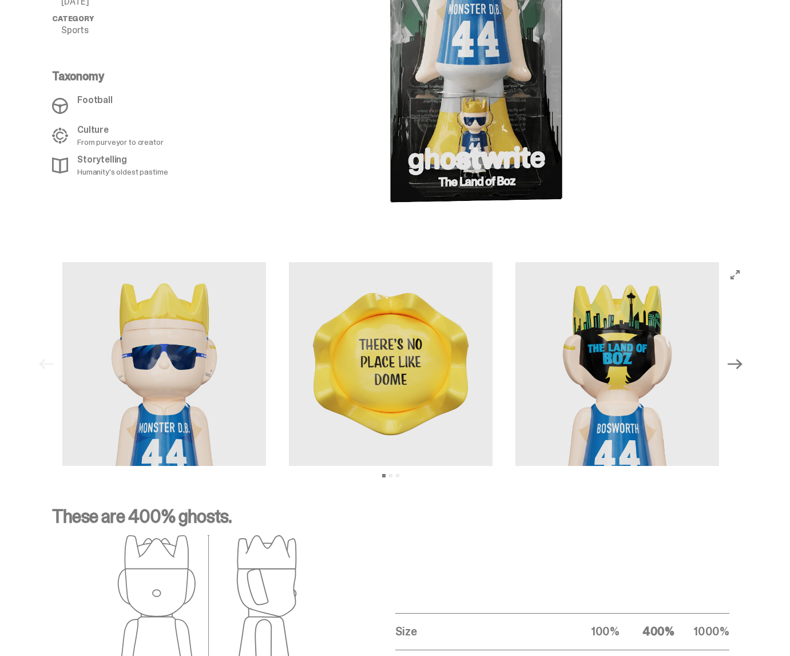
scroll to position [956, 0]
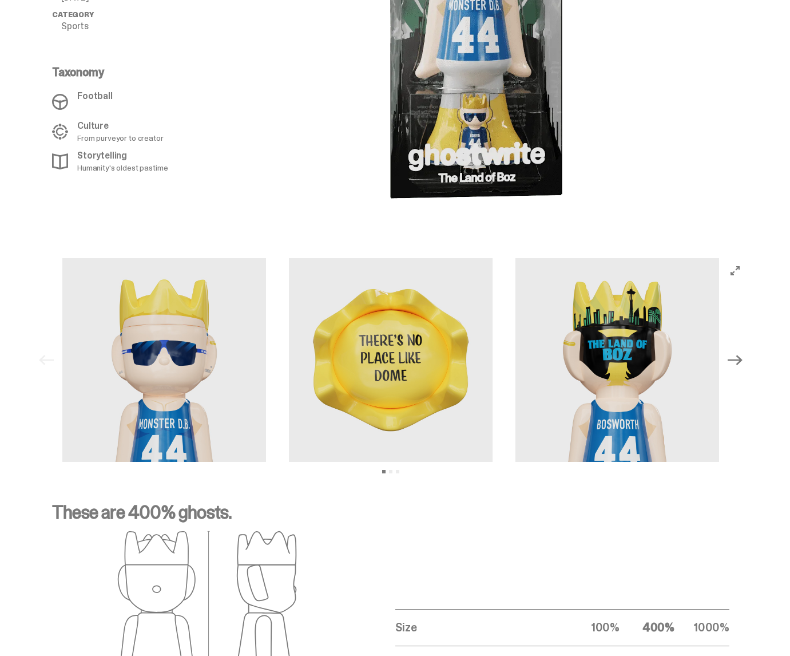
click at [741, 352] on icon "Next" at bounding box center [735, 359] width 15 height 15
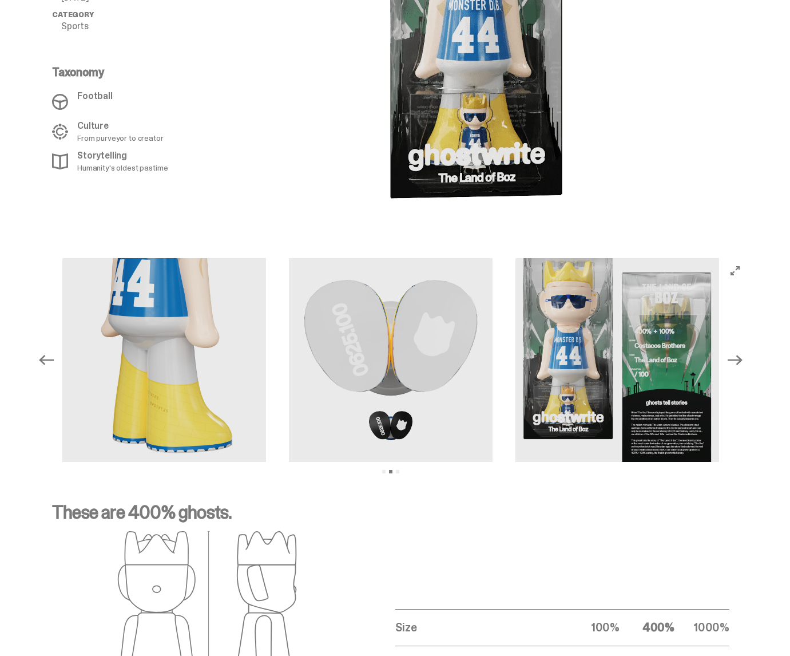
click at [741, 352] on icon "Next" at bounding box center [735, 359] width 15 height 15
click at [741, 344] on div "Previous Next View slide 1 View slide 2 View slide 3" at bounding box center [391, 360] width 714 height 204
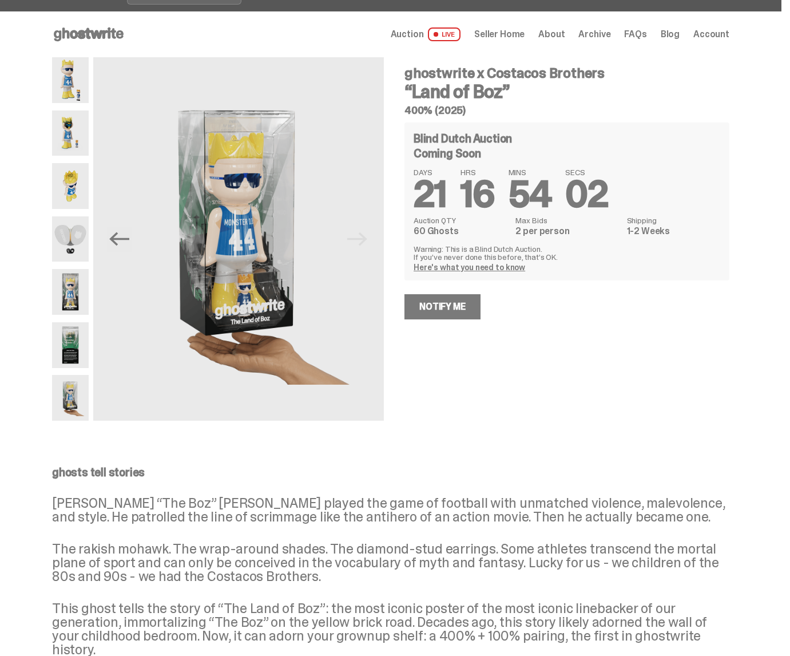
scroll to position [21, 0]
click at [73, 237] on img at bounding box center [70, 239] width 37 height 46
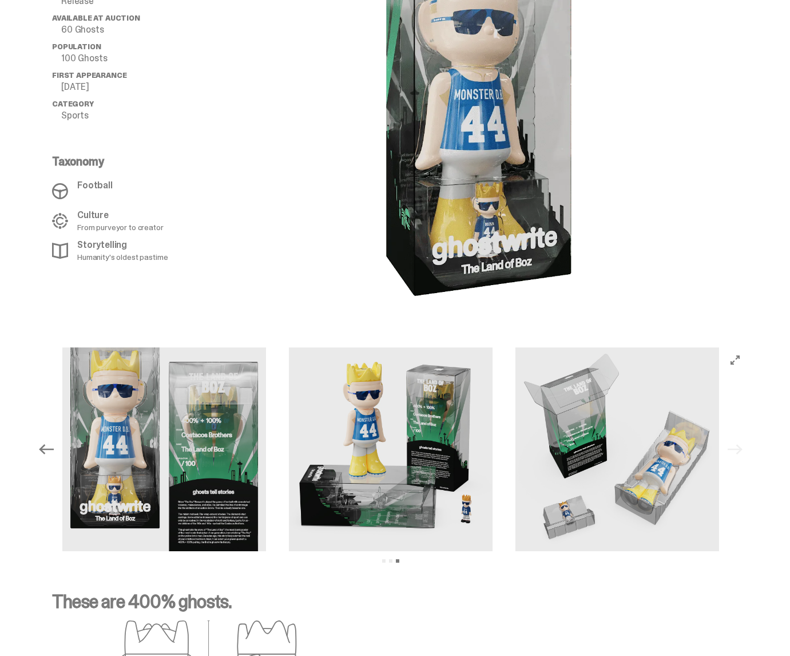
scroll to position [971, 0]
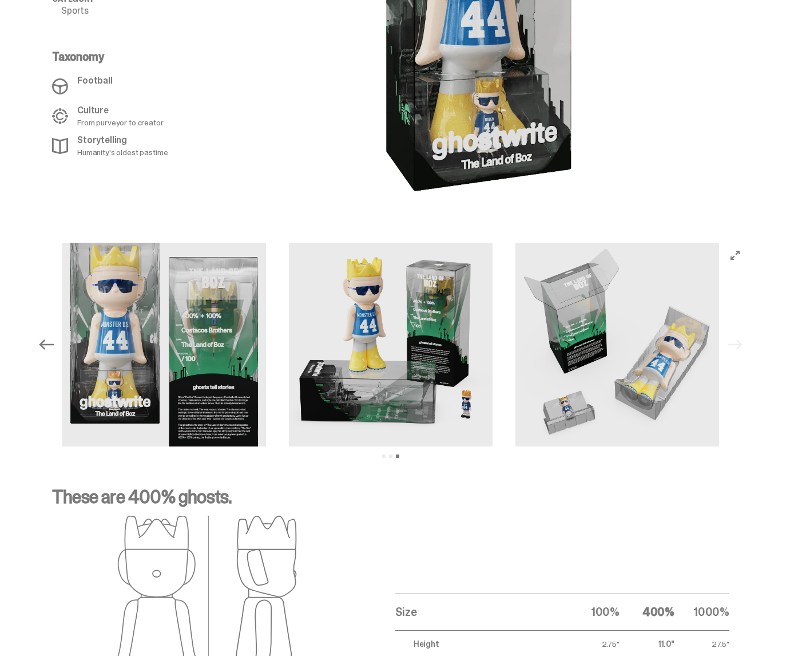
click at [53, 339] on icon "Previous" at bounding box center [46, 344] width 15 height 10
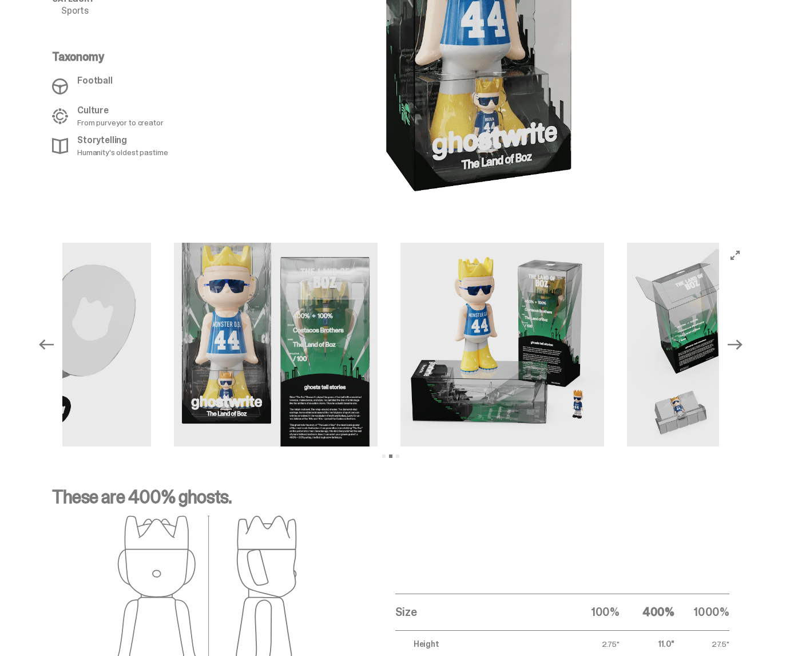
click at [53, 339] on icon "Previous" at bounding box center [46, 344] width 15 height 10
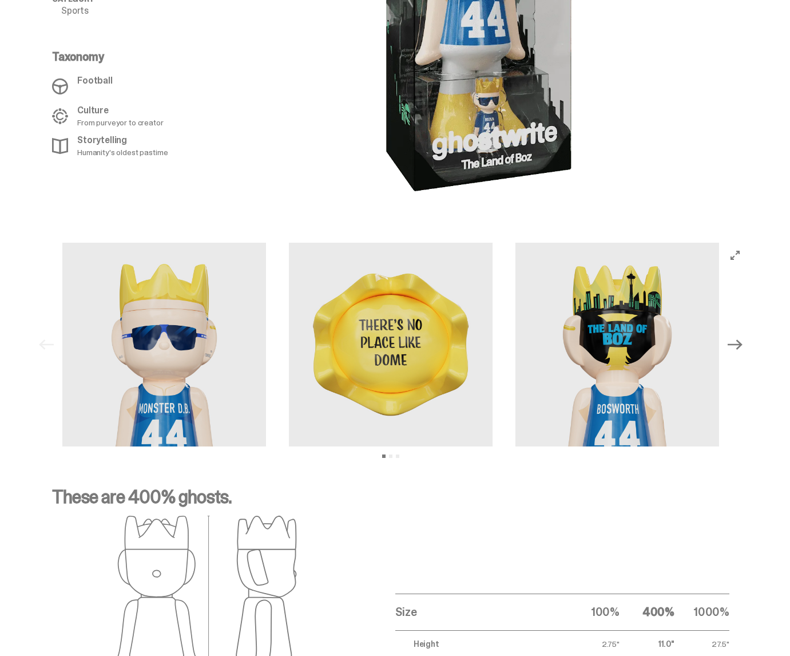
click at [741, 337] on icon "Next" at bounding box center [735, 344] width 15 height 15
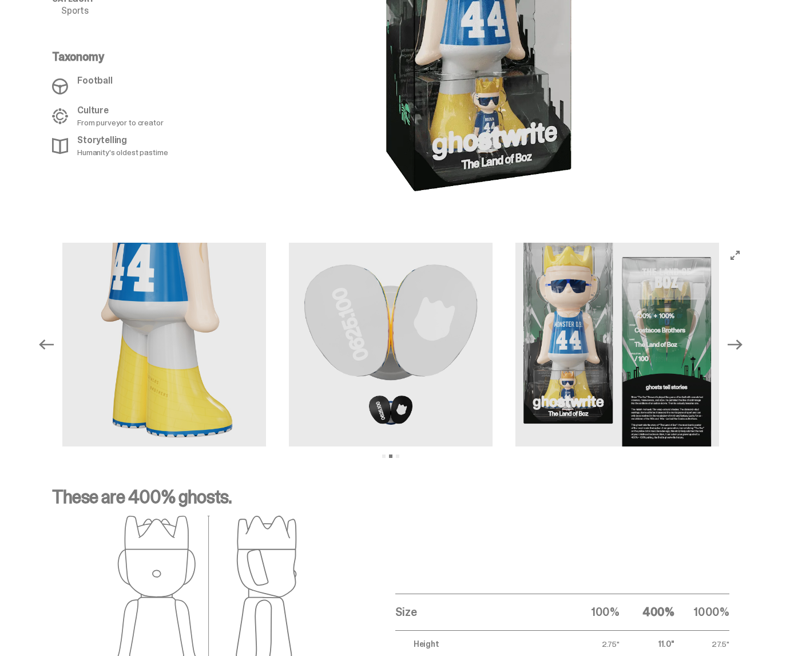
click at [741, 337] on icon "Next" at bounding box center [735, 344] width 15 height 15
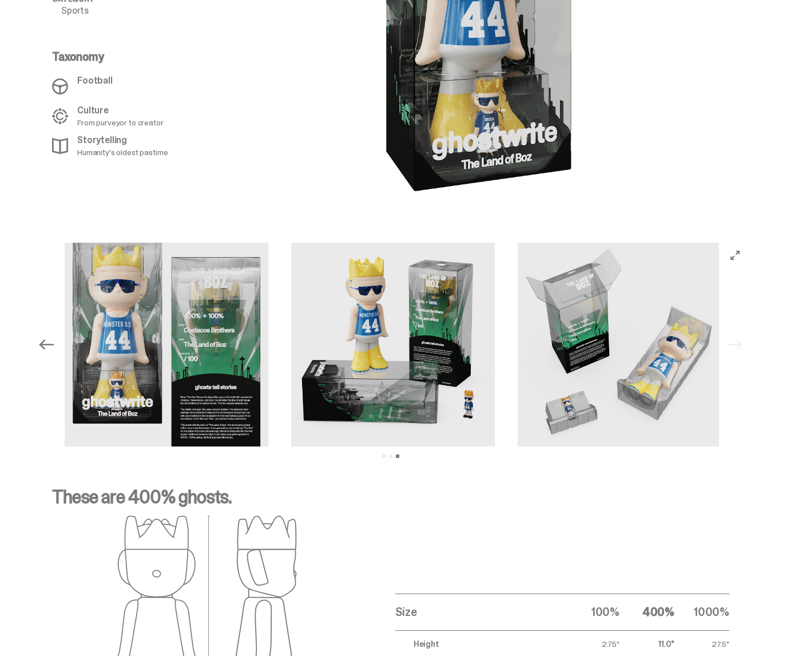
click at [741, 332] on div "Previous Next View slide 1 View slide 2 View slide 3" at bounding box center [391, 345] width 714 height 204
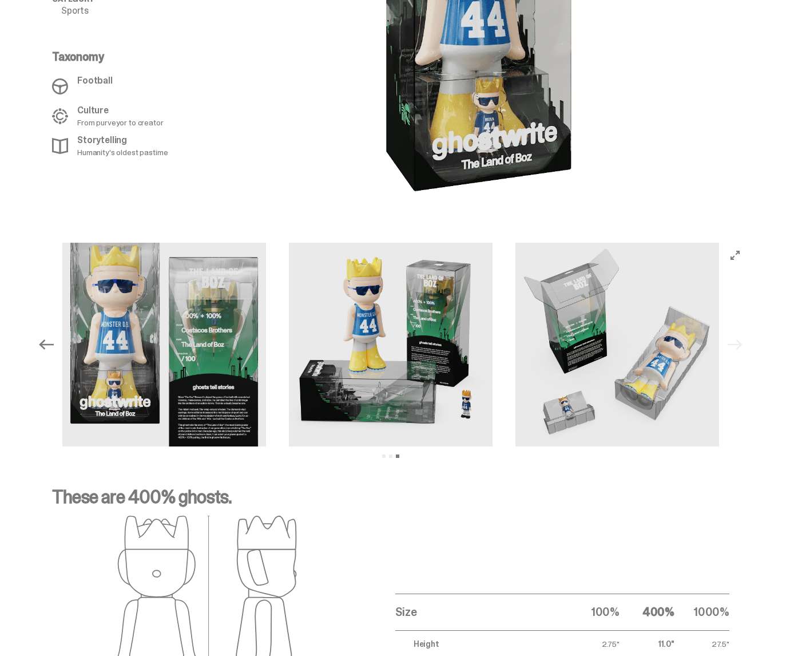
click at [52, 337] on icon "Previous" at bounding box center [46, 344] width 15 height 15
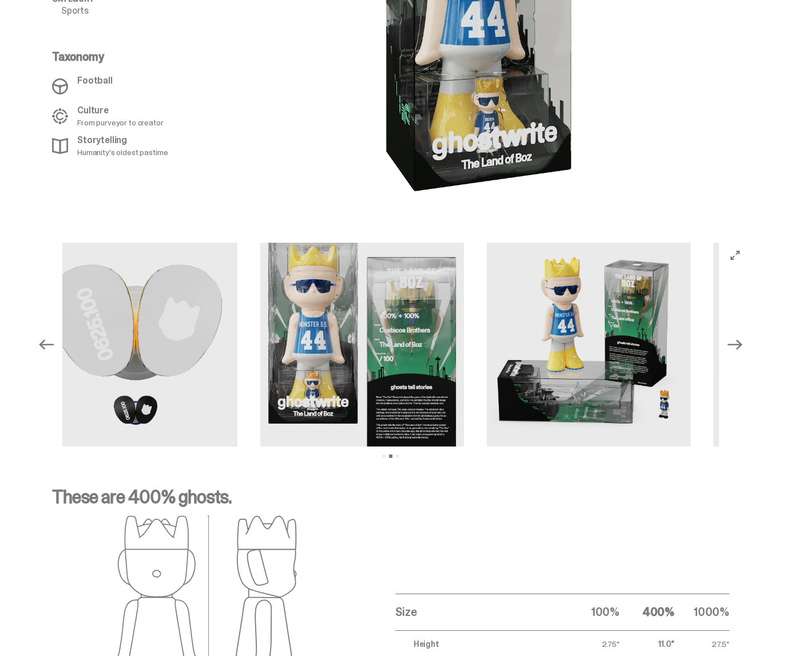
click at [52, 337] on icon "Previous" at bounding box center [46, 344] width 15 height 15
click at [52, 329] on div "Previous Next View slide 1 View slide 2 View slide 3" at bounding box center [391, 345] width 714 height 204
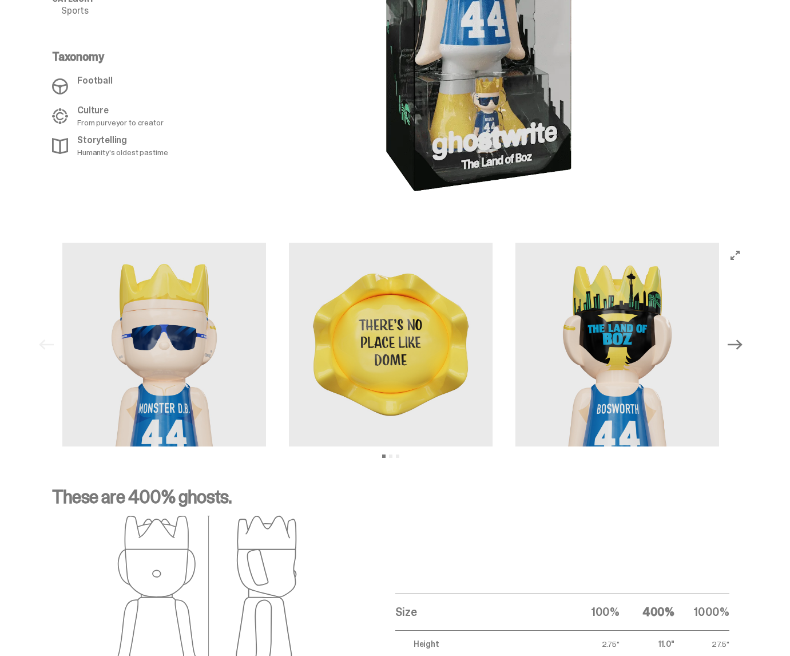
click at [739, 337] on icon "Next" at bounding box center [735, 344] width 15 height 15
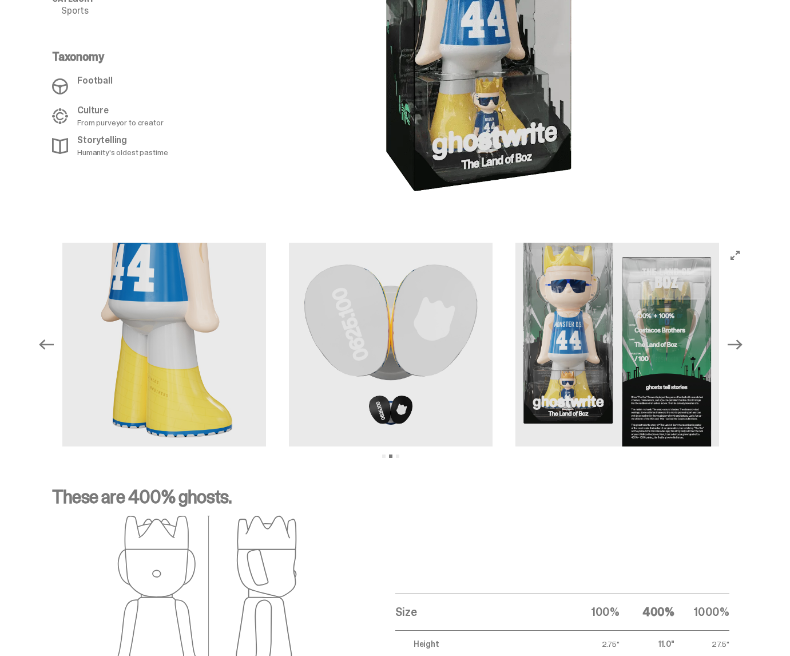
click at [739, 337] on icon "Next" at bounding box center [735, 344] width 15 height 15
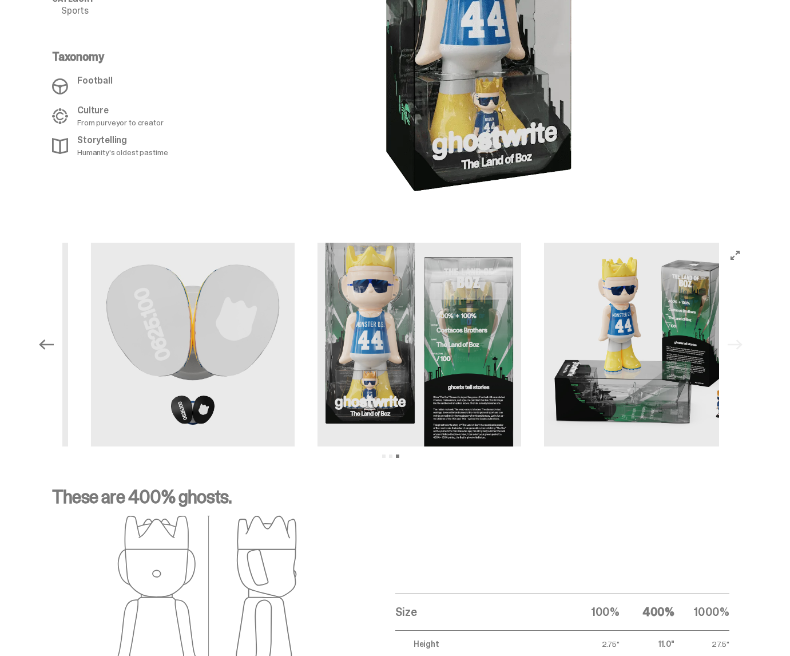
click at [739, 329] on div "Previous Next View slide 1 View slide 2 View slide 3" at bounding box center [391, 345] width 714 height 204
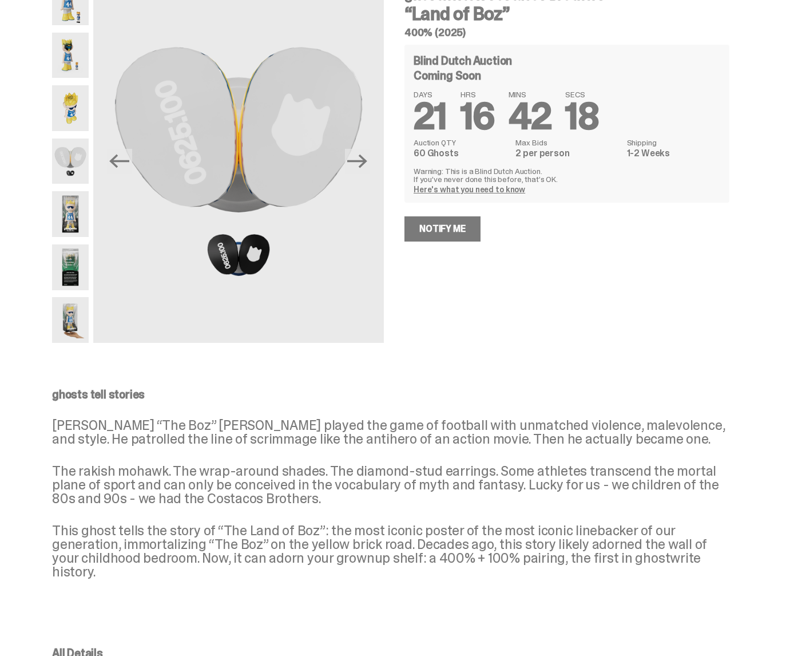
scroll to position [0, 0]
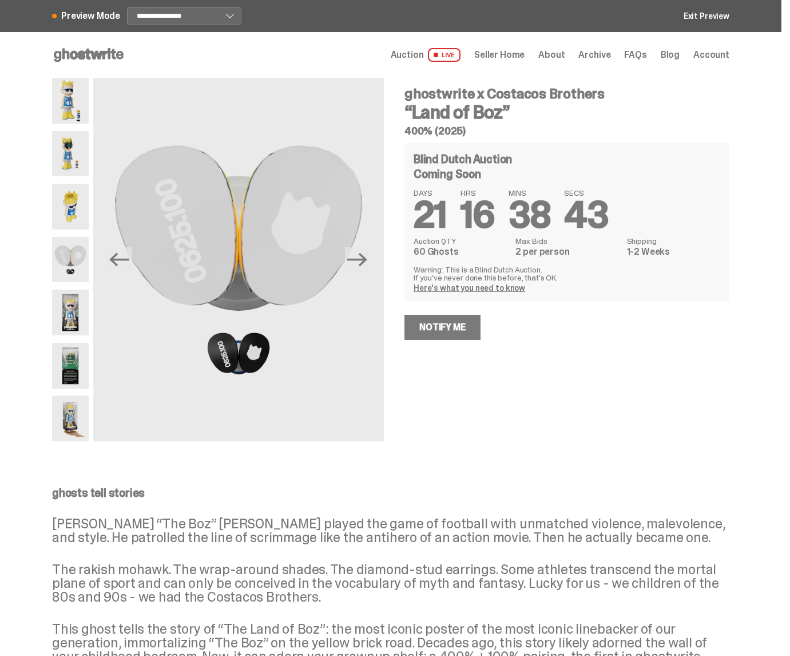
select select "********"
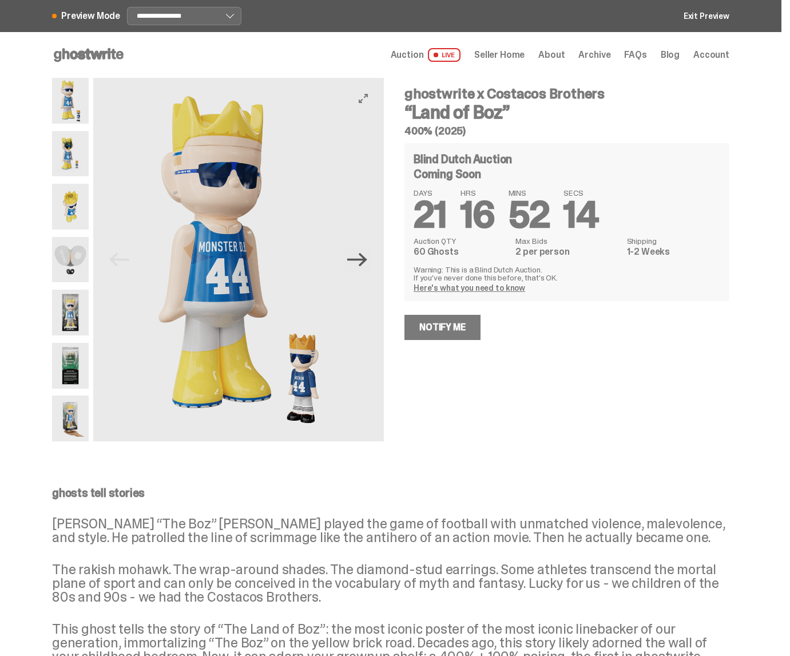
click at [366, 256] on icon "Next" at bounding box center [357, 260] width 20 height 14
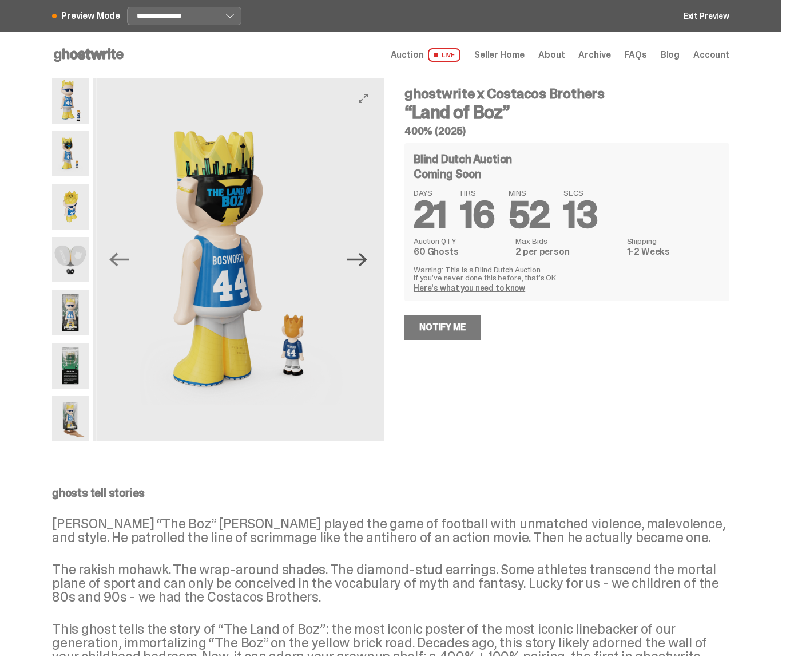
click at [366, 256] on icon "Next" at bounding box center [357, 260] width 20 height 14
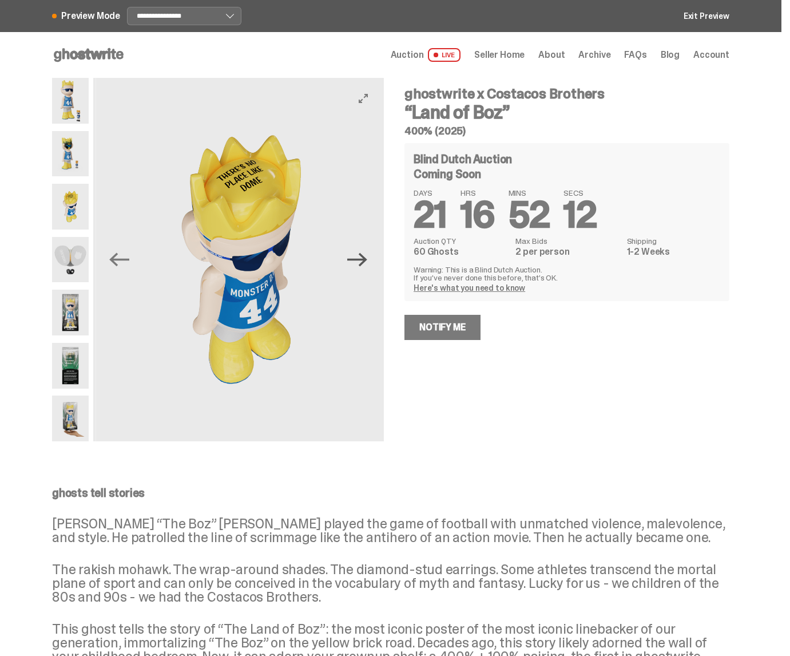
click at [366, 256] on icon "Next" at bounding box center [357, 260] width 20 height 14
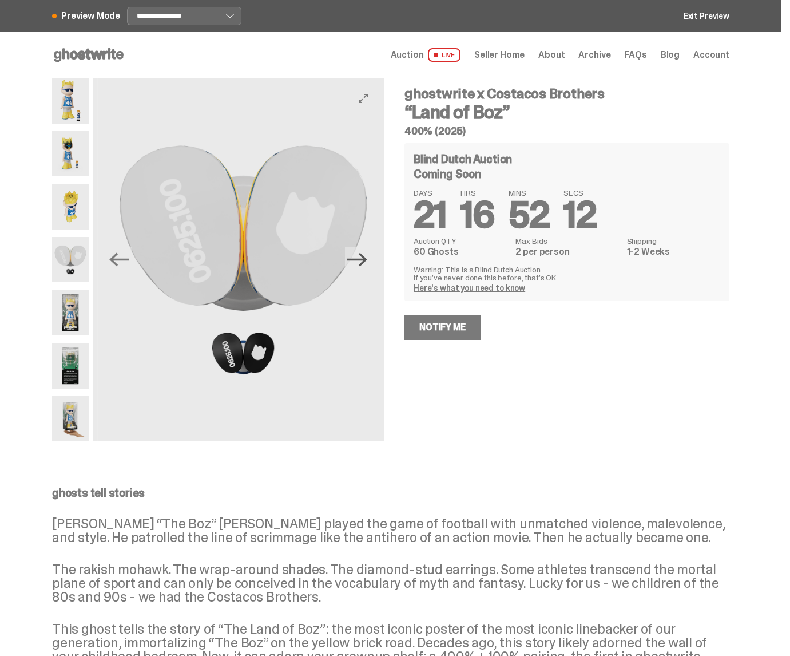
click at [366, 256] on icon "Next" at bounding box center [357, 260] width 20 height 14
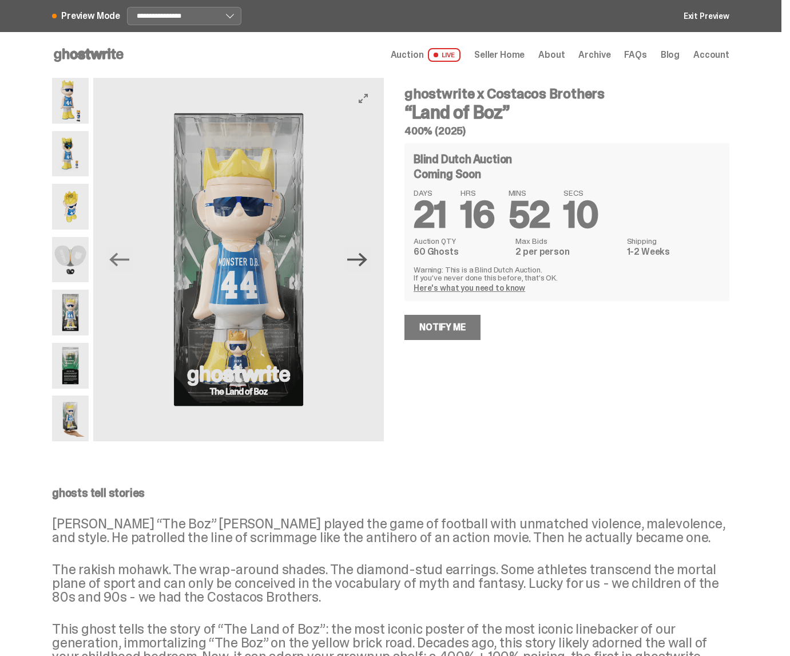
click at [366, 256] on icon "Next" at bounding box center [357, 260] width 20 height 14
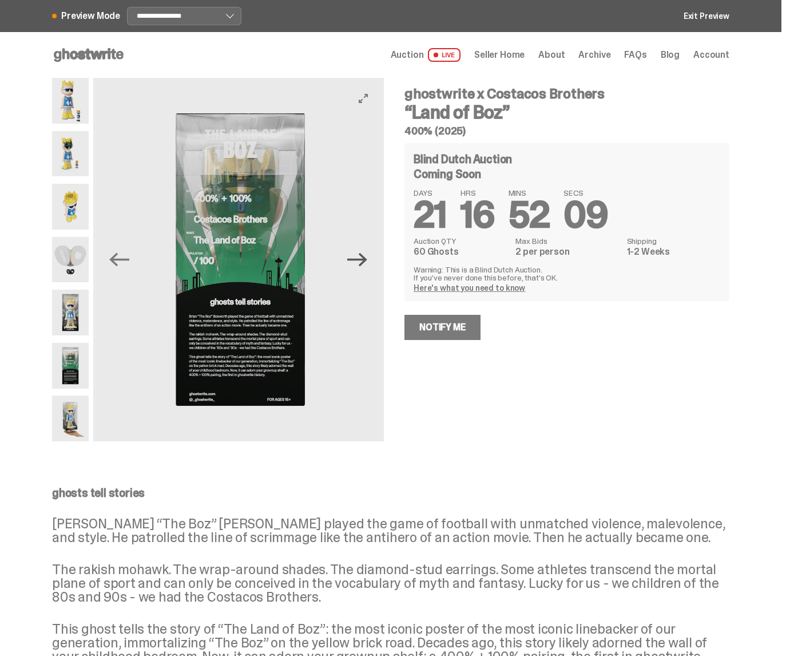
click at [366, 256] on icon "Next" at bounding box center [357, 260] width 20 height 14
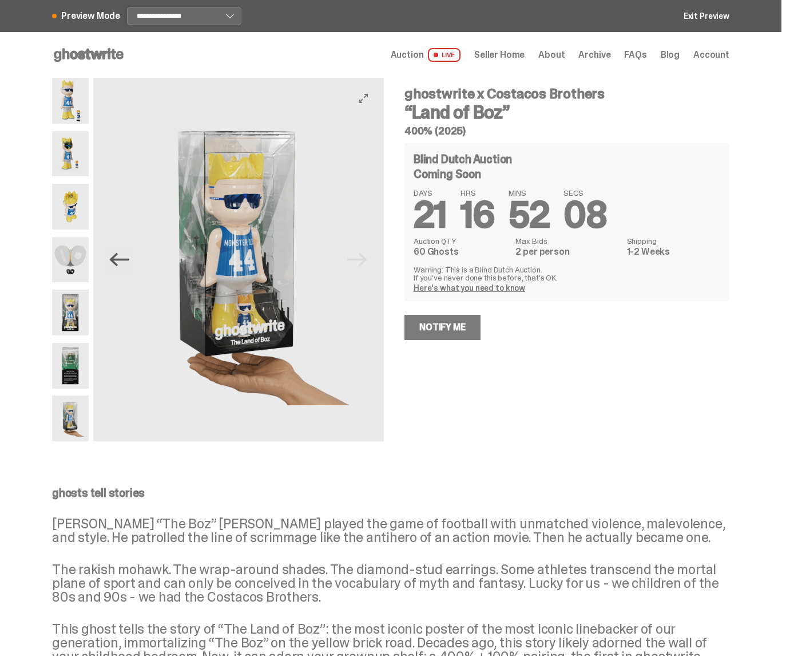
click at [126, 259] on icon "Previous" at bounding box center [119, 260] width 20 height 14
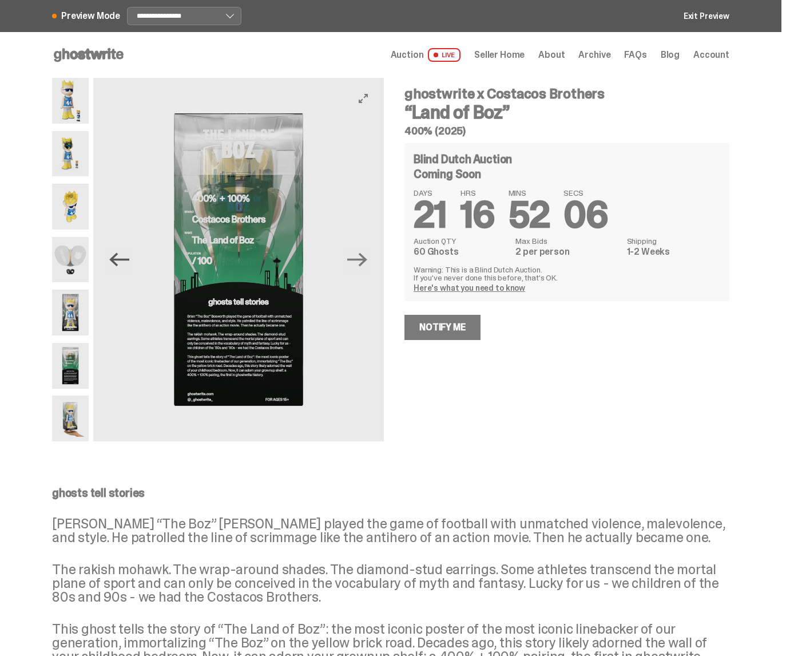
click at [126, 259] on icon "Previous" at bounding box center [119, 260] width 20 height 14
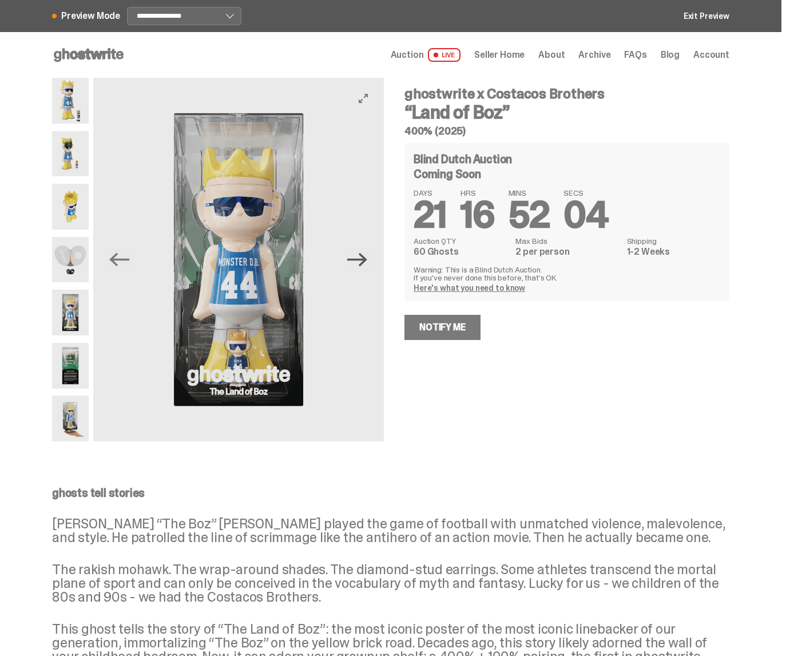
click at [362, 264] on icon "Next" at bounding box center [357, 259] width 20 height 20
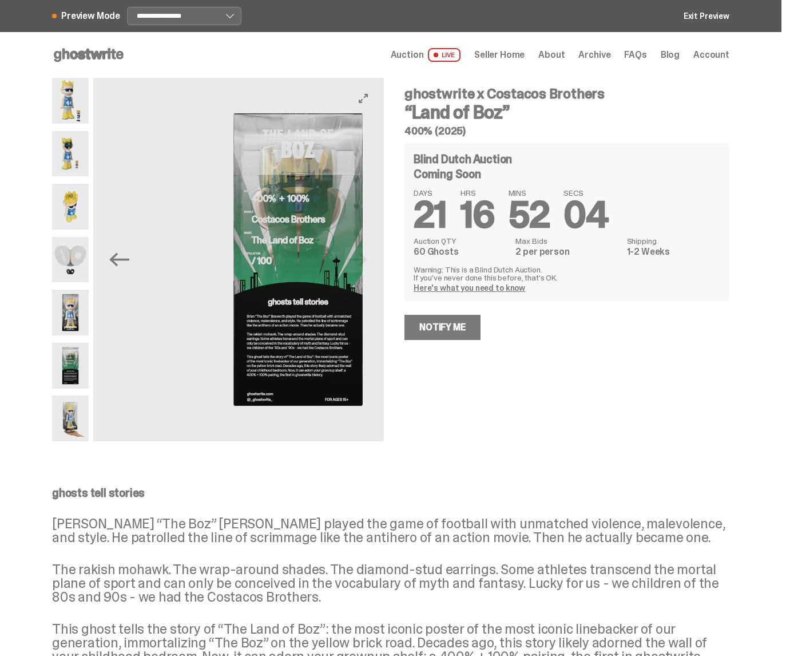
click at [443, 264] on img at bounding box center [588, 259] width 291 height 363
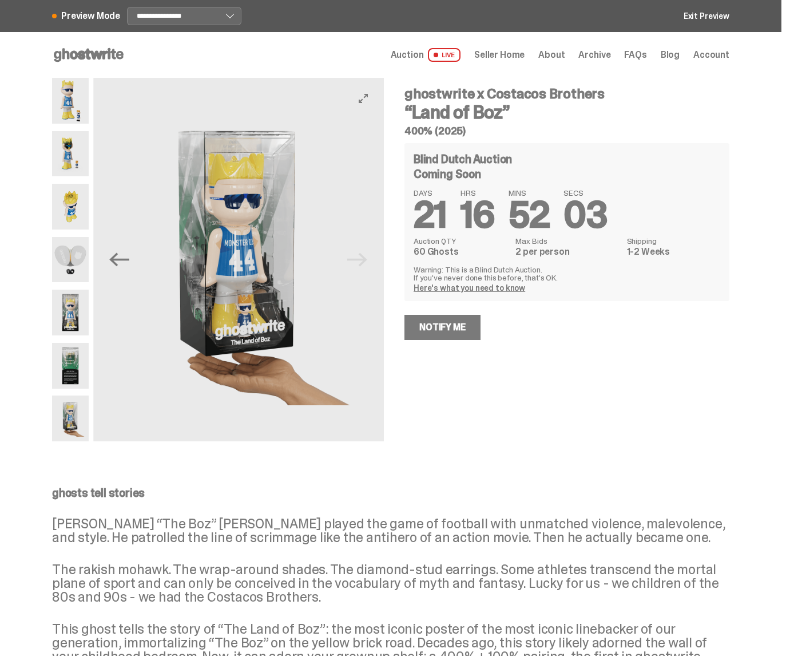
click at [362, 264] on img at bounding box center [238, 259] width 291 height 363
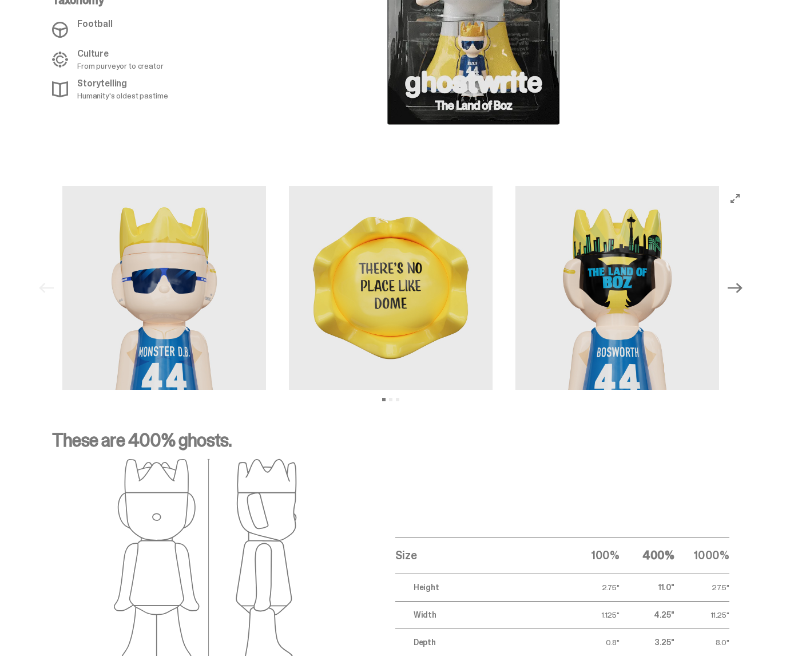
scroll to position [1105, 0]
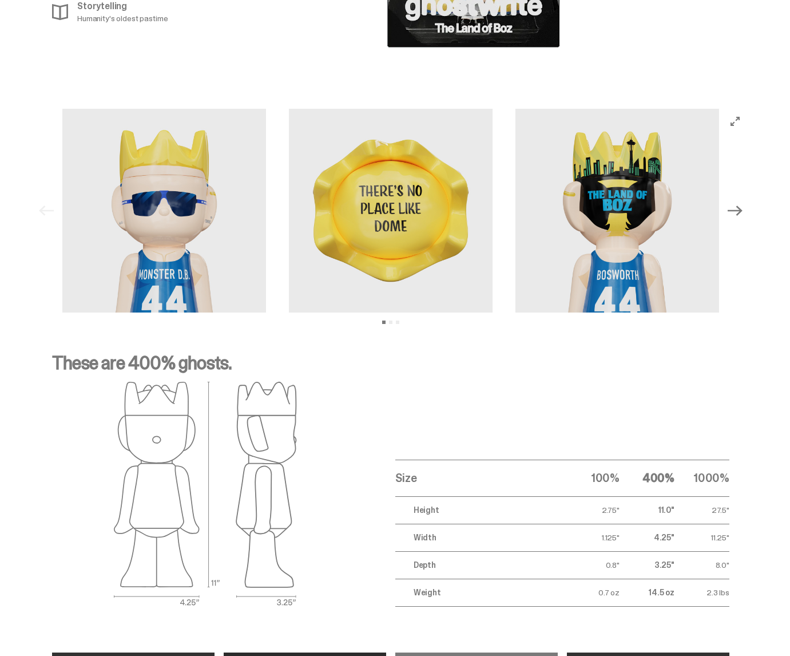
click at [743, 203] on icon "Next" at bounding box center [735, 210] width 15 height 15
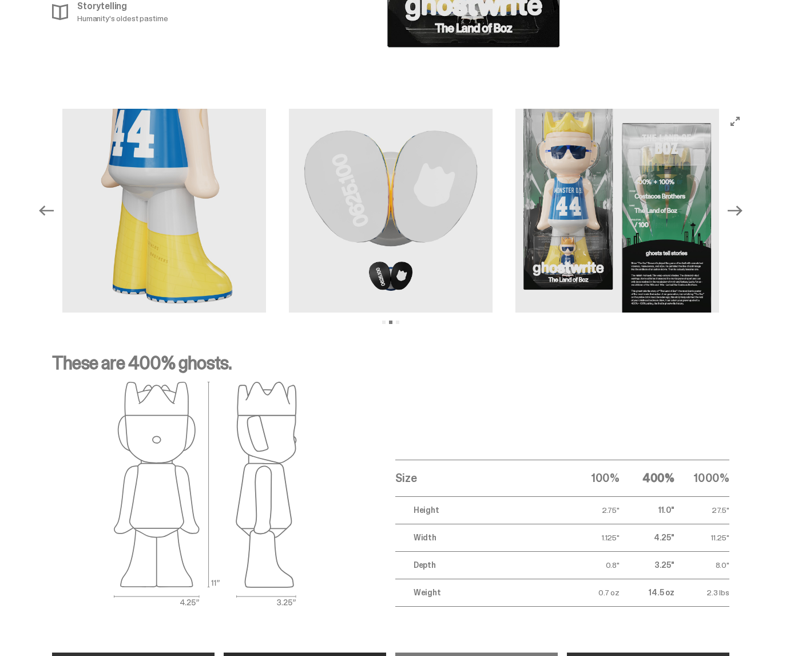
click at [743, 203] on icon "Next" at bounding box center [735, 210] width 15 height 15
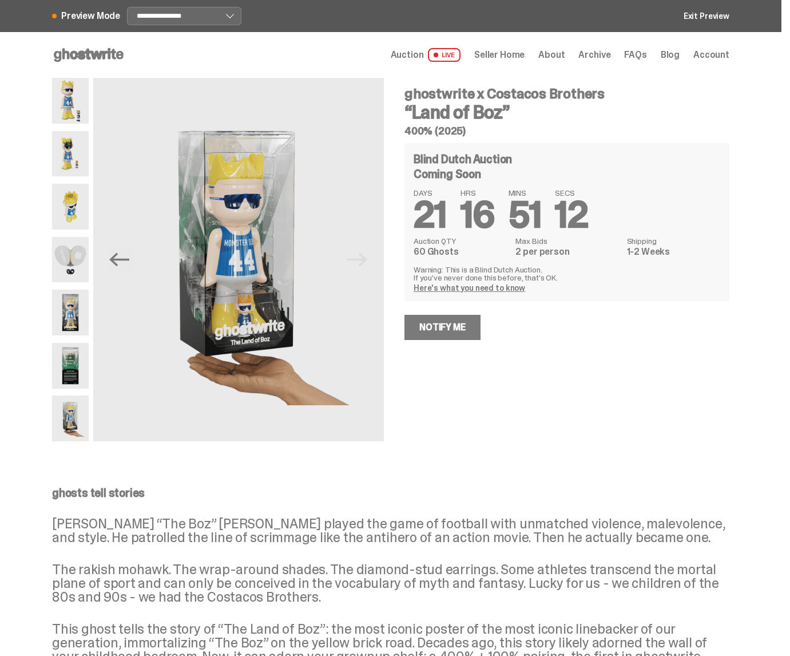
scroll to position [37, 0]
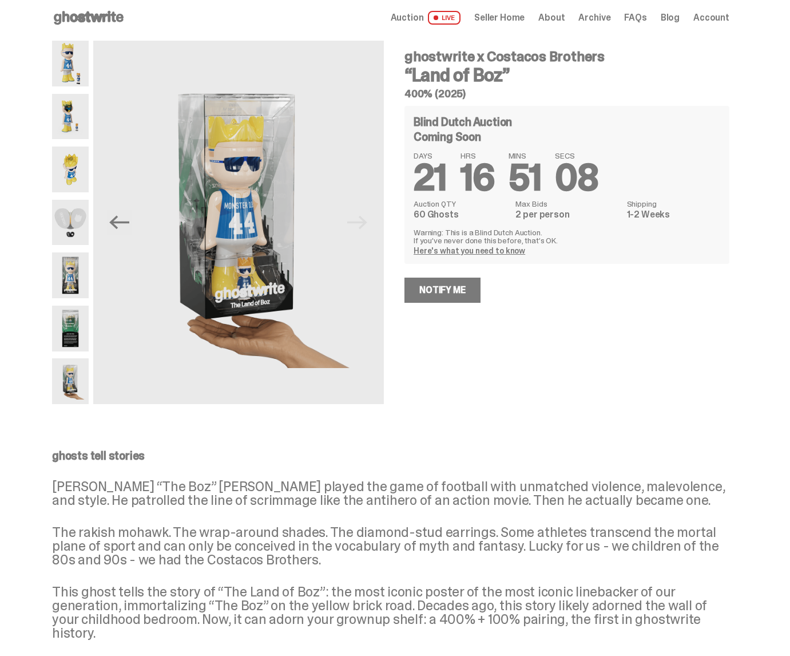
click at [478, 384] on div "ghostwrite x Costacos Brothers “Land of Boz” 400% (2025) Blind Dutch Auction Co…" at bounding box center [560, 222] width 339 height 363
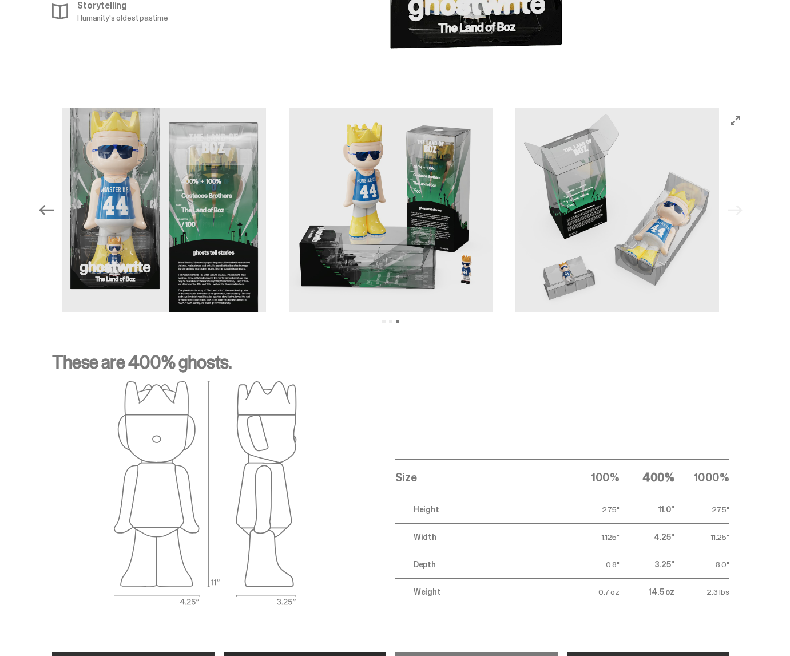
scroll to position [1126, 0]
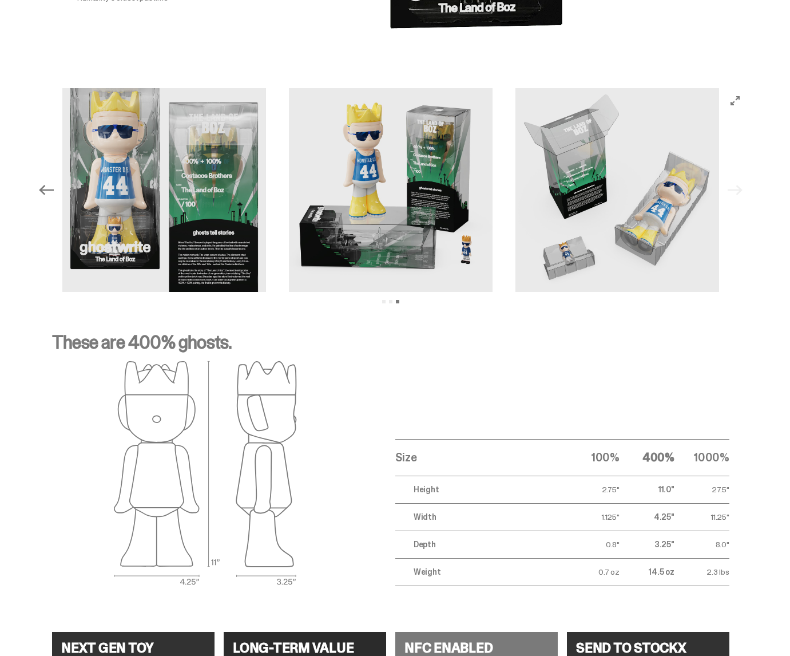
click at [43, 182] on icon "Previous" at bounding box center [46, 189] width 15 height 15
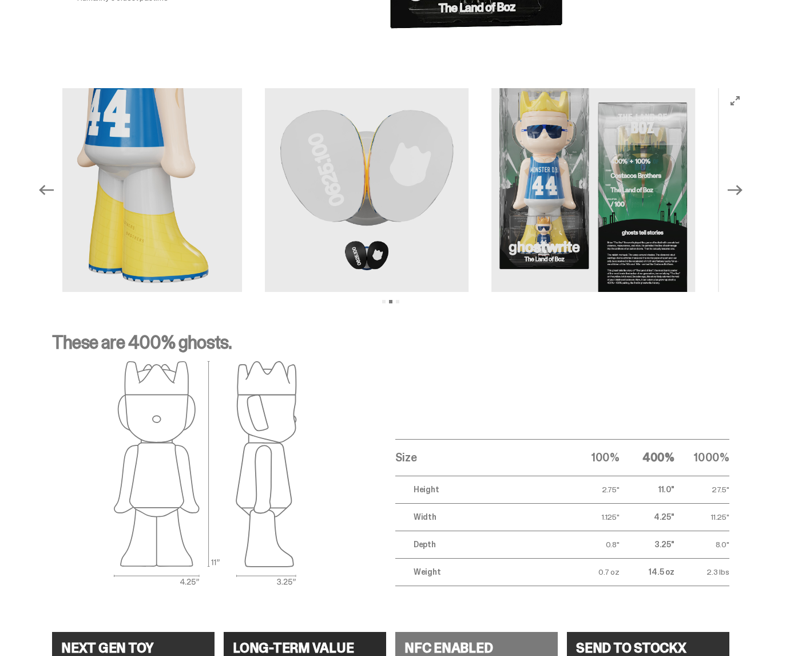
click at [43, 182] on icon "Previous" at bounding box center [46, 189] width 15 height 15
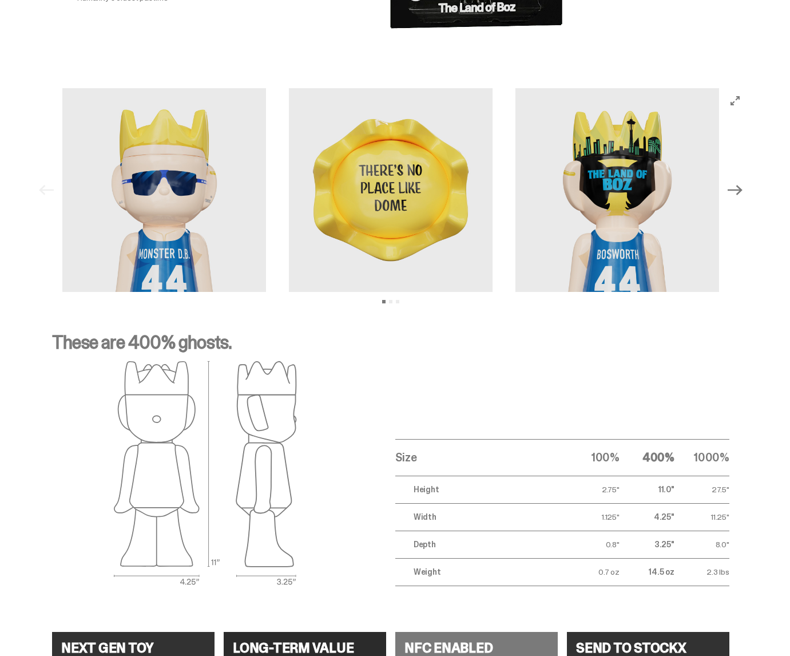
click at [743, 182] on icon "Next" at bounding box center [735, 189] width 15 height 15
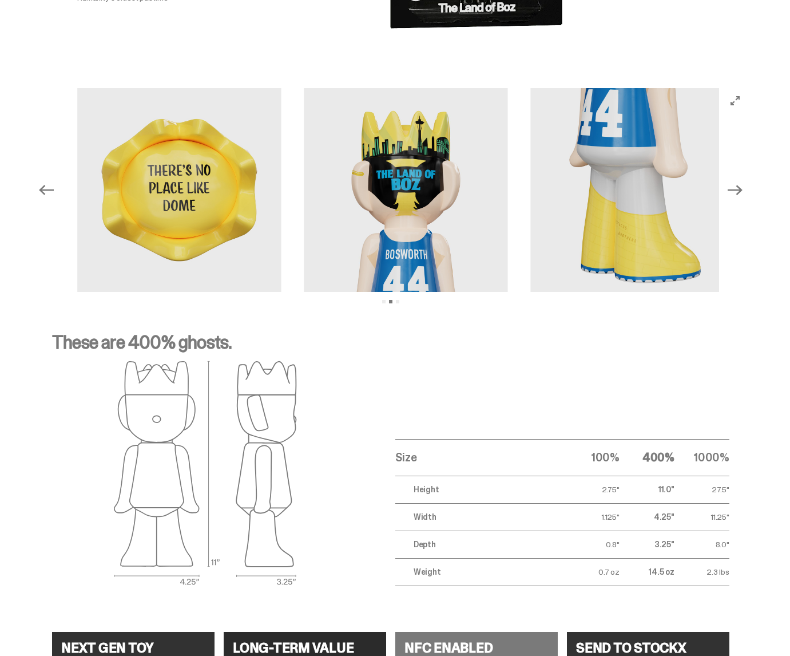
click at [743, 182] on icon "Next" at bounding box center [735, 189] width 15 height 15
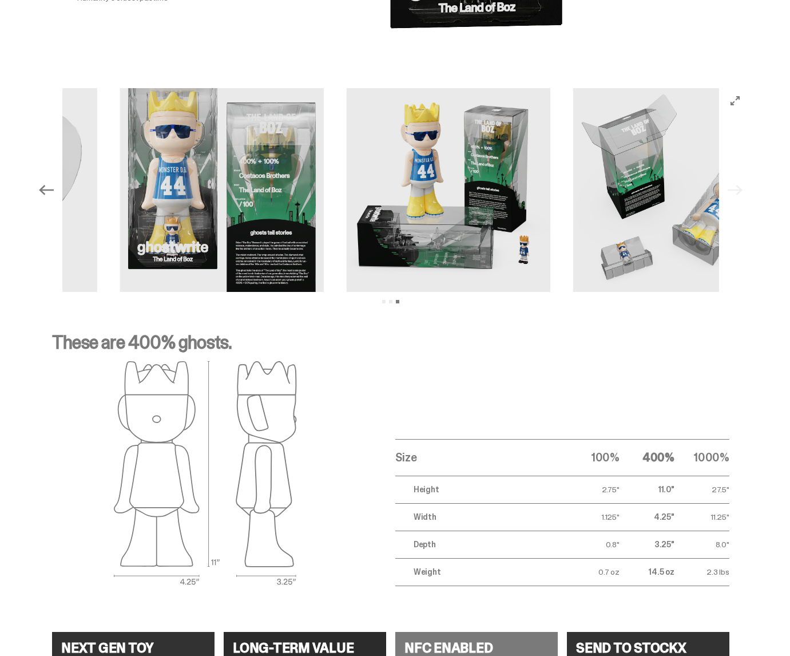
click at [743, 172] on div "Previous Next View slide 1 View slide 2 View slide 3" at bounding box center [391, 190] width 714 height 204
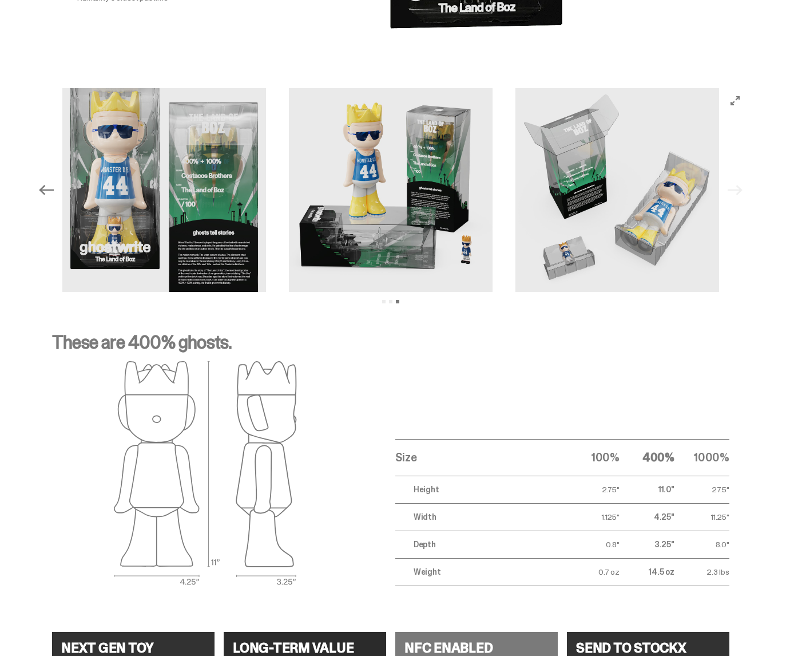
click at [47, 185] on icon "Previous" at bounding box center [46, 190] width 15 height 10
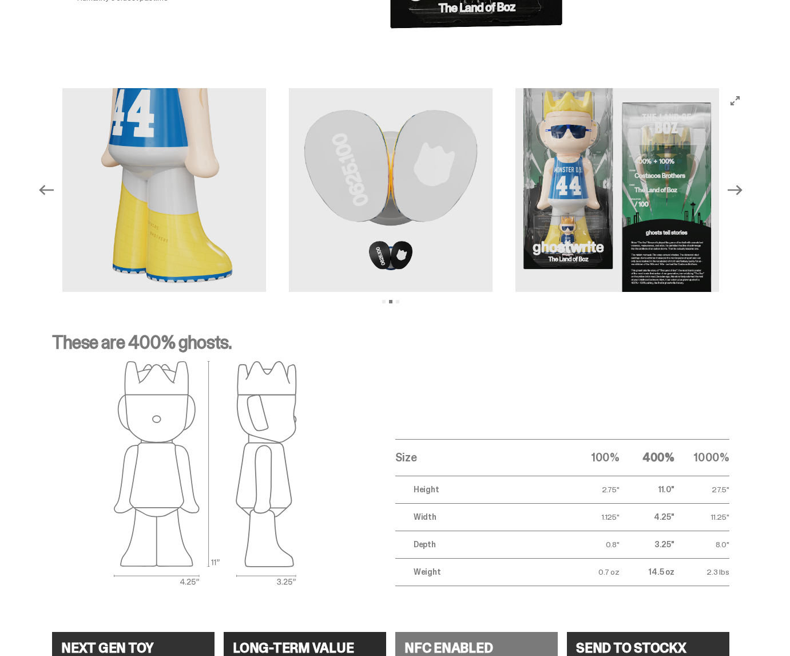
click at [47, 185] on icon "Previous" at bounding box center [46, 190] width 15 height 10
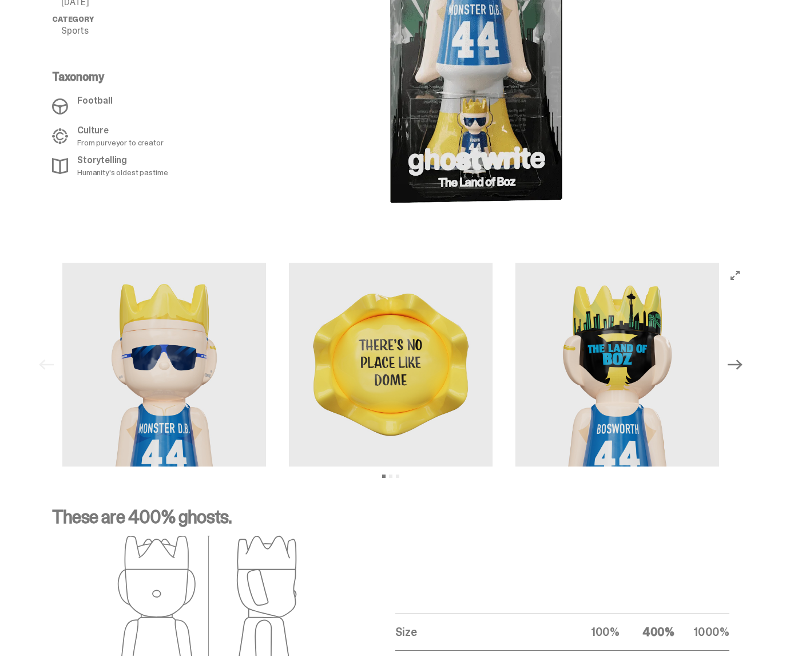
scroll to position [0, 0]
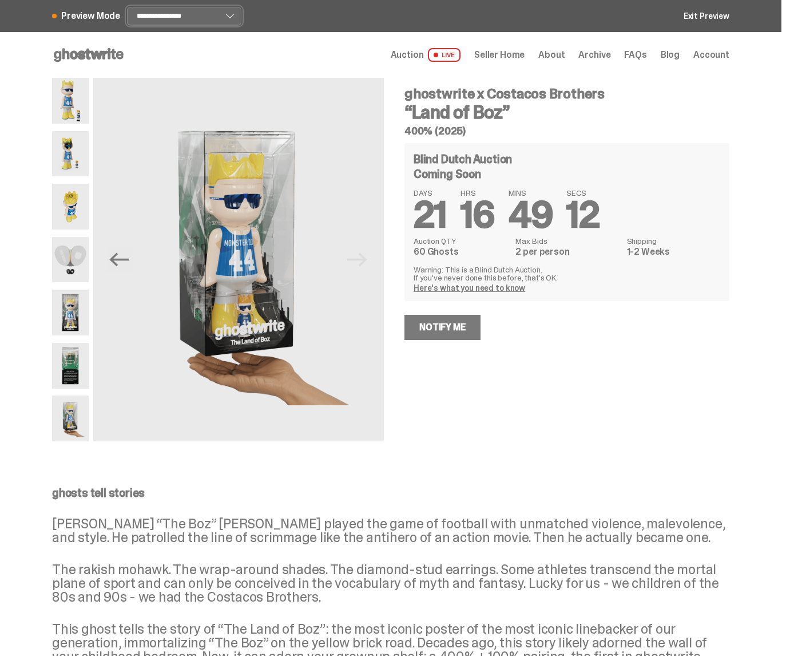
click at [165, 15] on select "**********" at bounding box center [184, 16] width 114 height 18
click at [129, 7] on select "**********" at bounding box center [184, 16] width 114 height 18
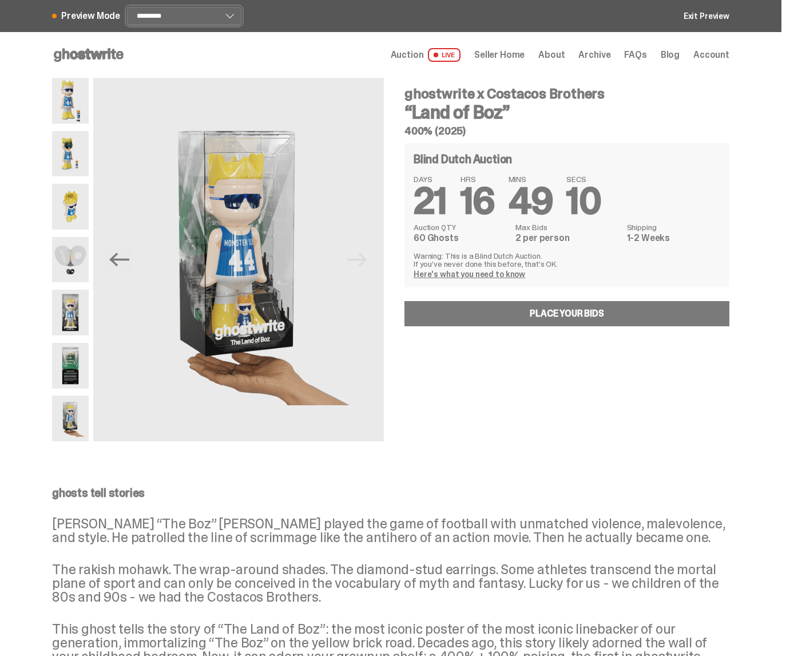
click at [165, 17] on select "**********" at bounding box center [184, 16] width 114 height 18
click at [129, 7] on select "**********" at bounding box center [184, 16] width 114 height 18
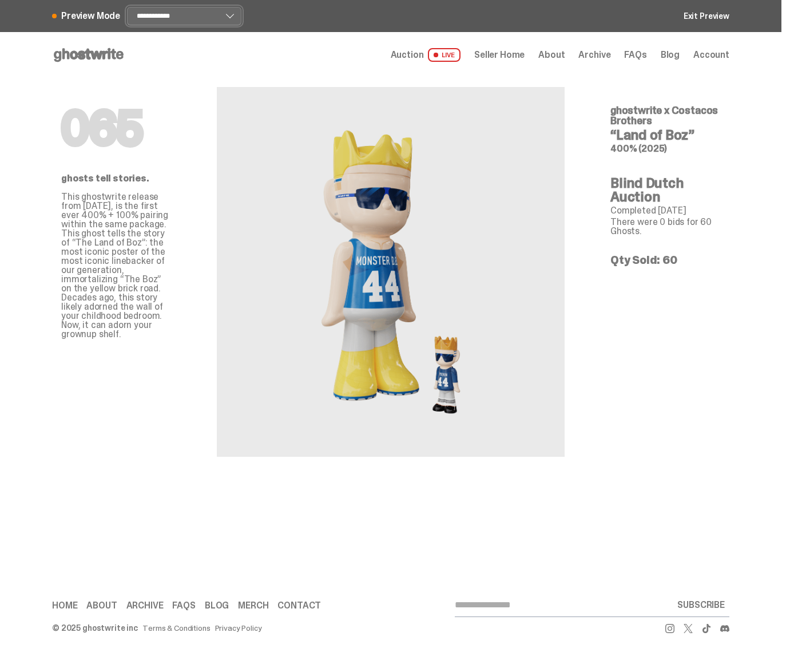
click at [182, 20] on select "**********" at bounding box center [184, 16] width 114 height 18
click at [129, 7] on select "**********" at bounding box center [184, 16] width 114 height 18
select select "******"
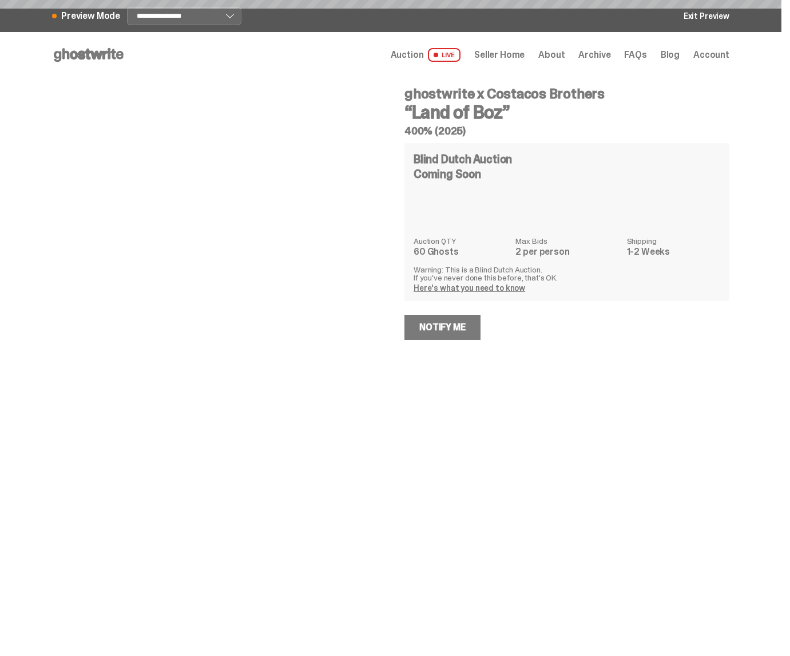
select select "********"
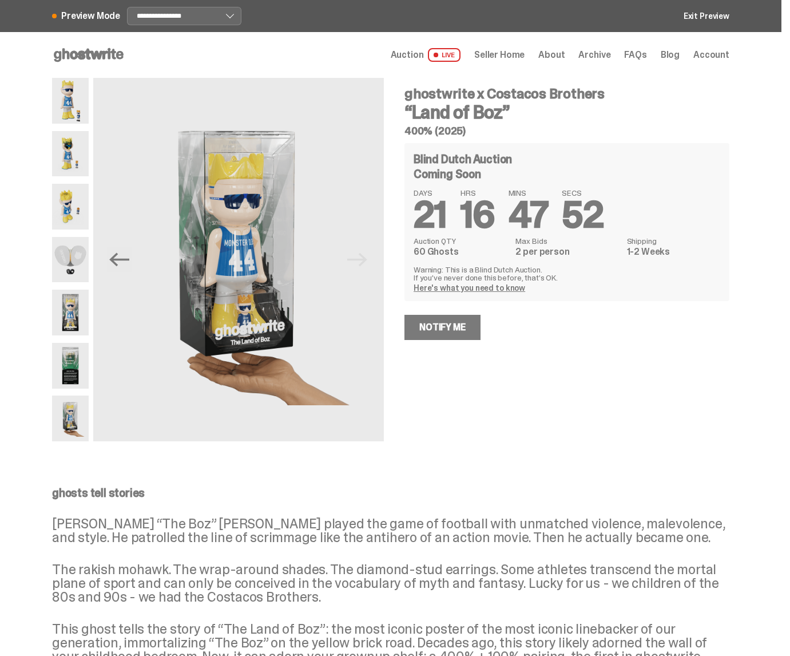
click at [69, 178] on div at bounding box center [70, 259] width 37 height 363
click at [70, 157] on img at bounding box center [70, 154] width 37 height 46
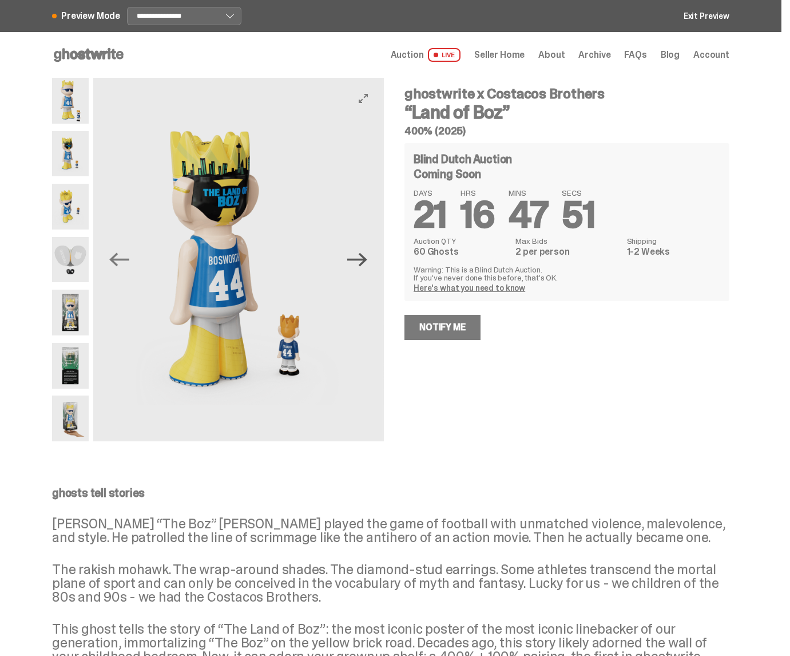
click at [362, 256] on icon "Next" at bounding box center [357, 259] width 20 height 20
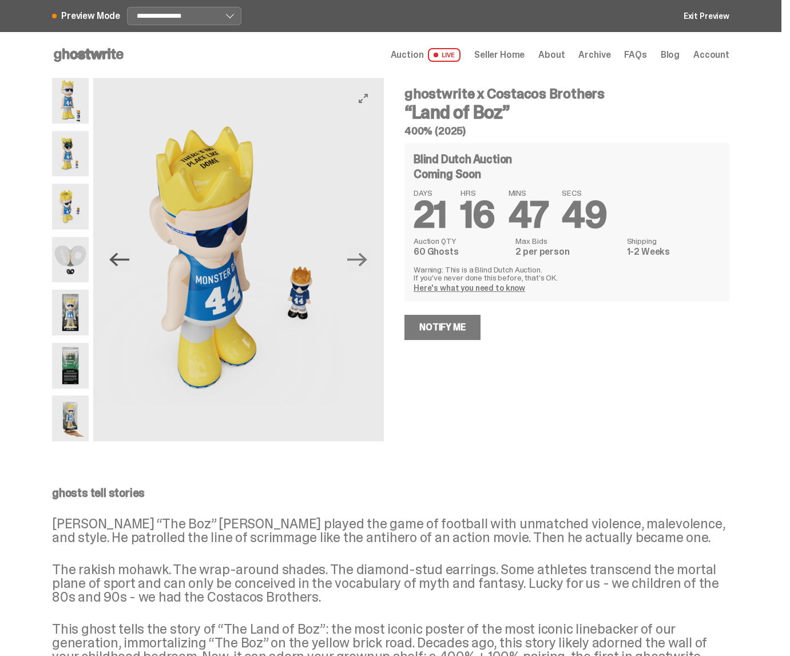
click at [122, 257] on icon "Previous" at bounding box center [119, 259] width 20 height 20
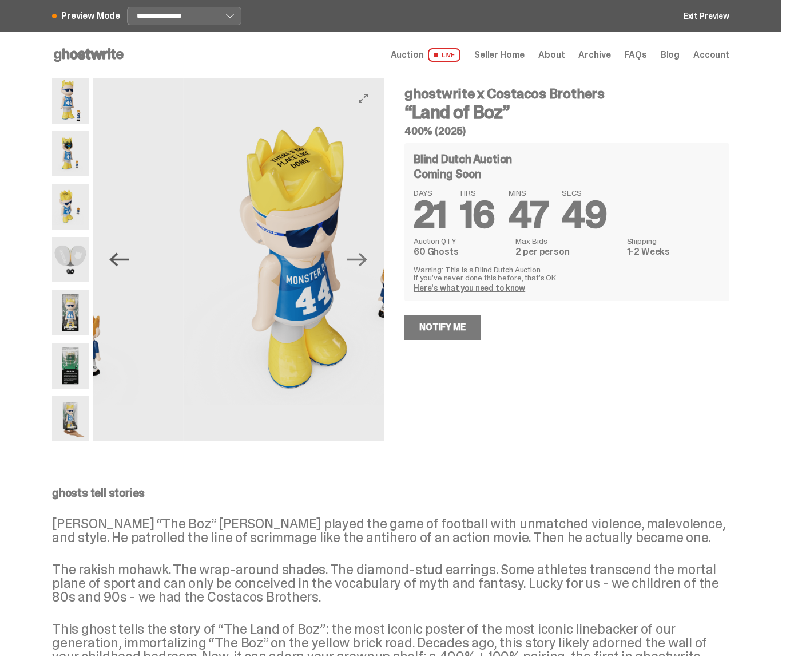
click at [122, 257] on icon "Previous" at bounding box center [119, 259] width 20 height 20
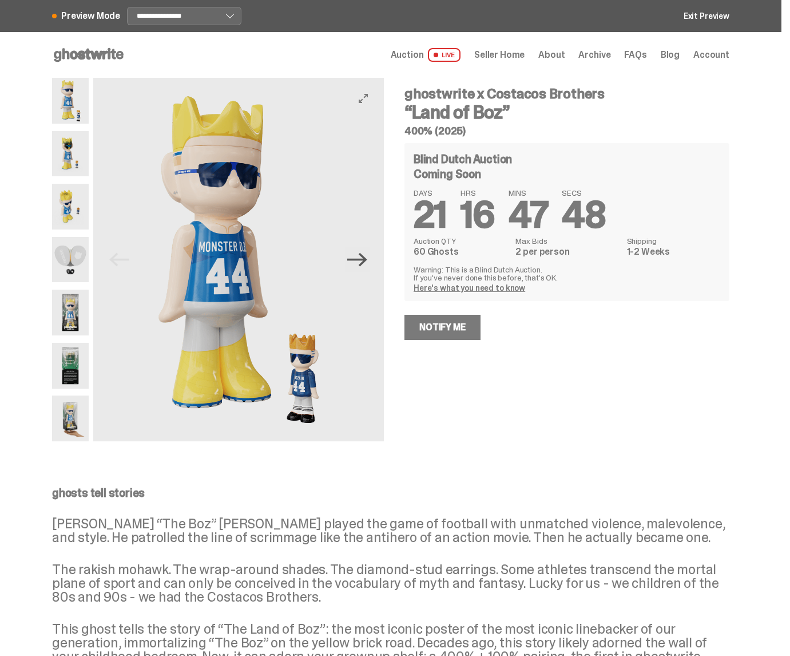
click at [367, 254] on icon "Next" at bounding box center [357, 259] width 20 height 20
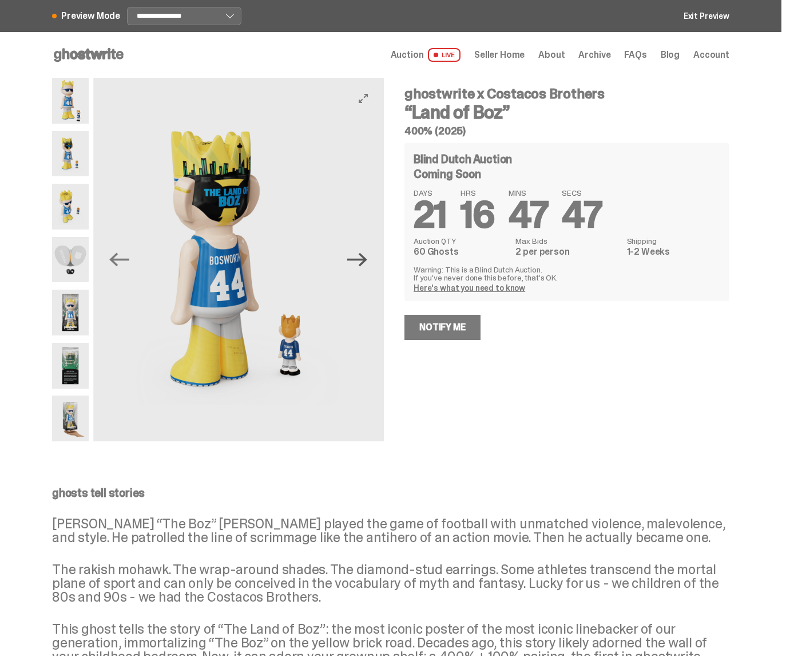
click at [367, 254] on icon "Next" at bounding box center [357, 259] width 20 height 20
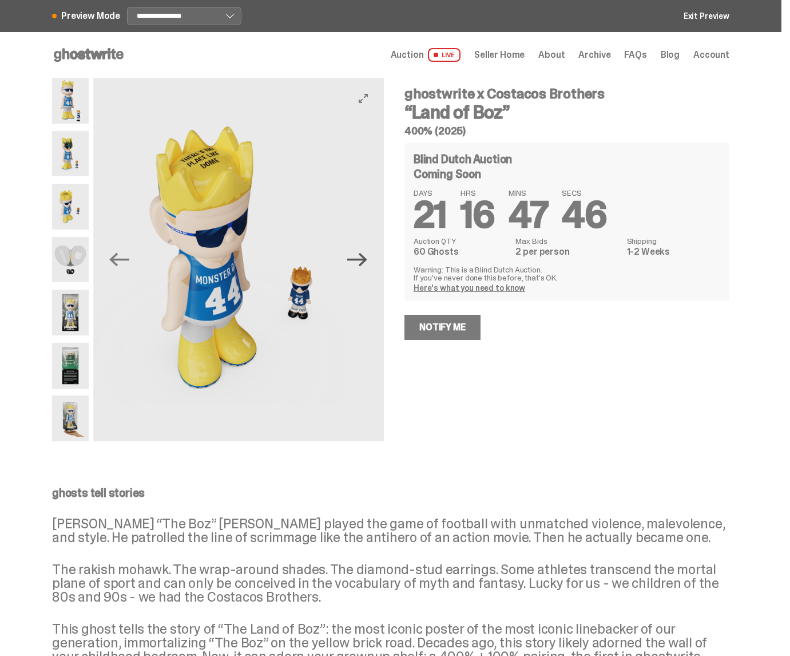
click at [367, 254] on icon "Next" at bounding box center [357, 259] width 20 height 20
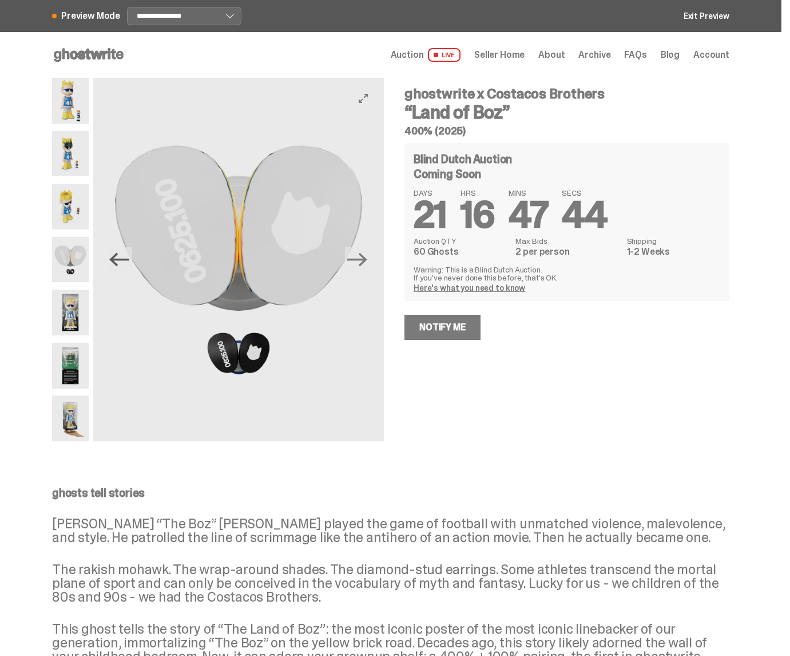
click at [124, 259] on icon "Previous" at bounding box center [119, 260] width 20 height 14
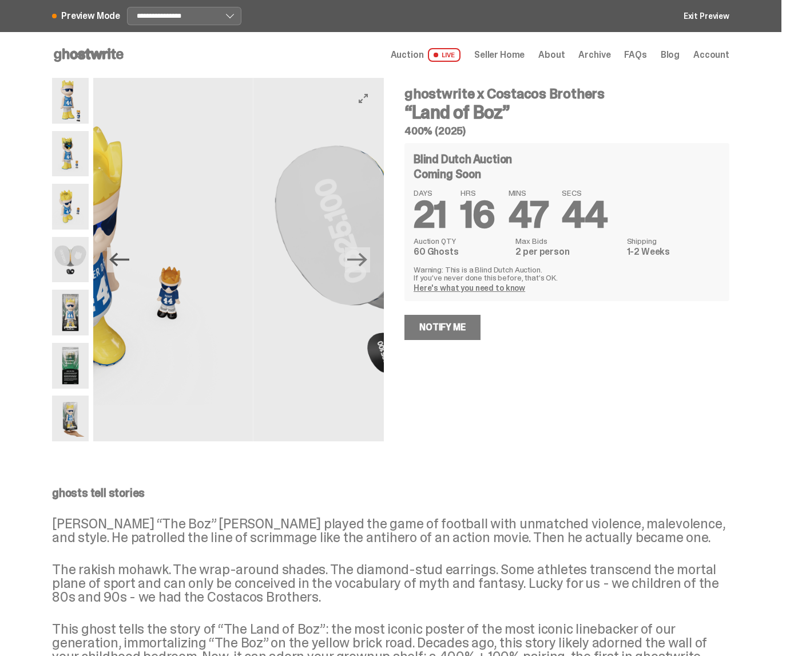
click at [124, 259] on icon "Previous" at bounding box center [119, 260] width 20 height 14
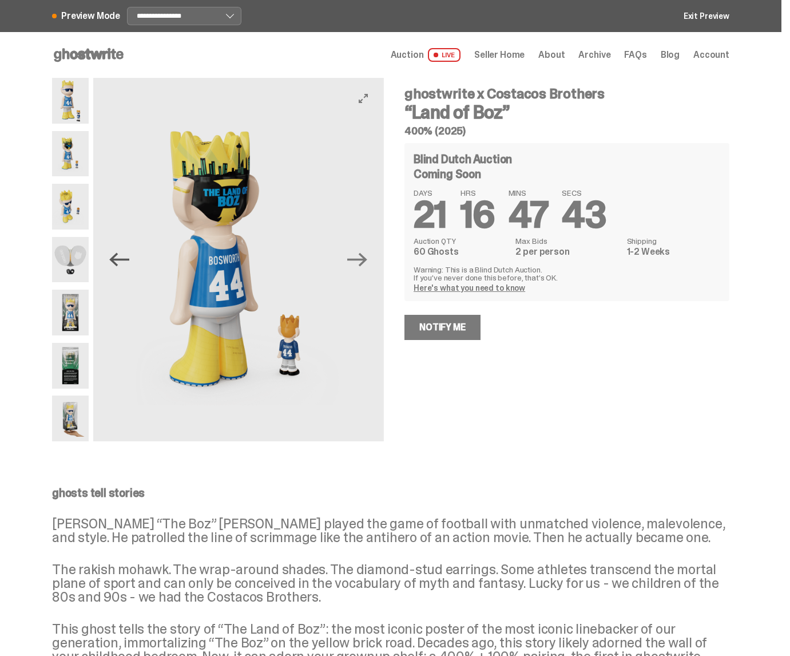
click at [124, 259] on icon "Previous" at bounding box center [119, 260] width 20 height 14
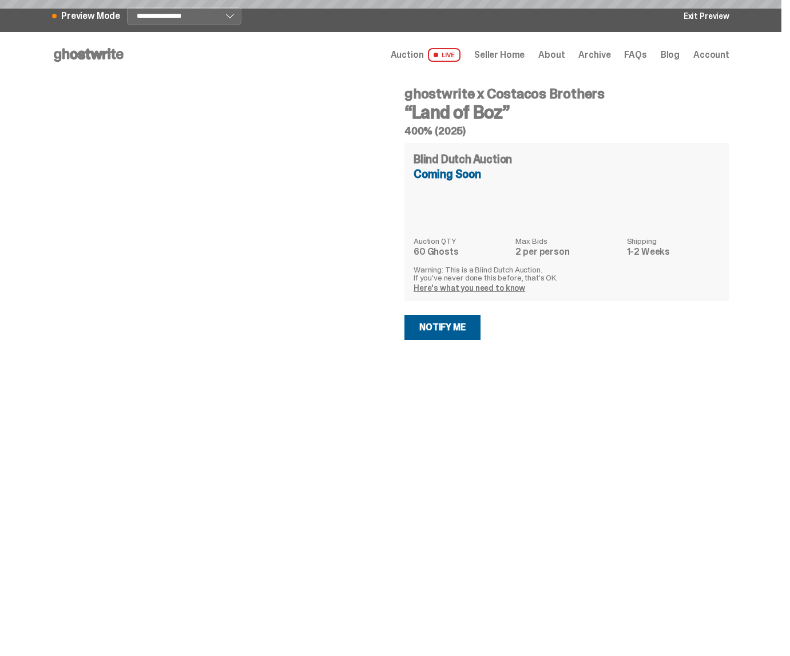
select select "********"
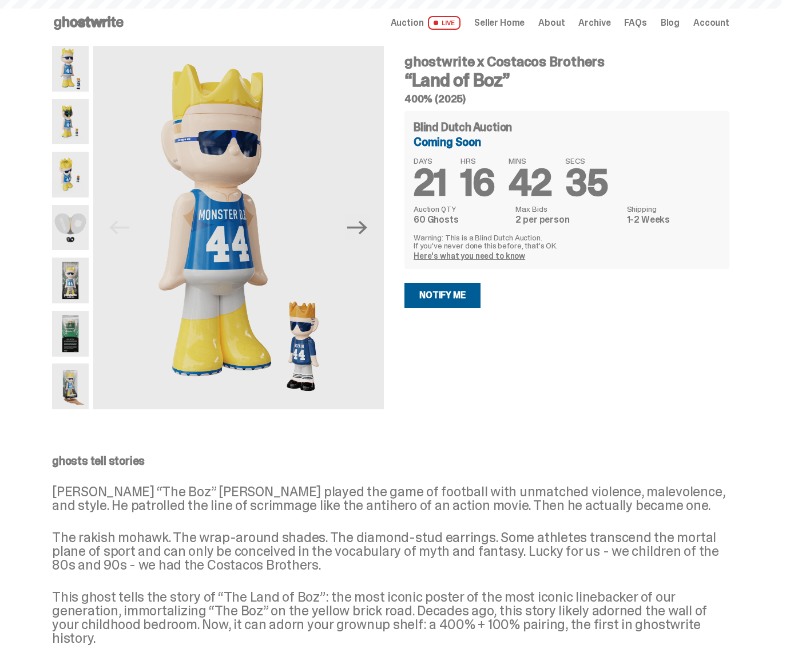
click at [99, 27] on icon at bounding box center [88, 23] width 73 height 18
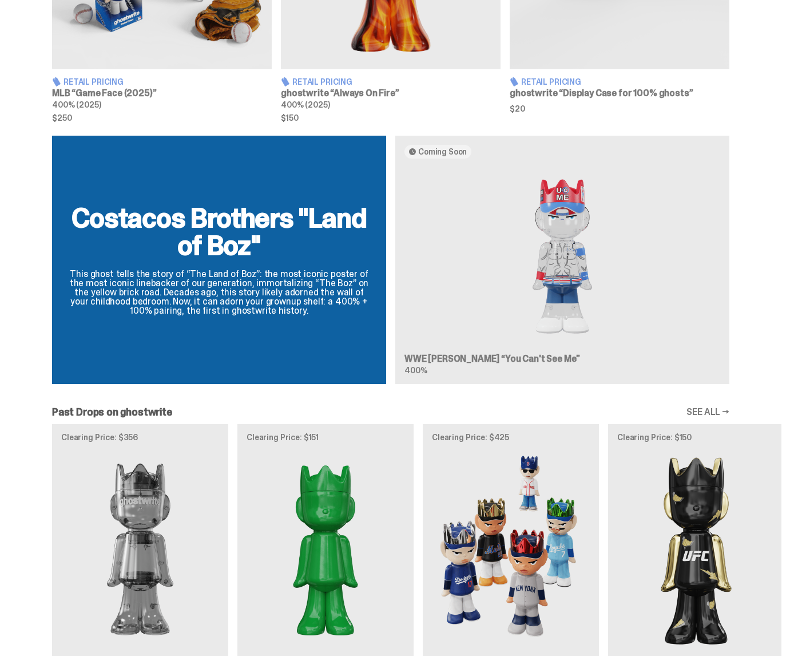
scroll to position [859, 0]
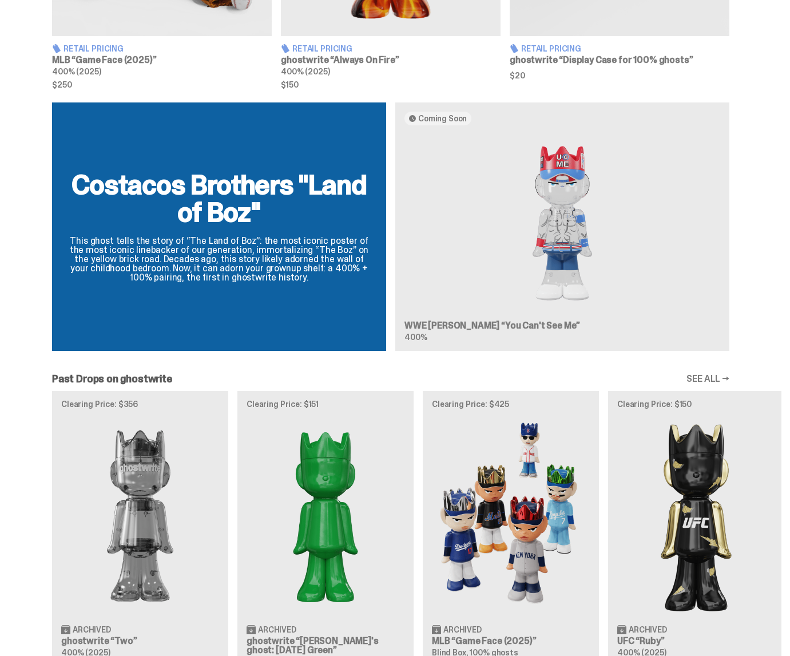
scroll to position [988, 0]
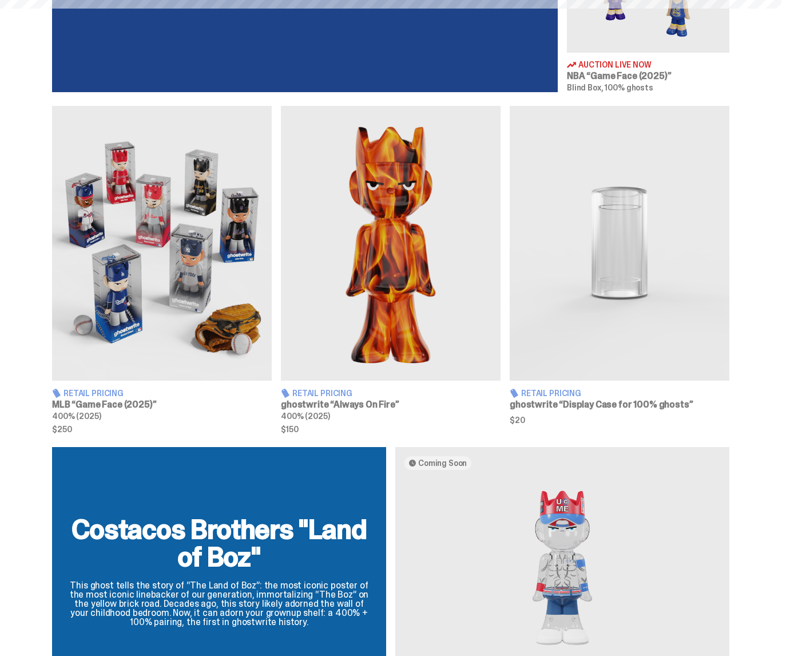
scroll to position [576, 0]
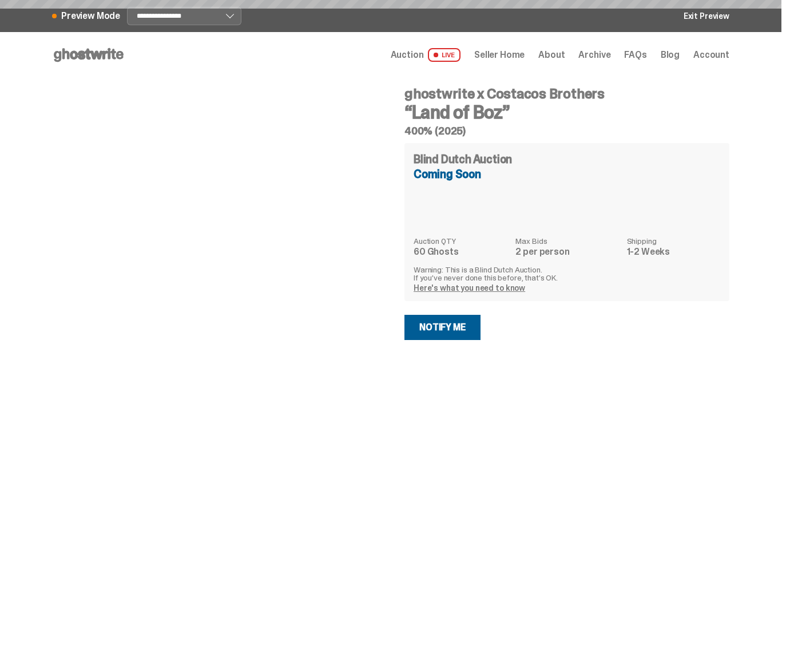
select select "********"
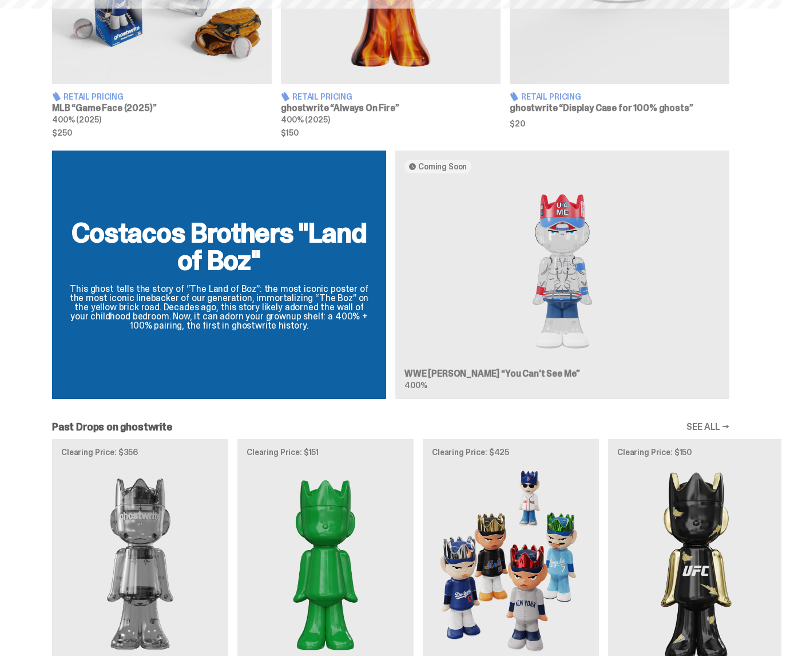
scroll to position [1007, 0]
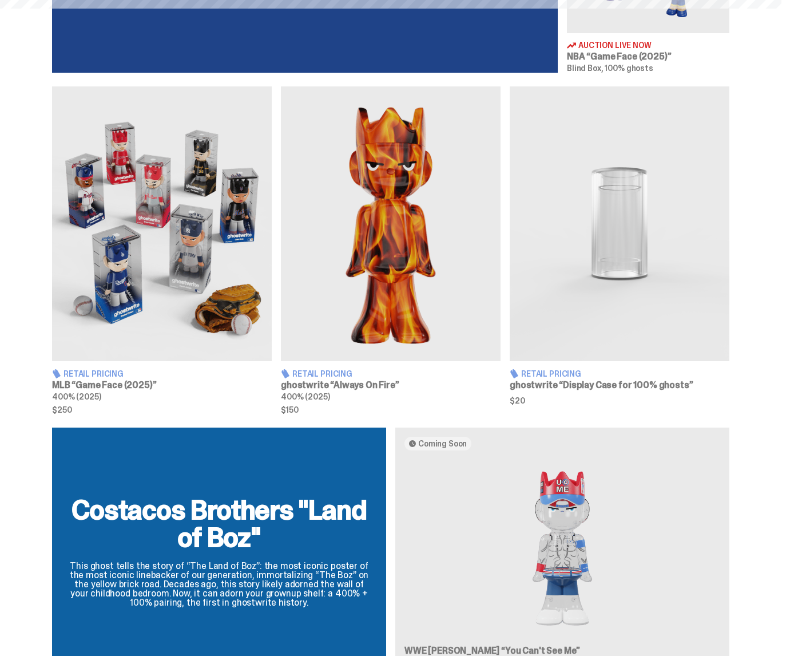
scroll to position [596, 0]
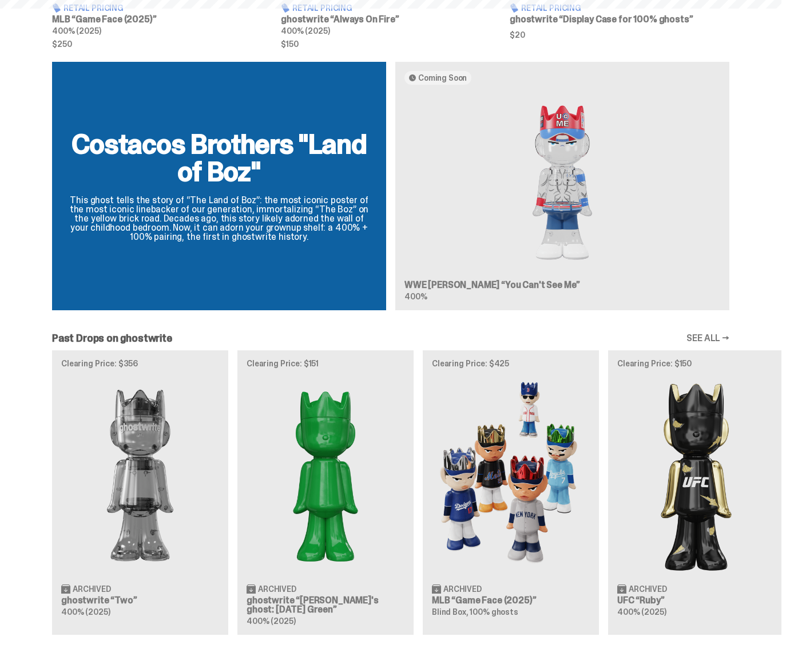
scroll to position [1117, 0]
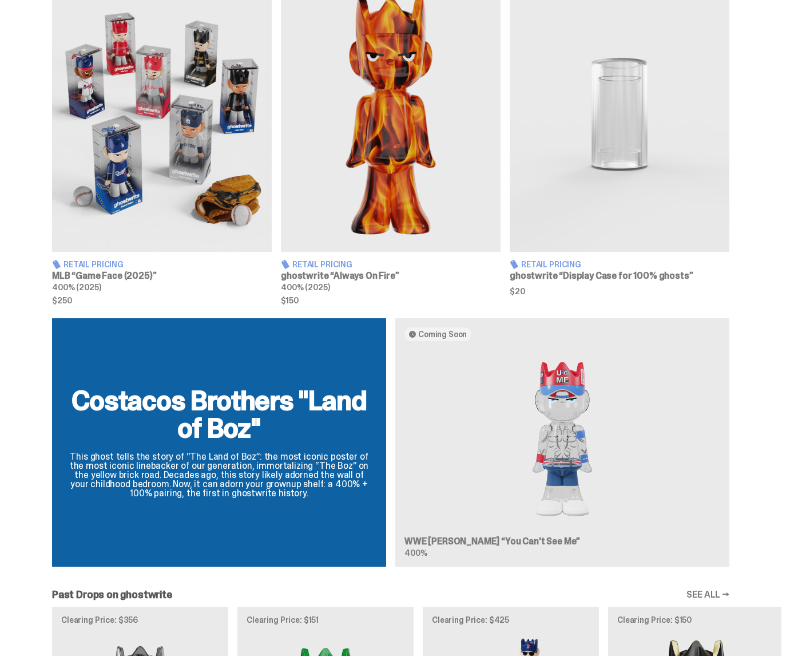
scroll to position [839, 0]
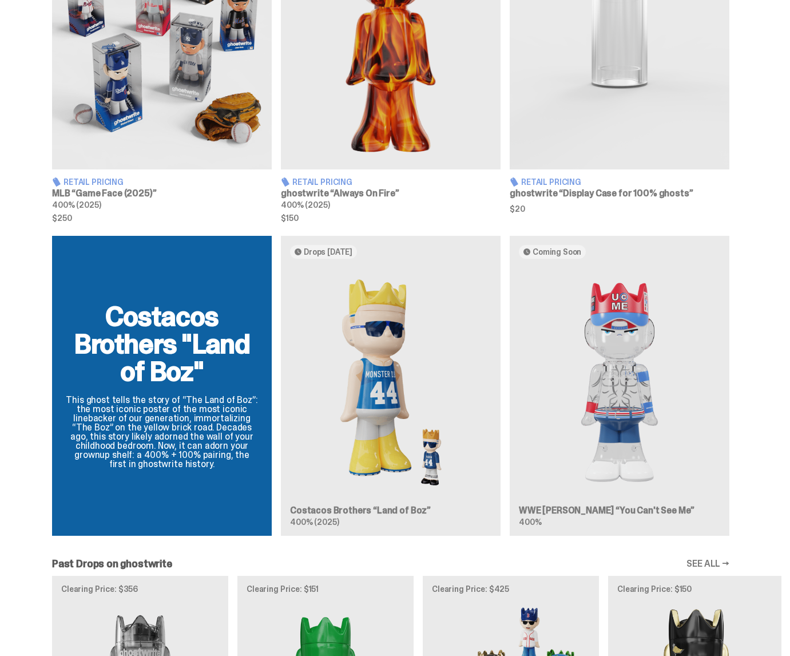
scroll to position [845, 0]
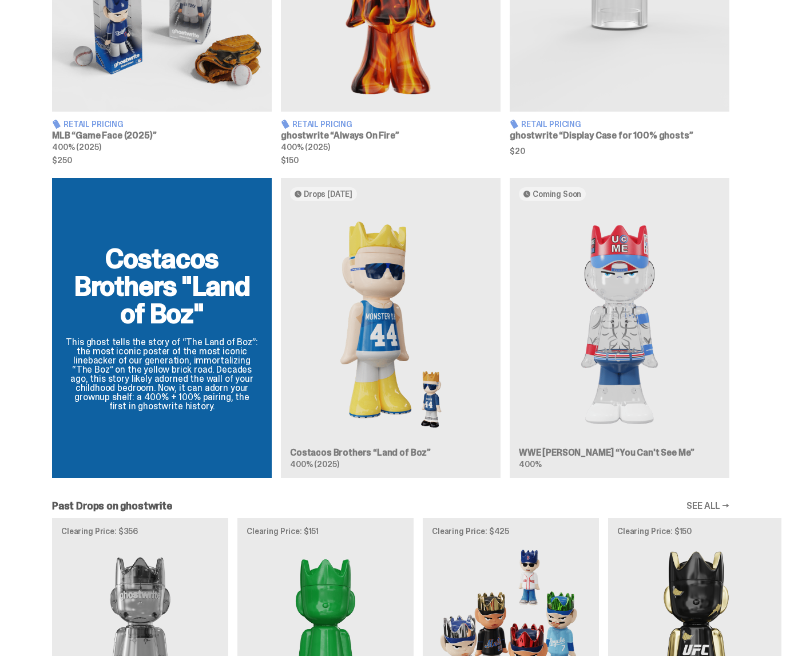
click at [385, 329] on div "Costacos Brothers "Land of Boz" This ghost tells the story of “The Land of Boz”…" at bounding box center [390, 332] width 781 height 309
click at [398, 277] on div "Costacos Brothers "Land of Boz" This ghost tells the story of “The Land of Boz”…" at bounding box center [390, 332] width 781 height 309
click at [634, 308] on div "Costacos Brothers "Land of Boz" This ghost tells the story of “The Land of Boz”…" at bounding box center [390, 332] width 781 height 309
click at [396, 309] on div "Costacos Brothers "Land of Boz" This ghost tells the story of “The Land of Boz”…" at bounding box center [390, 332] width 781 height 309
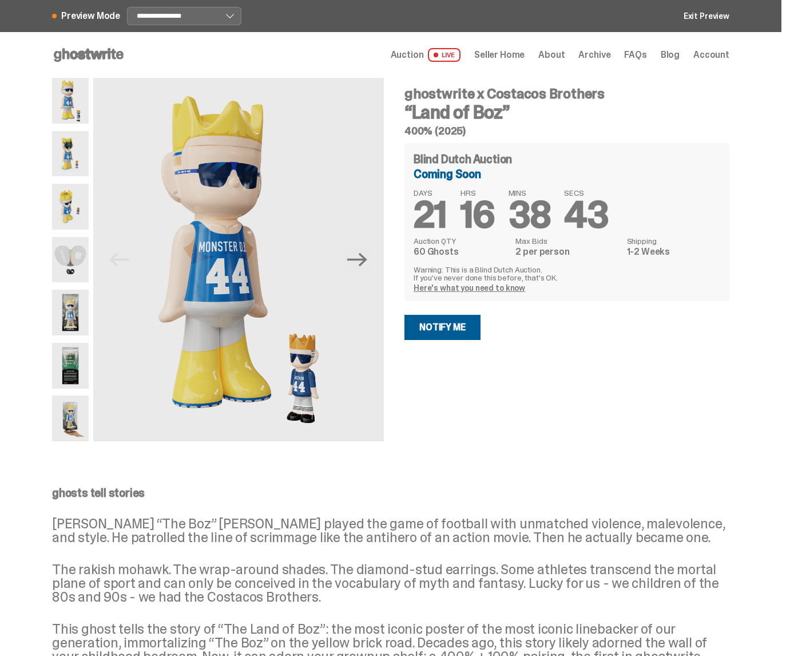
select select "********"
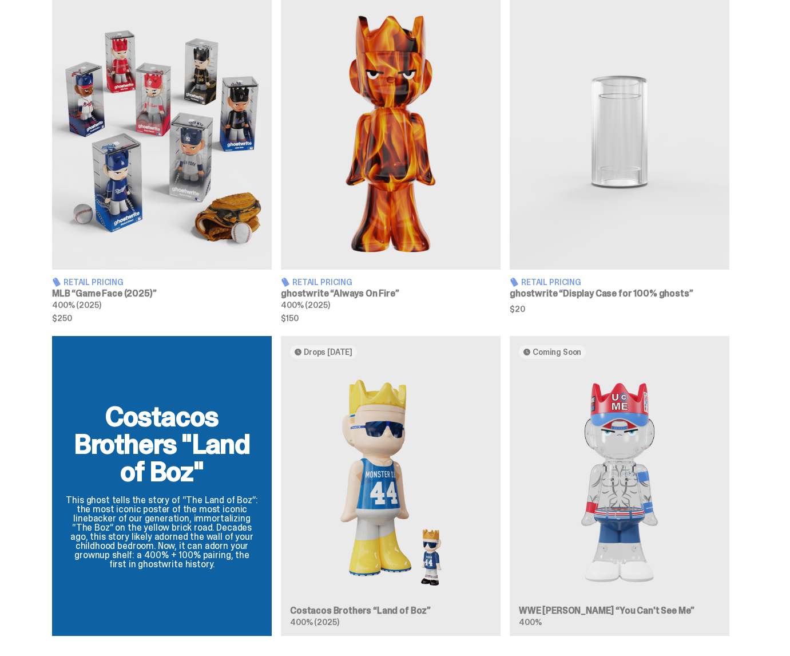
scroll to position [692, 0]
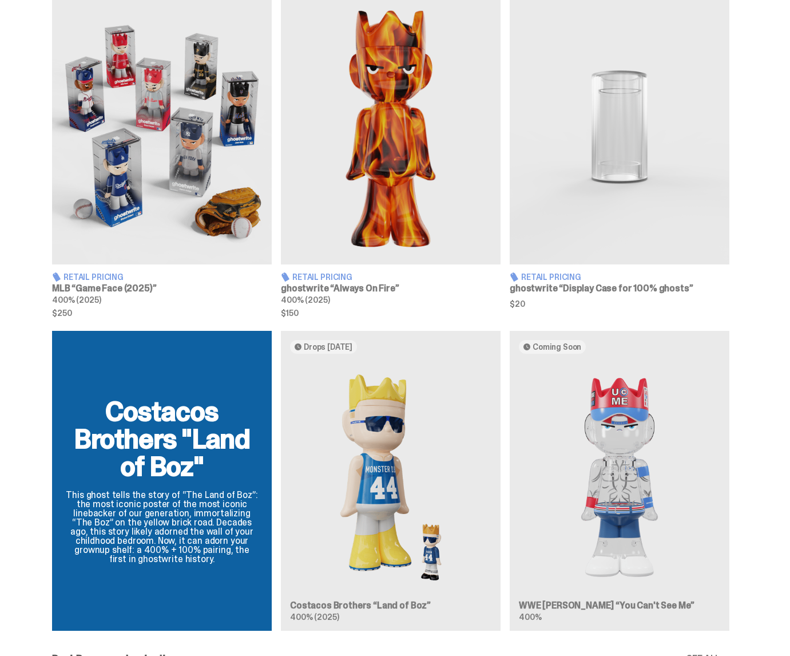
click at [423, 463] on div "Costacos Brothers "Land of Boz" This ghost tells the story of “The Land of Boz”…" at bounding box center [390, 485] width 781 height 309
click at [404, 443] on div "Costacos Brothers "Land of Boz" This ghost tells the story of “The Land of Boz”…" at bounding box center [390, 485] width 781 height 309
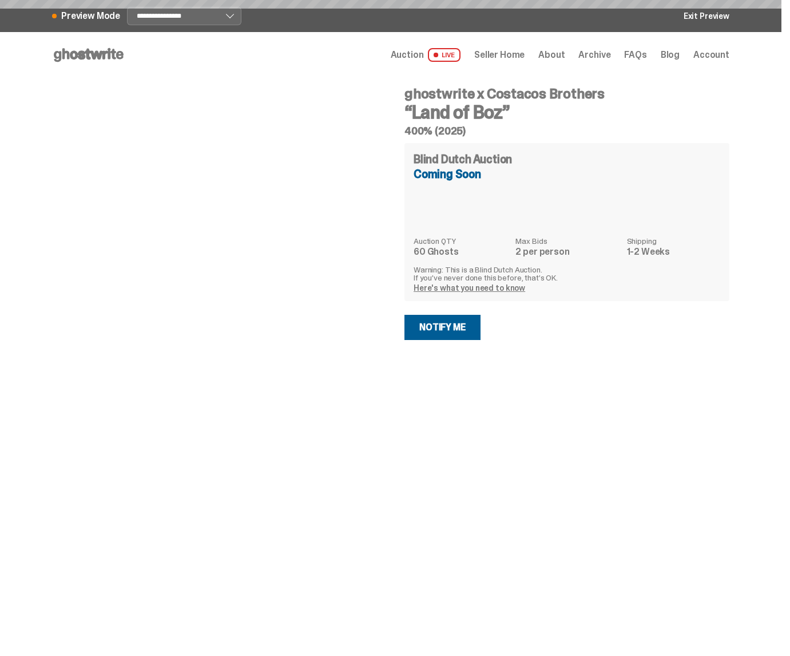
scroll to position [78, 0]
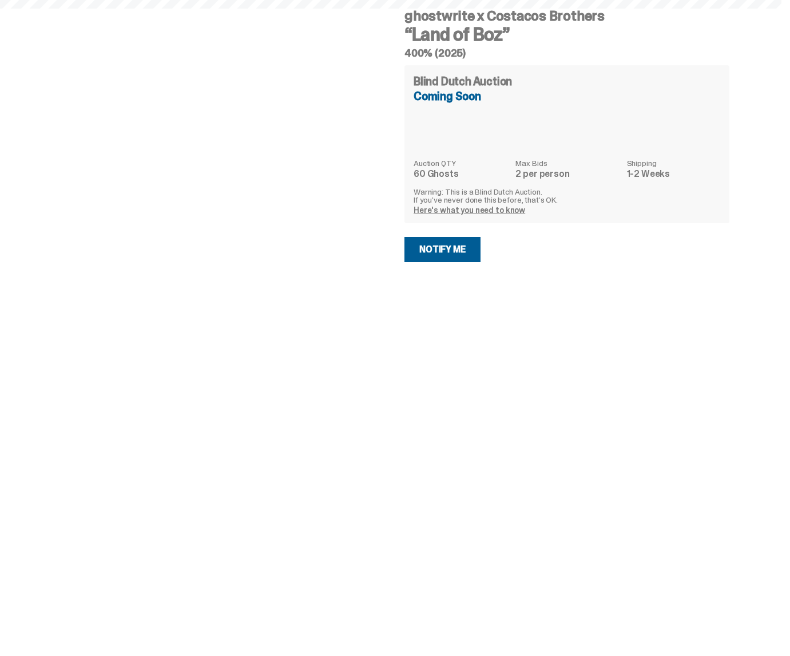
select select "********"
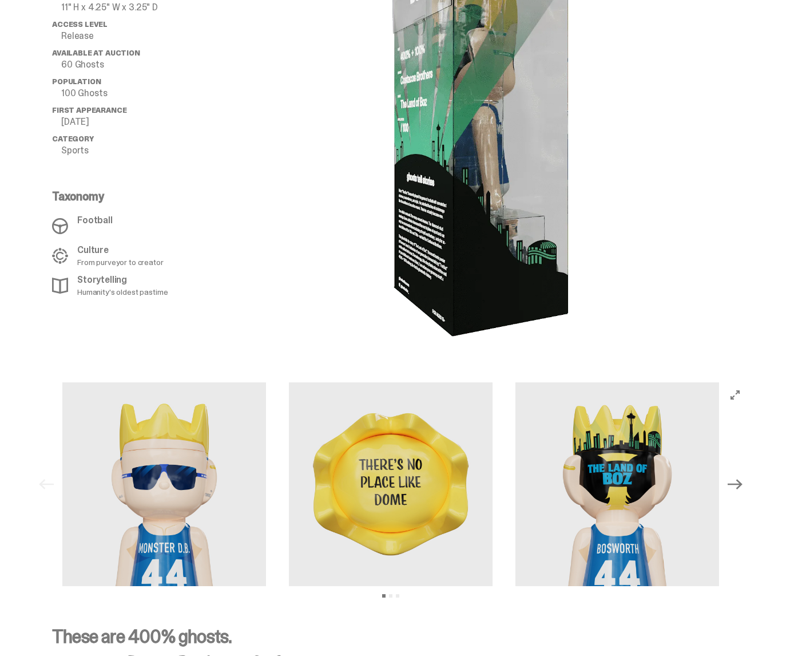
scroll to position [871, 0]
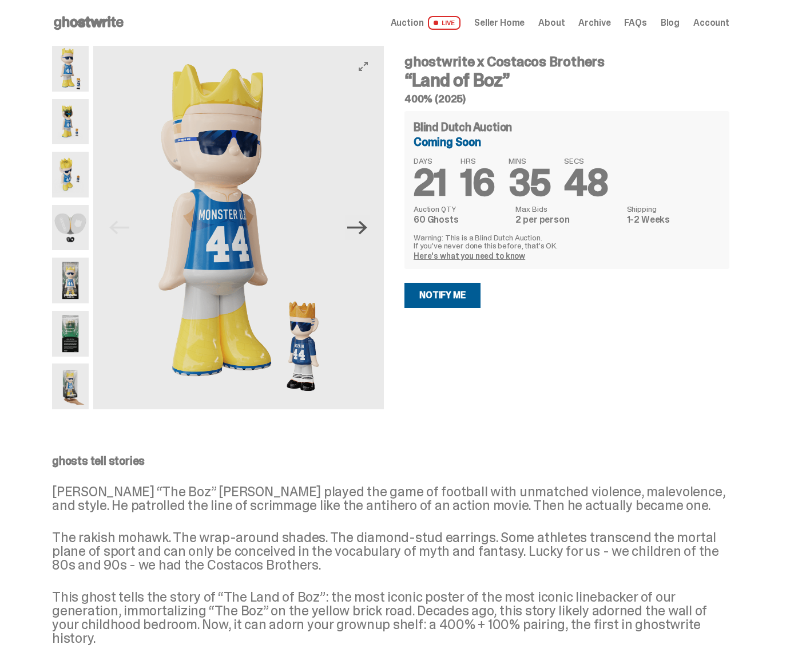
click at [362, 229] on icon "Next" at bounding box center [357, 227] width 20 height 20
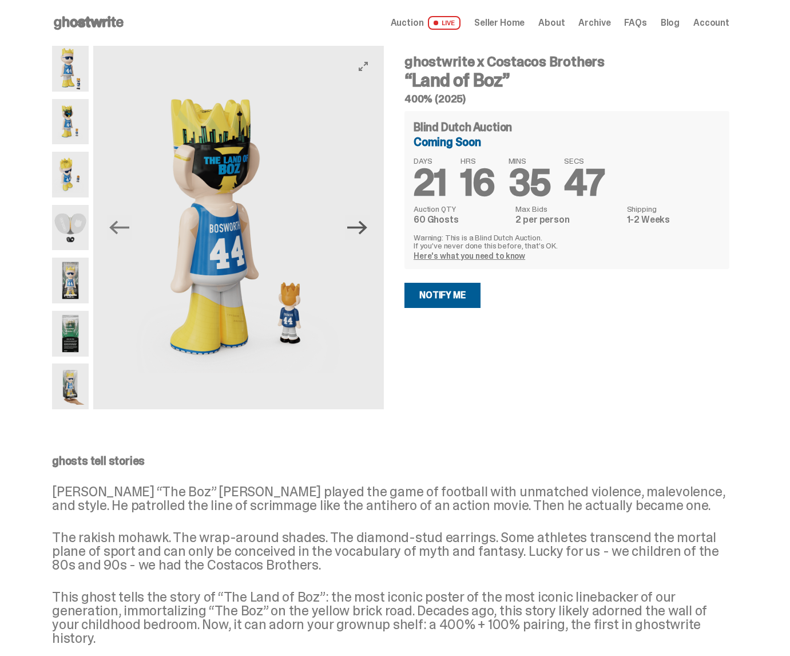
click at [362, 229] on icon "Next" at bounding box center [357, 227] width 20 height 20
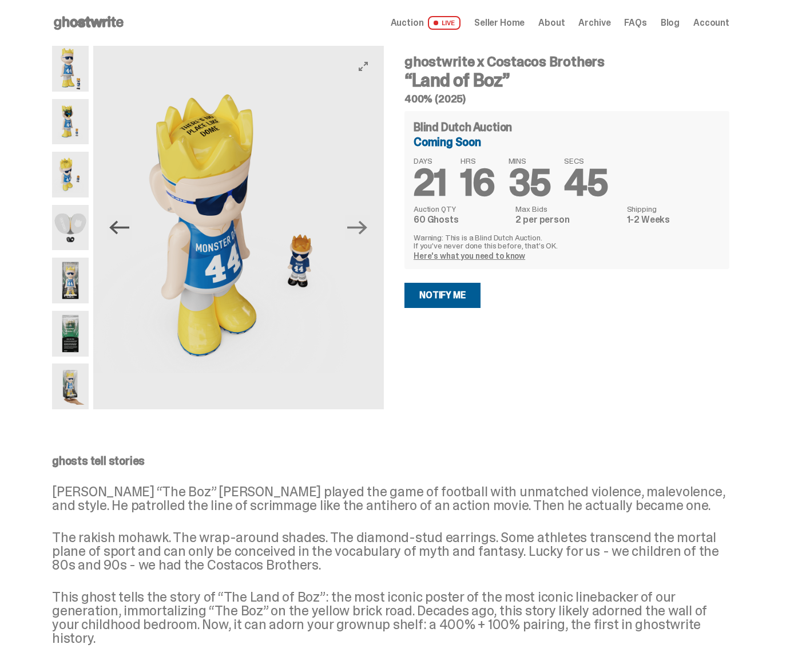
click at [127, 223] on icon "Previous" at bounding box center [119, 227] width 20 height 20
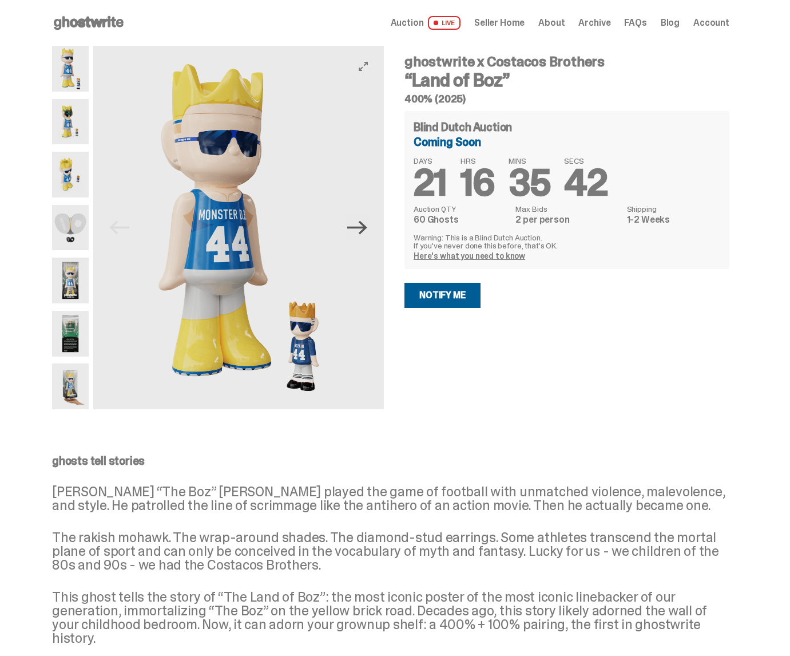
click at [355, 231] on icon "Next" at bounding box center [357, 227] width 20 height 20
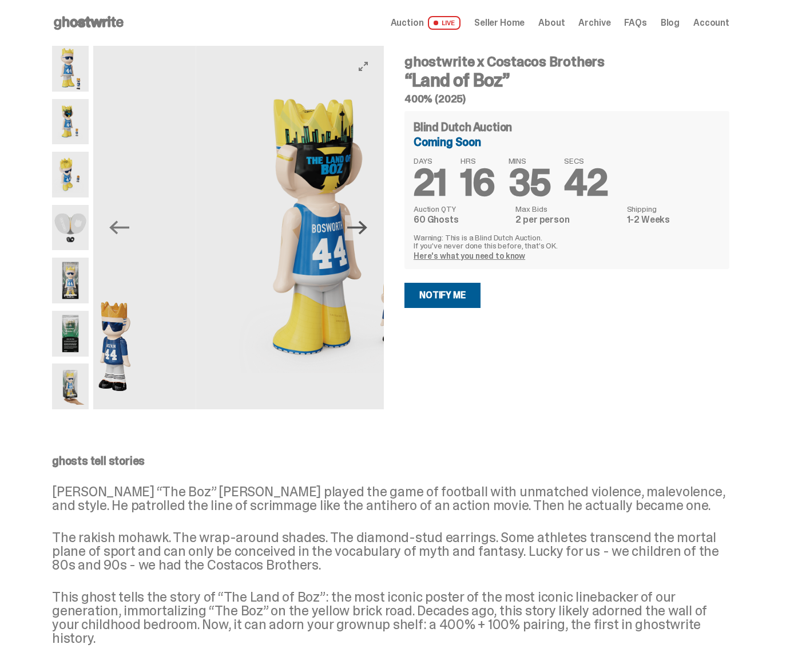
click at [355, 231] on icon "Next" at bounding box center [357, 227] width 20 height 20
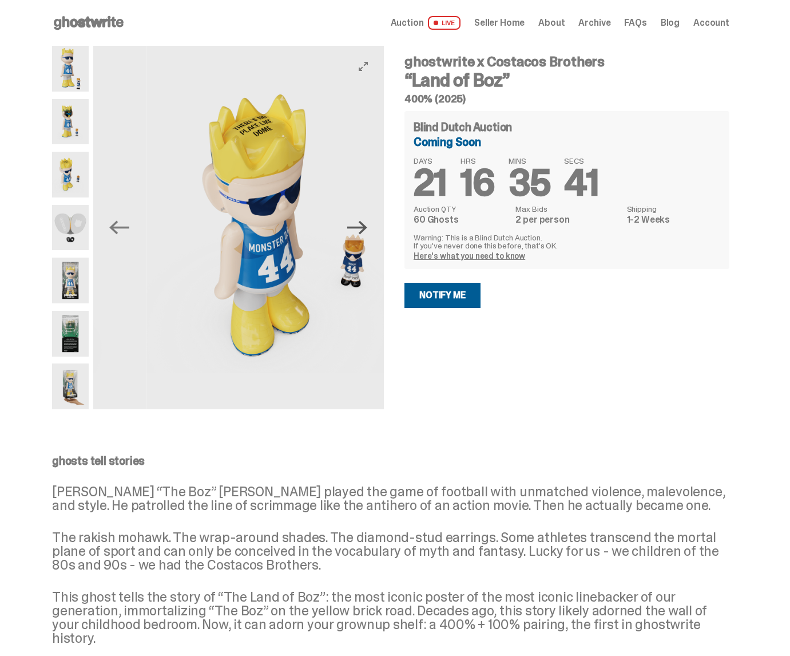
click at [355, 231] on icon "Next" at bounding box center [357, 227] width 20 height 20
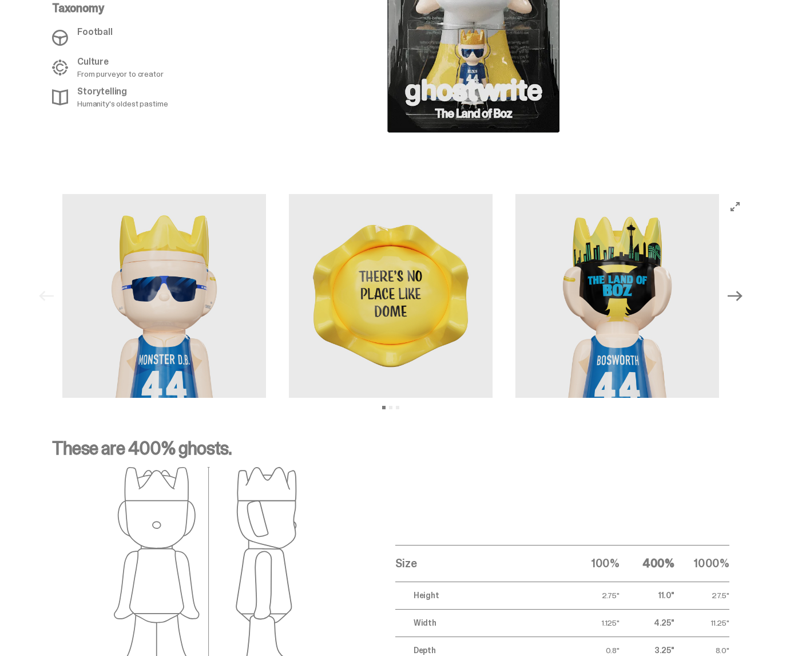
scroll to position [998, 0]
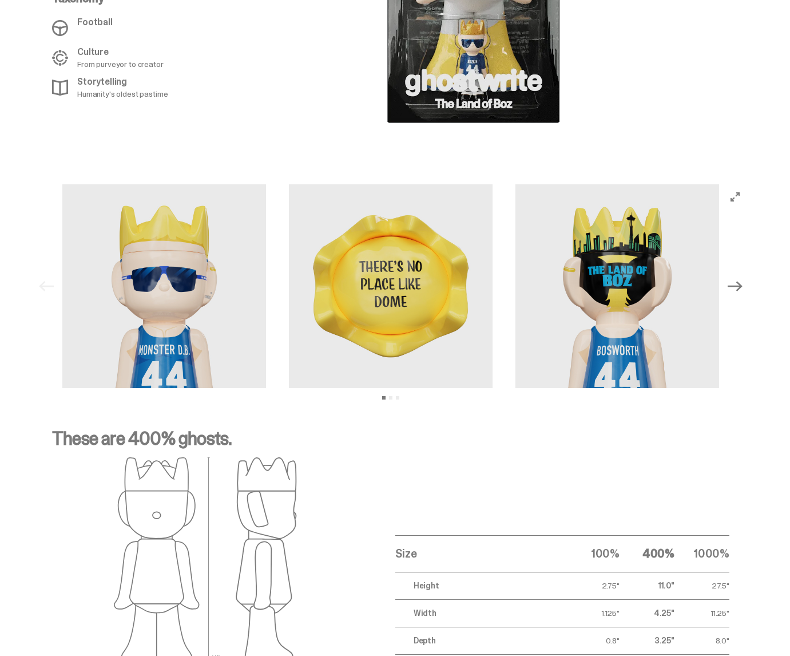
click at [740, 281] on icon "Next" at bounding box center [735, 286] width 15 height 10
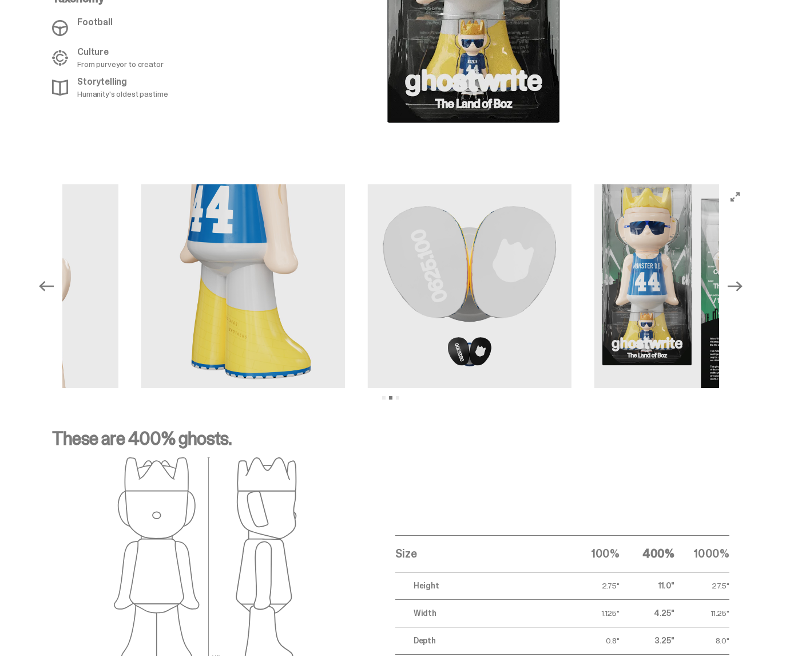
click at [740, 281] on icon "Next" at bounding box center [735, 286] width 15 height 10
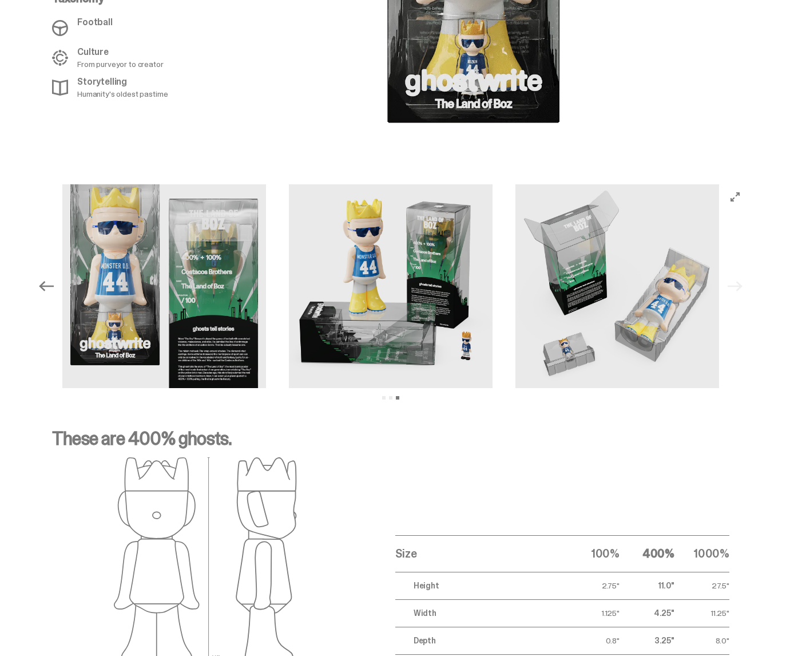
click at [43, 279] on icon "Previous" at bounding box center [46, 286] width 15 height 15
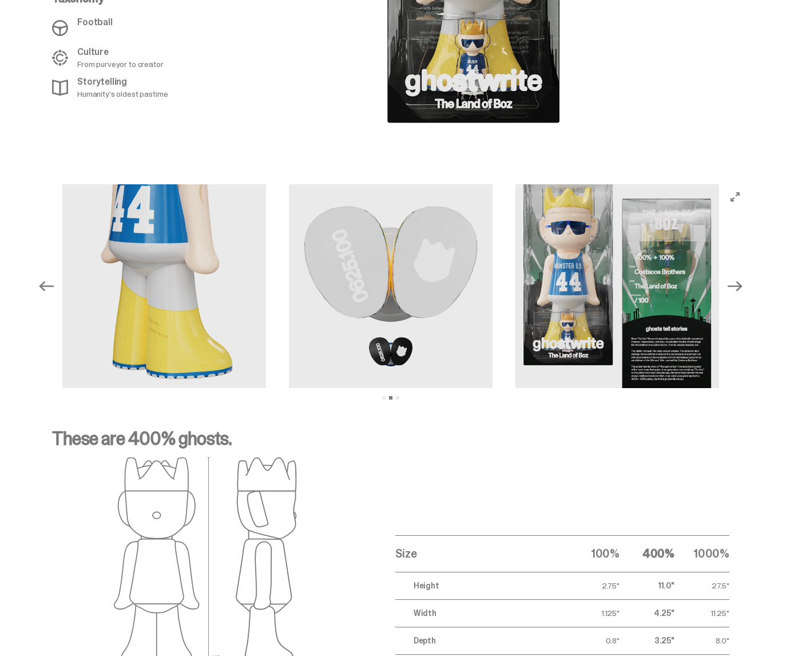
click at [43, 279] on icon "Previous" at bounding box center [46, 286] width 15 height 15
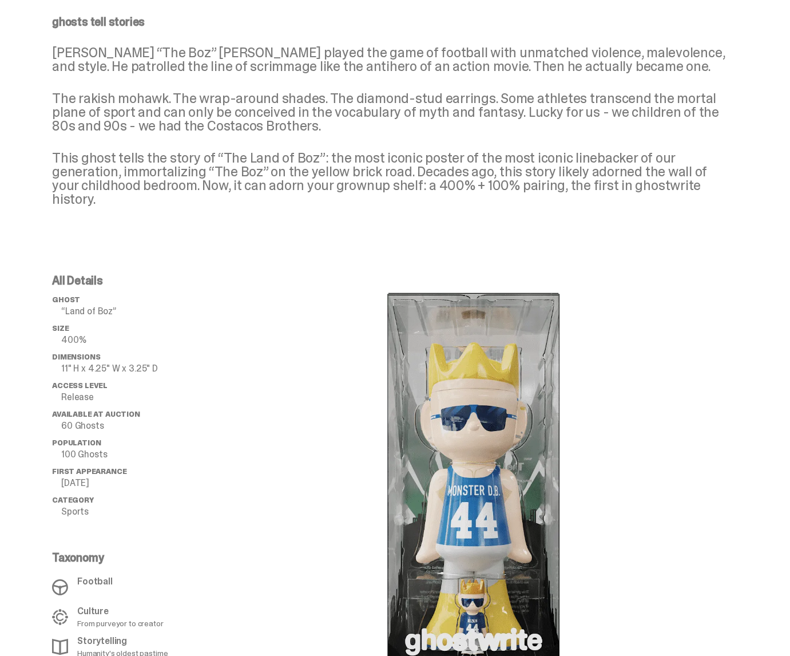
scroll to position [0, 0]
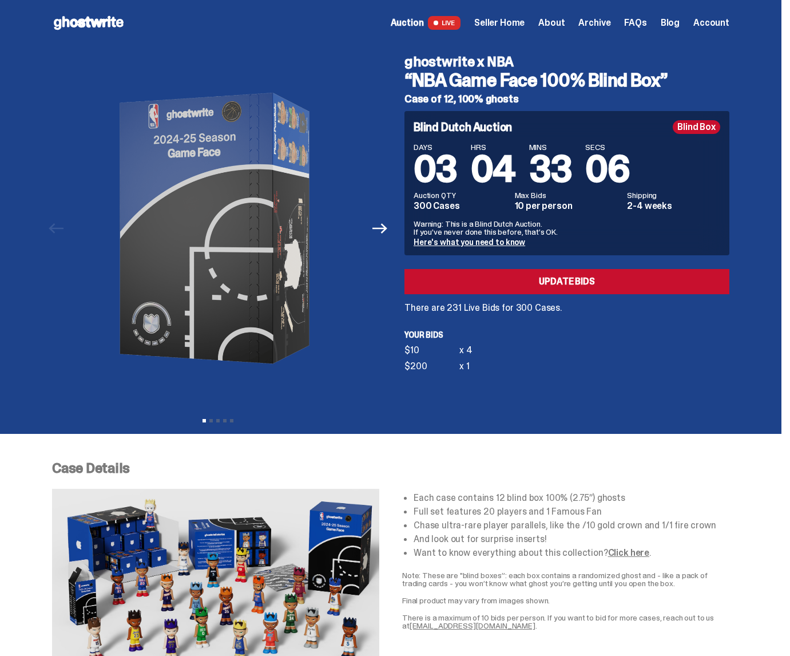
click at [93, 31] on icon at bounding box center [88, 23] width 73 height 18
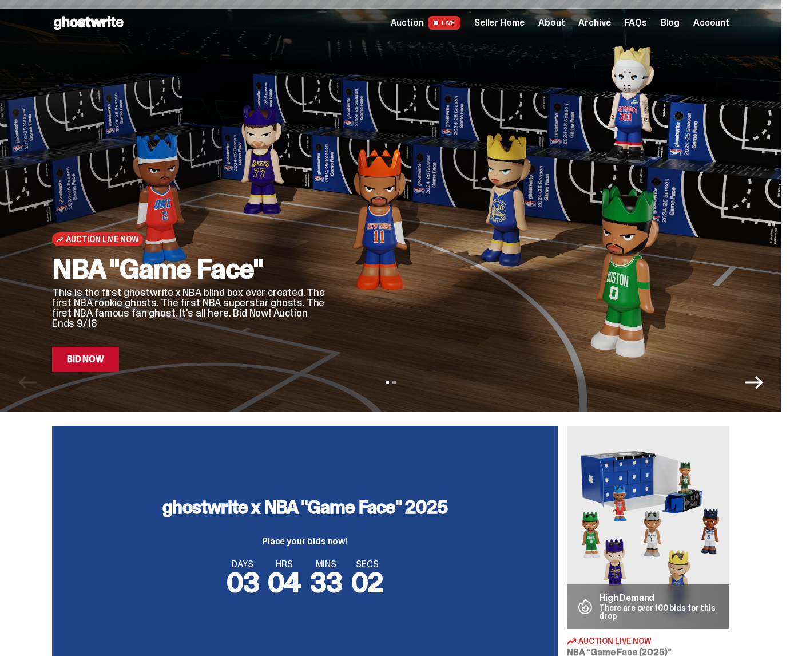
scroll to position [808, 0]
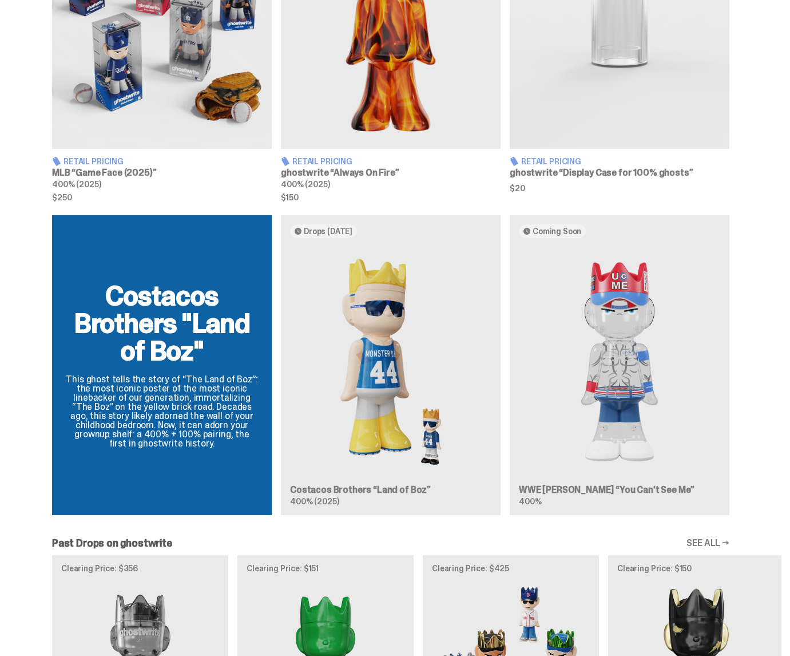
click at [404, 310] on div "Costacos Brothers "Land of Boz" This ghost tells the story of “The Land of Boz”…" at bounding box center [390, 369] width 781 height 309
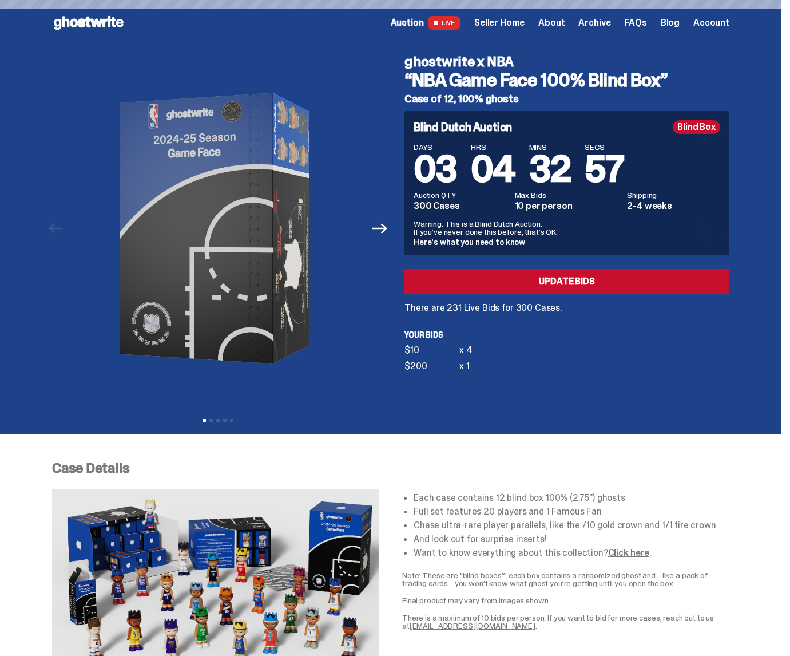
scroll to position [204, 0]
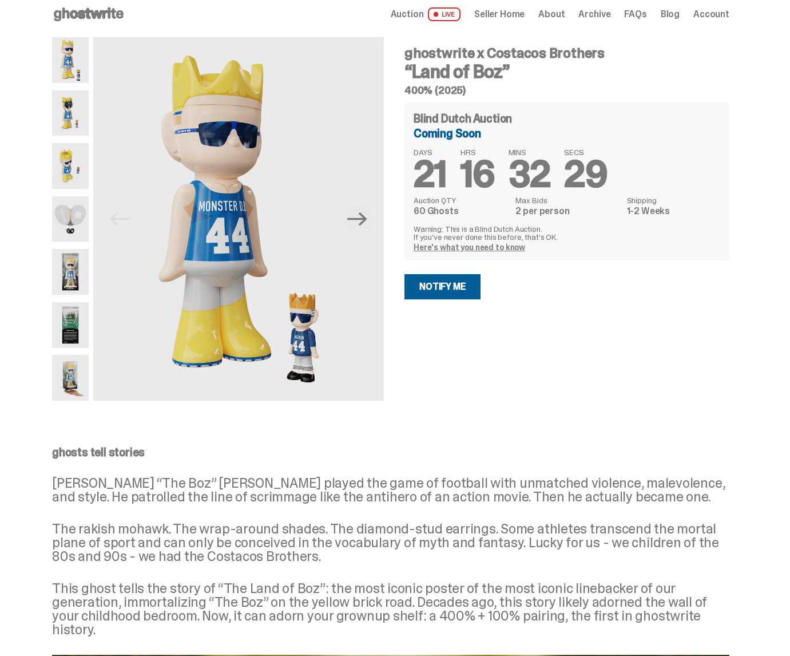
scroll to position [7, 0]
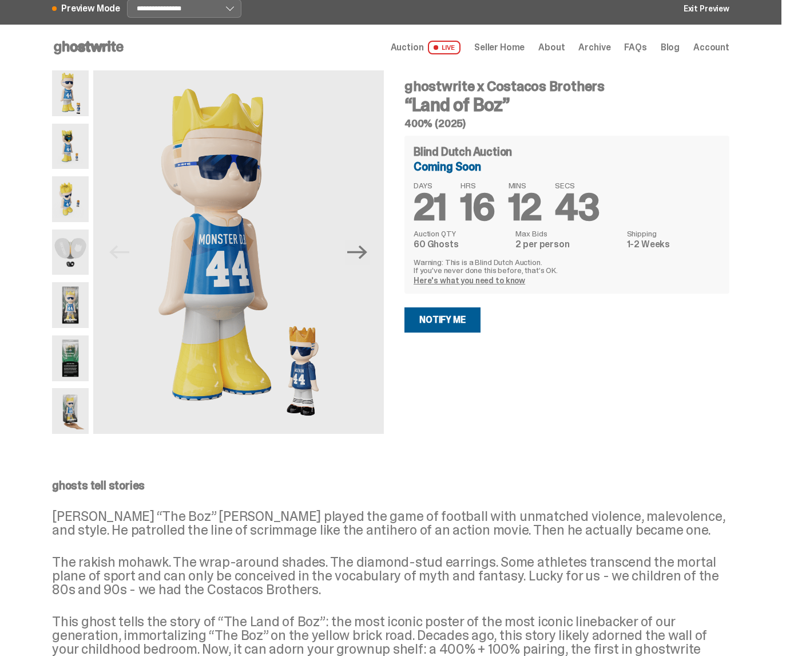
select select "********"
